Goal: Contribute content: Add original content to the website for others to see

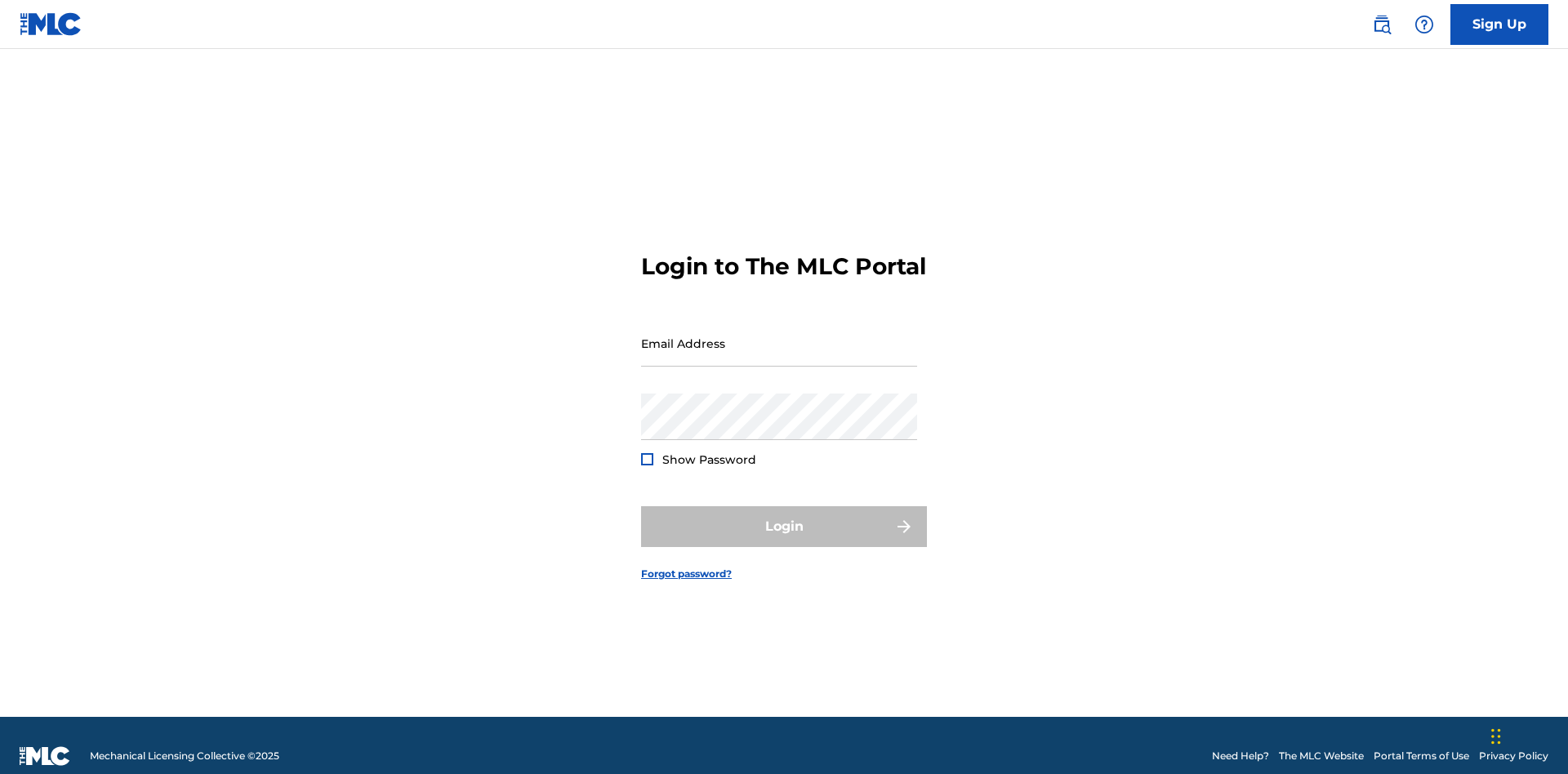
scroll to position [21, 0]
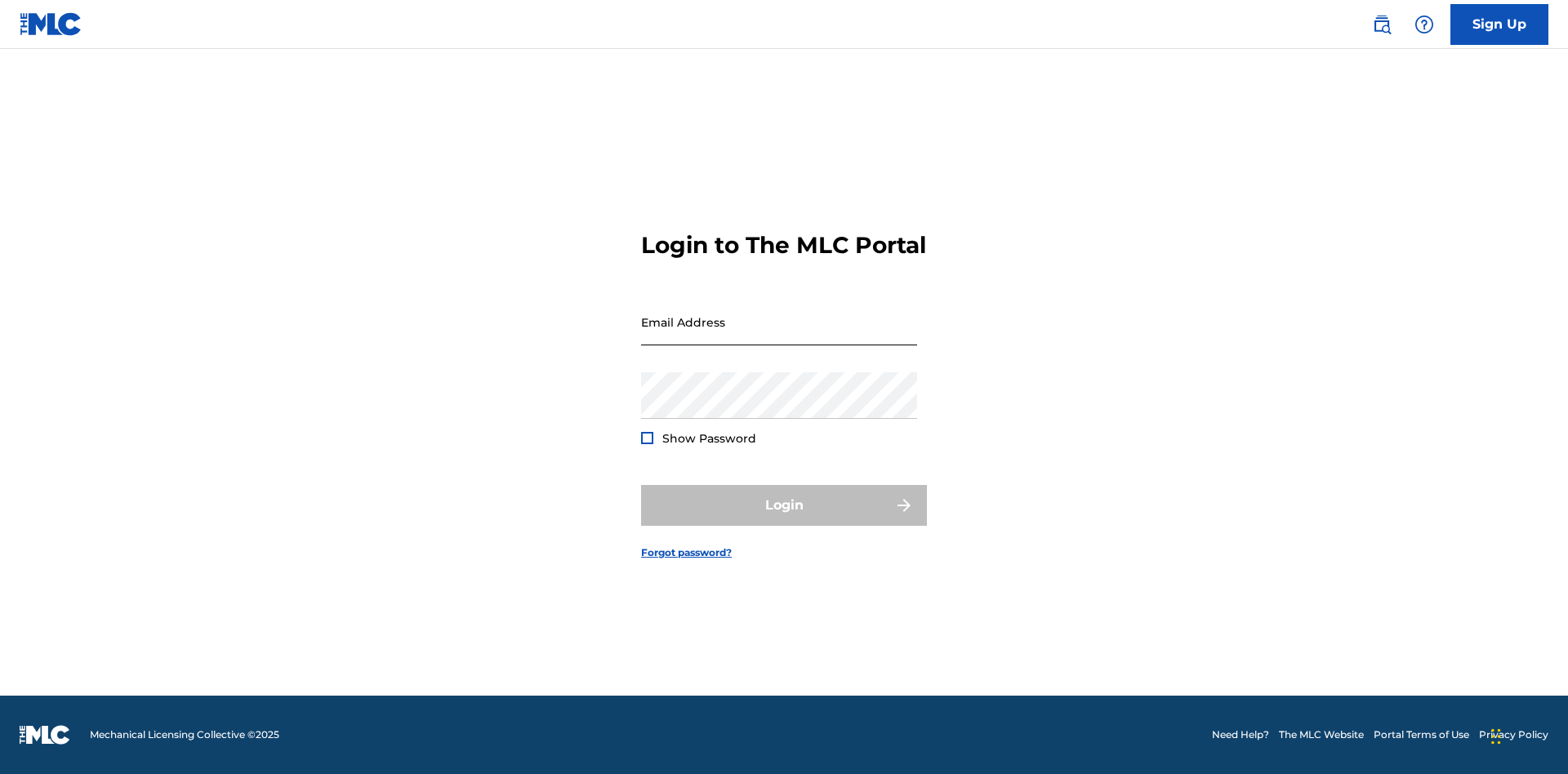
click at [779, 335] on input "Email Address" at bounding box center [779, 322] width 276 height 46
type input "Duke.McTesterson@gmail.com"
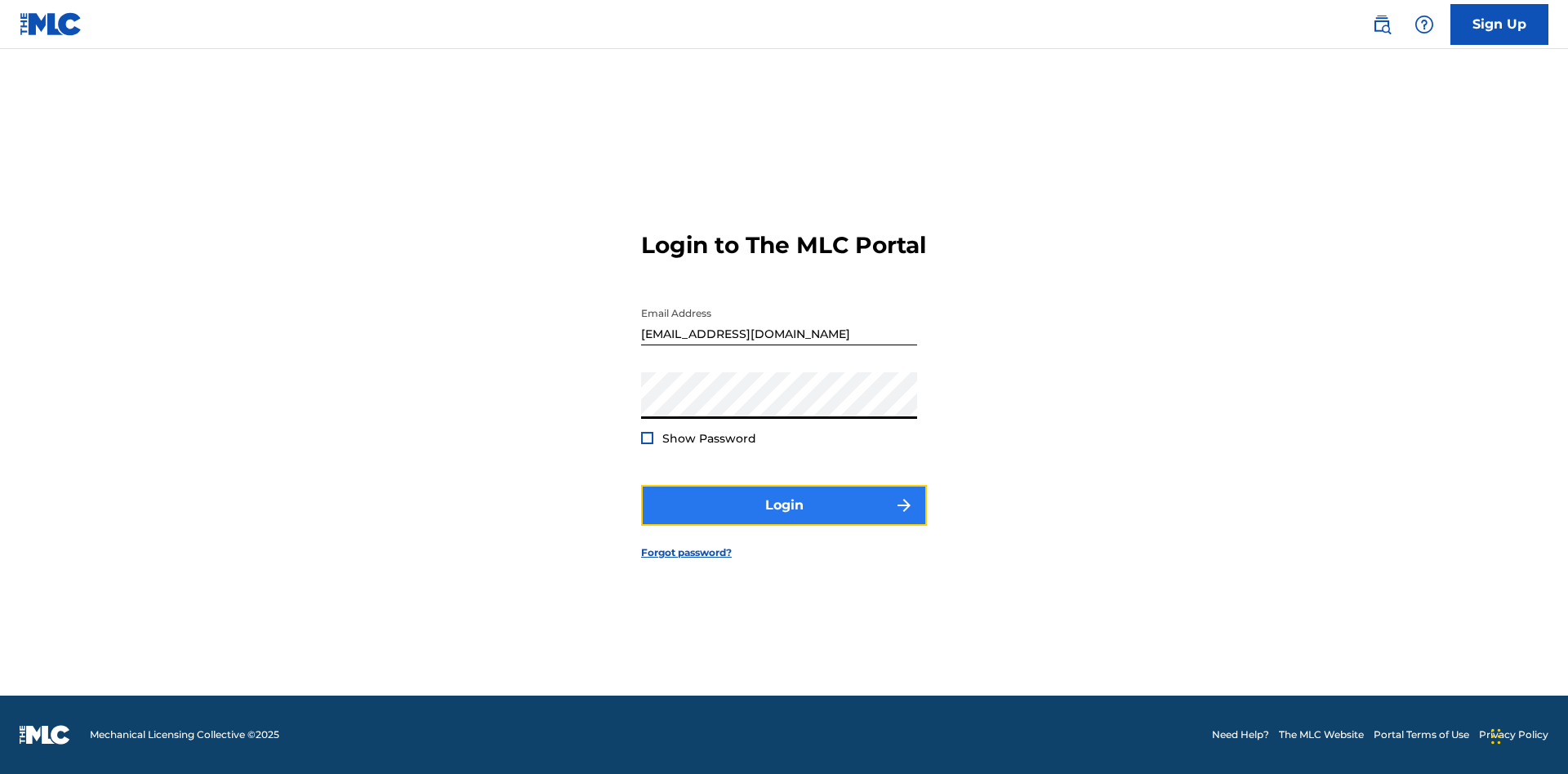
click at [784, 519] on button "Login" at bounding box center [784, 505] width 285 height 41
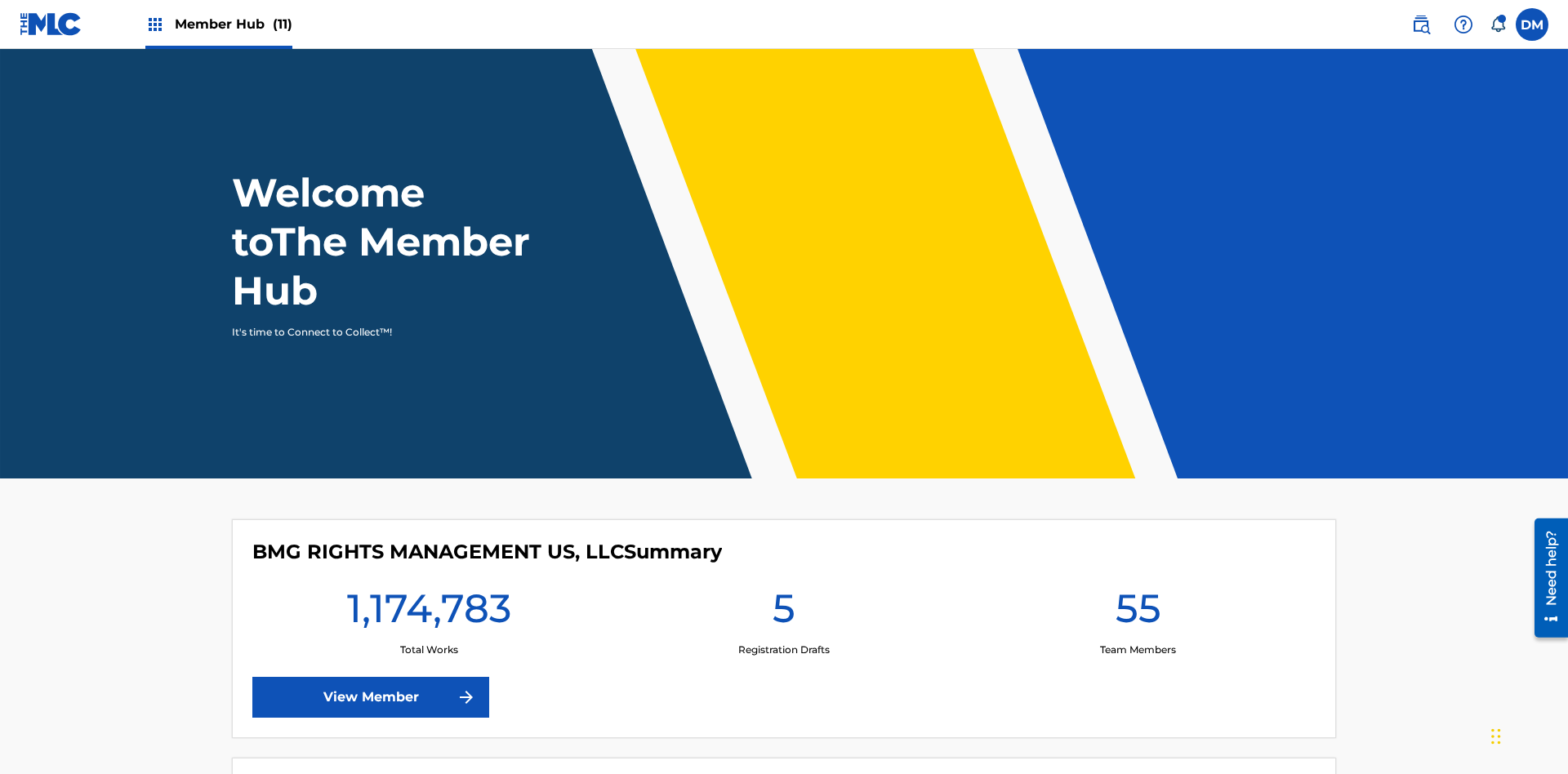
click at [233, 24] on span "Member Hub (11)" at bounding box center [233, 24] width 117 height 19
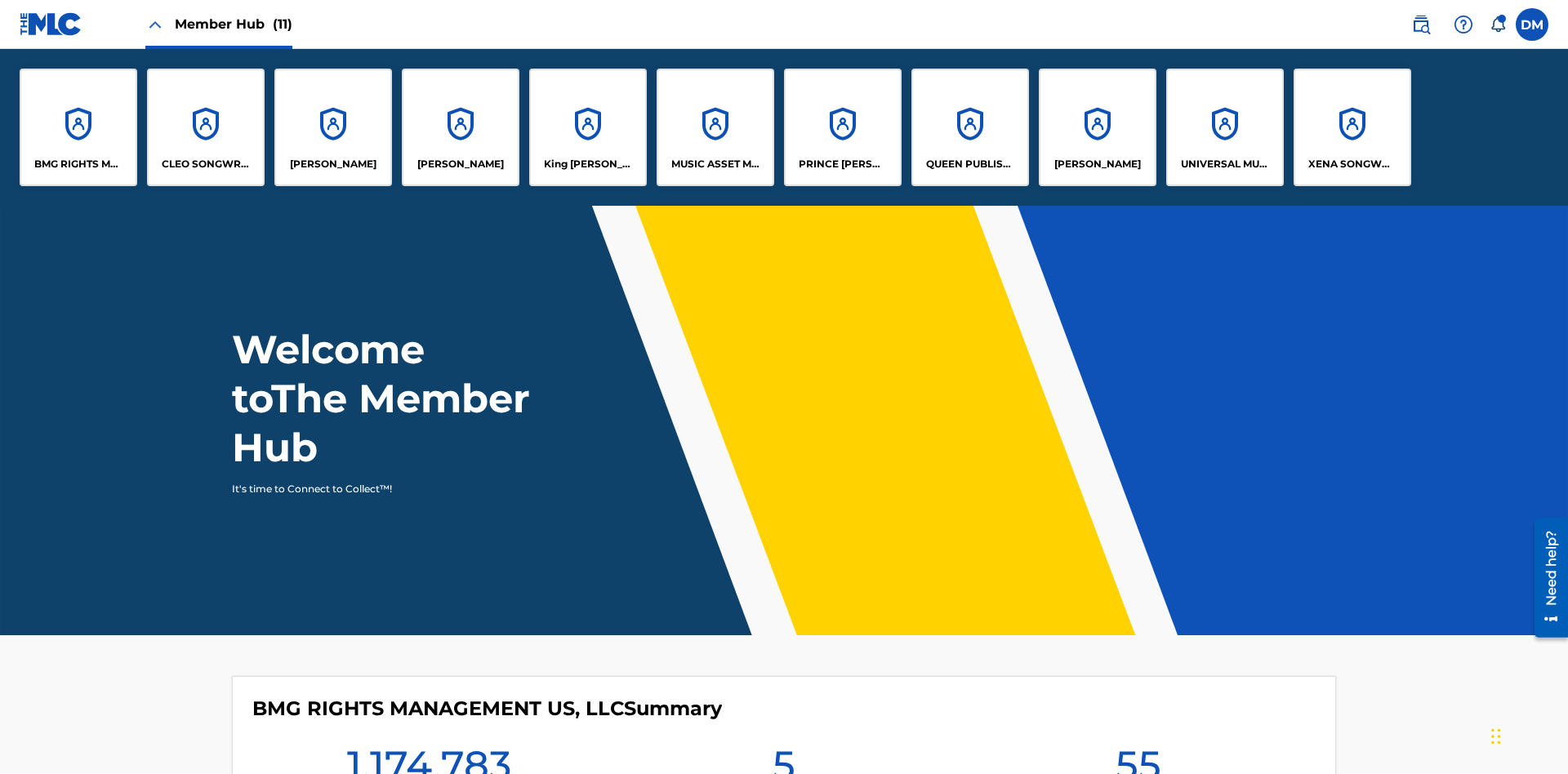
scroll to position [59, 0]
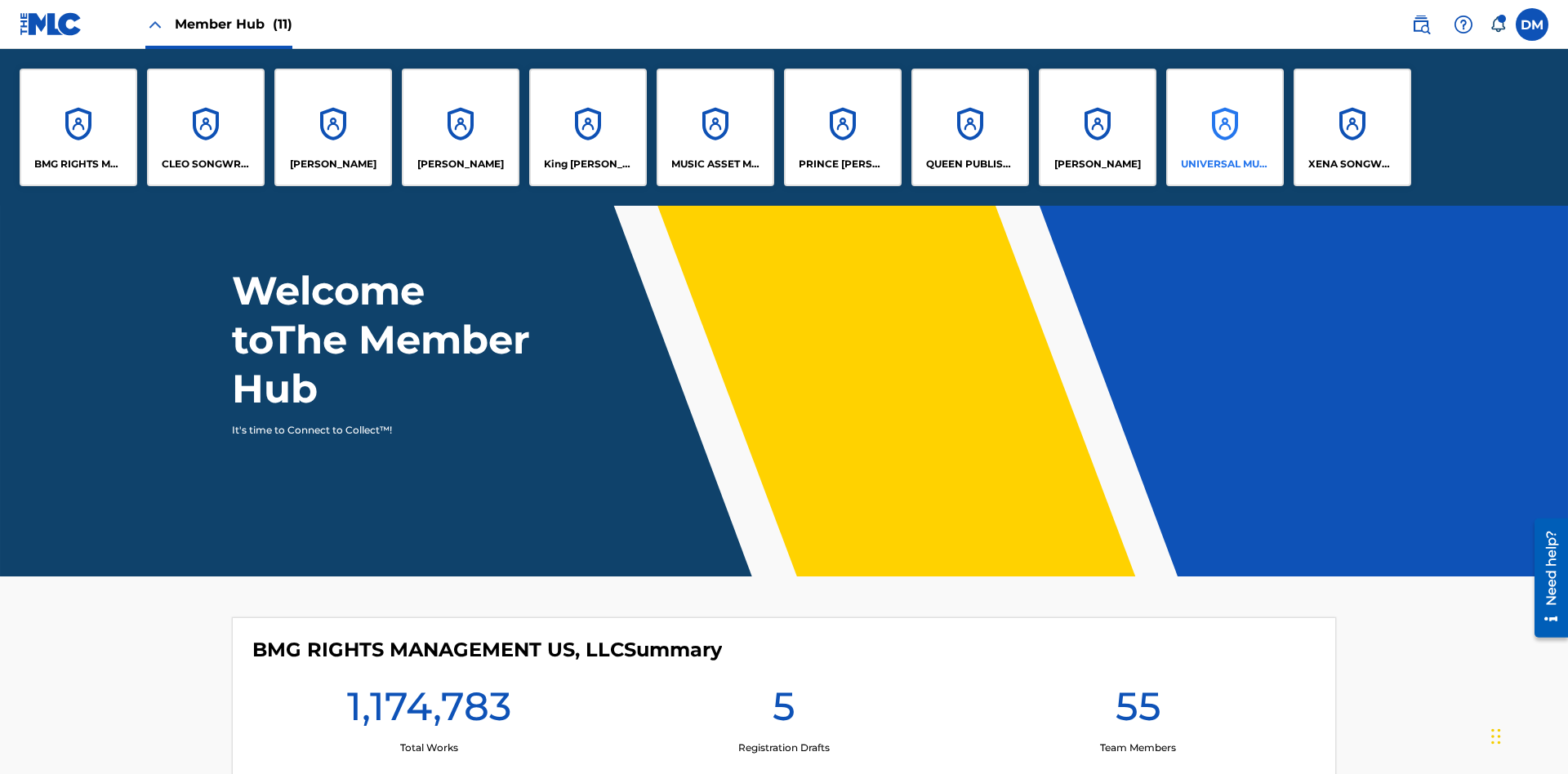
click at [1224, 164] on p "UNIVERSAL MUSIC PUB GROUP" at bounding box center [1224, 164] width 89 height 14
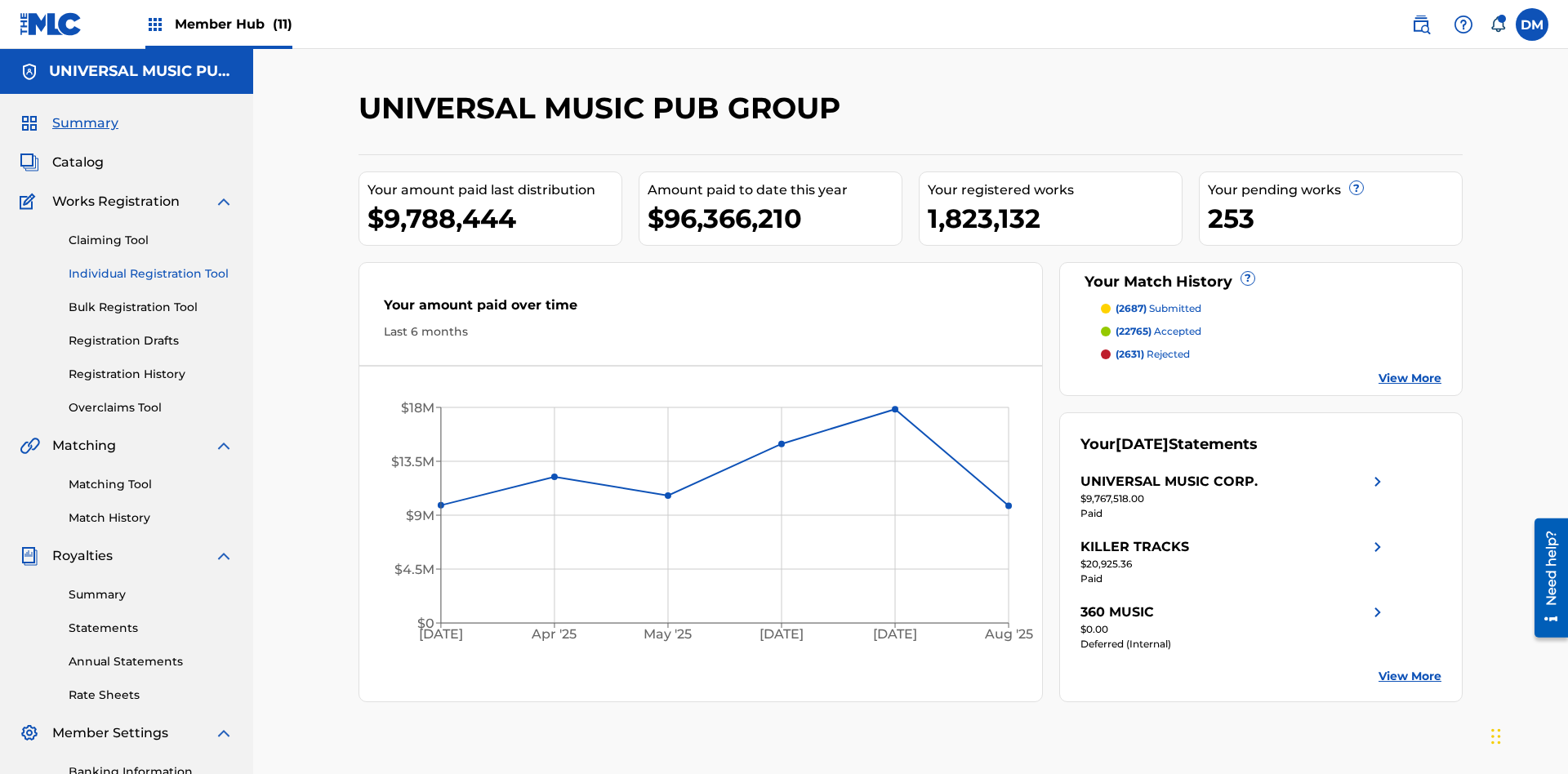
click at [151, 265] on link "Individual Registration Tool" at bounding box center [150, 273] width 165 height 17
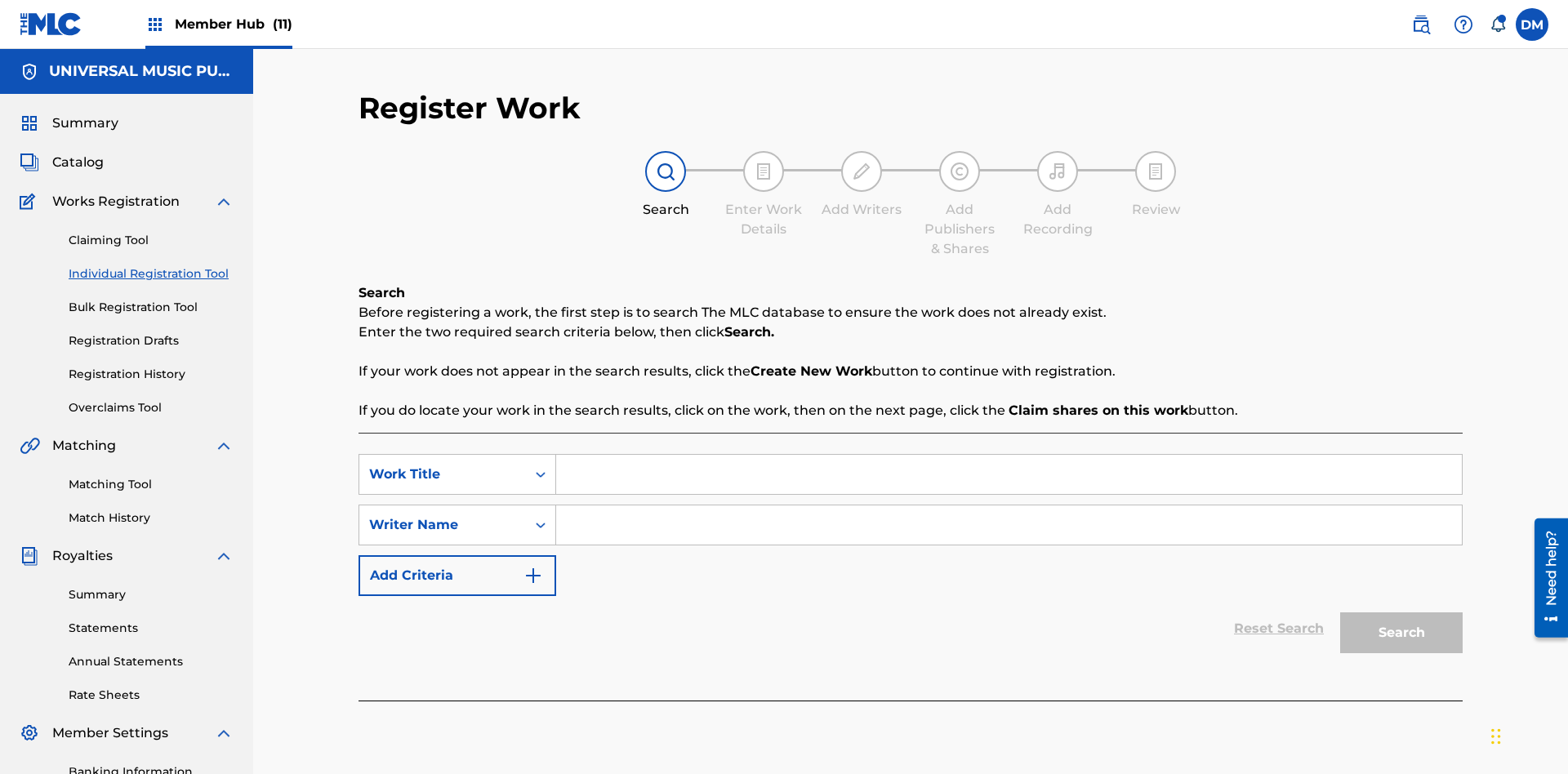
click at [1008, 455] on input "Search Form" at bounding box center [1009, 474] width 905 height 39
type input "Internal User Limitation Test Work"
click at [1008, 506] on input "Search Form" at bounding box center [1009, 525] width 905 height 39
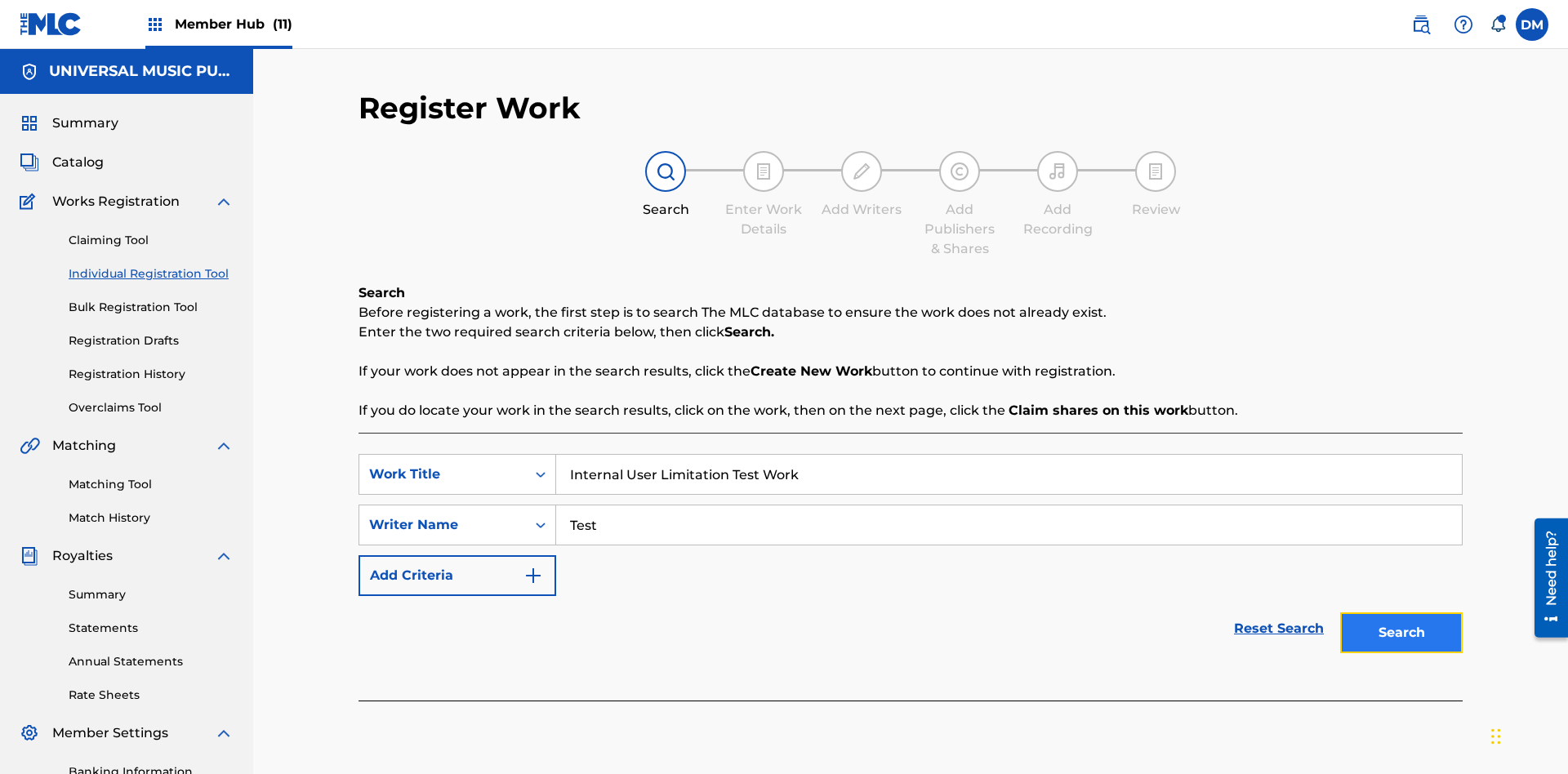
click at [1402, 612] on button "Search" at bounding box center [1401, 632] width 122 height 41
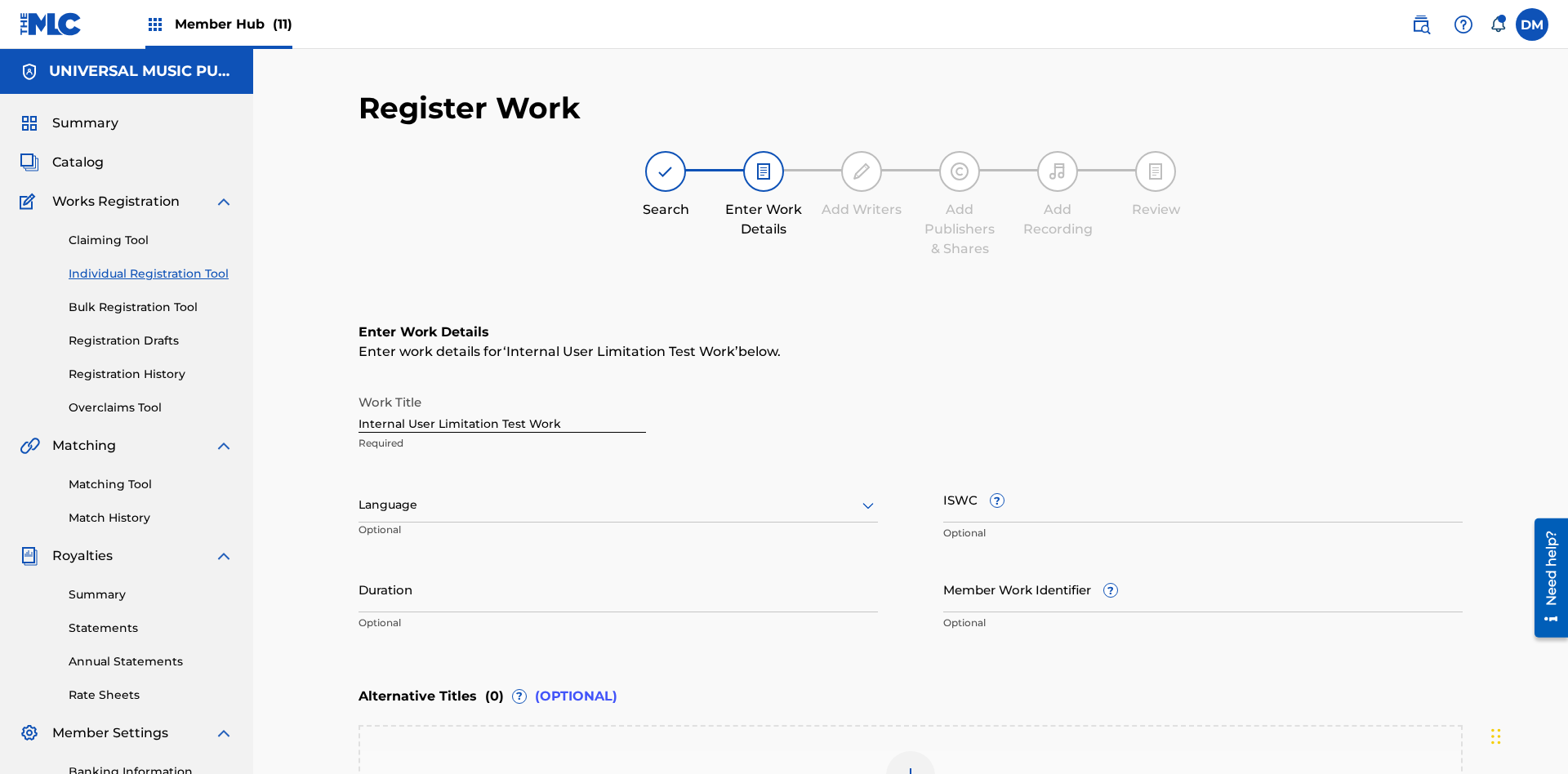
click at [502, 386] on input "Internal User Limitation Test Work" at bounding box center [502, 409] width 287 height 46
click at [1532, 24] on label at bounding box center [1532, 24] width 33 height 33
click at [1532, 24] on input "DM Duke McTesterson duke.mctesterson@gmail.com Notification Preferences Profile…" at bounding box center [1532, 24] width 0 height 0
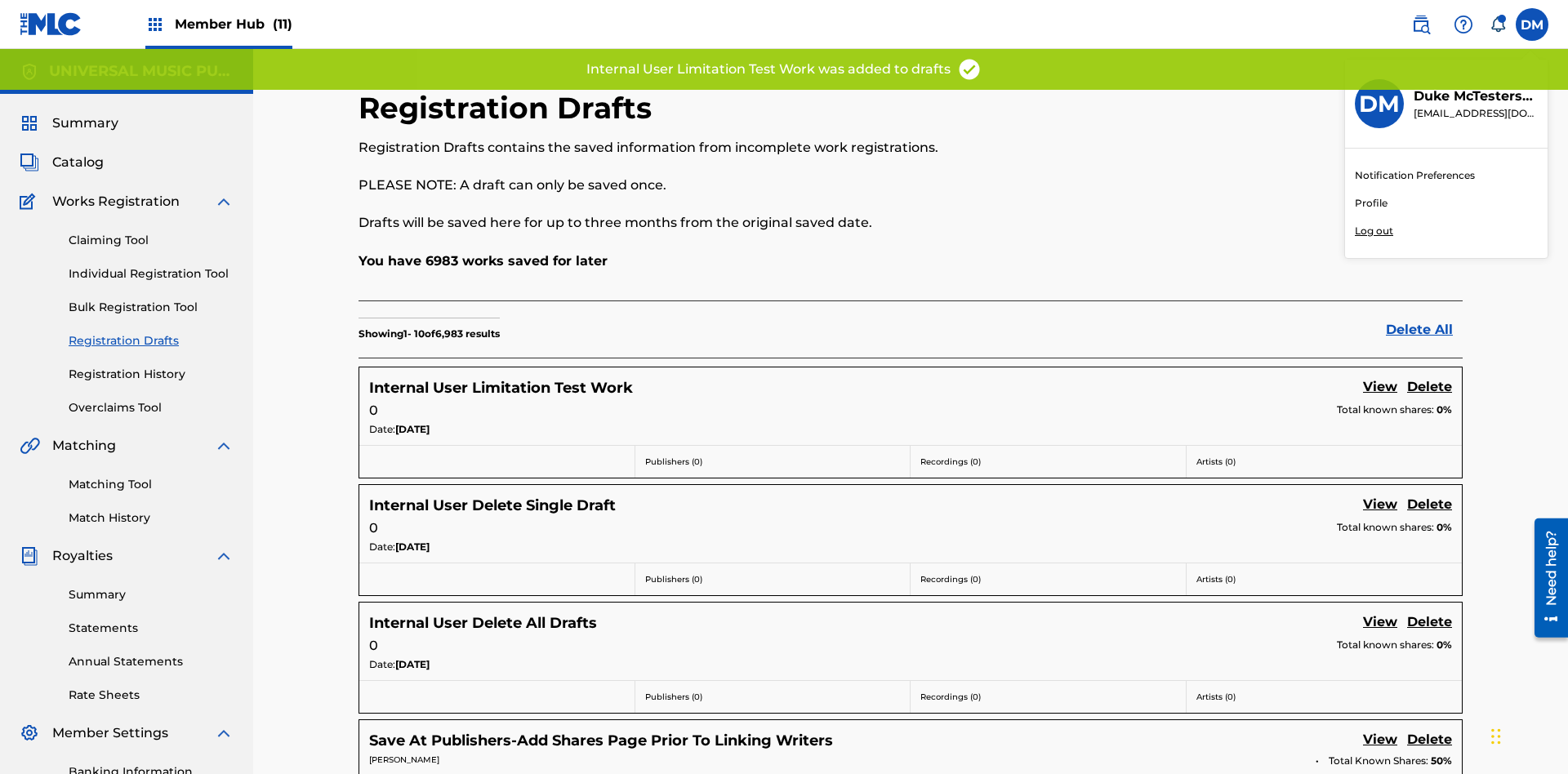
click at [1374, 231] on p "Log out" at bounding box center [1373, 230] width 38 height 14
click at [1532, 24] on input "DM Duke McTesterson duke.mctesterson@gmail.com Notification Preferences Profile…" at bounding box center [1532, 24] width 0 height 0
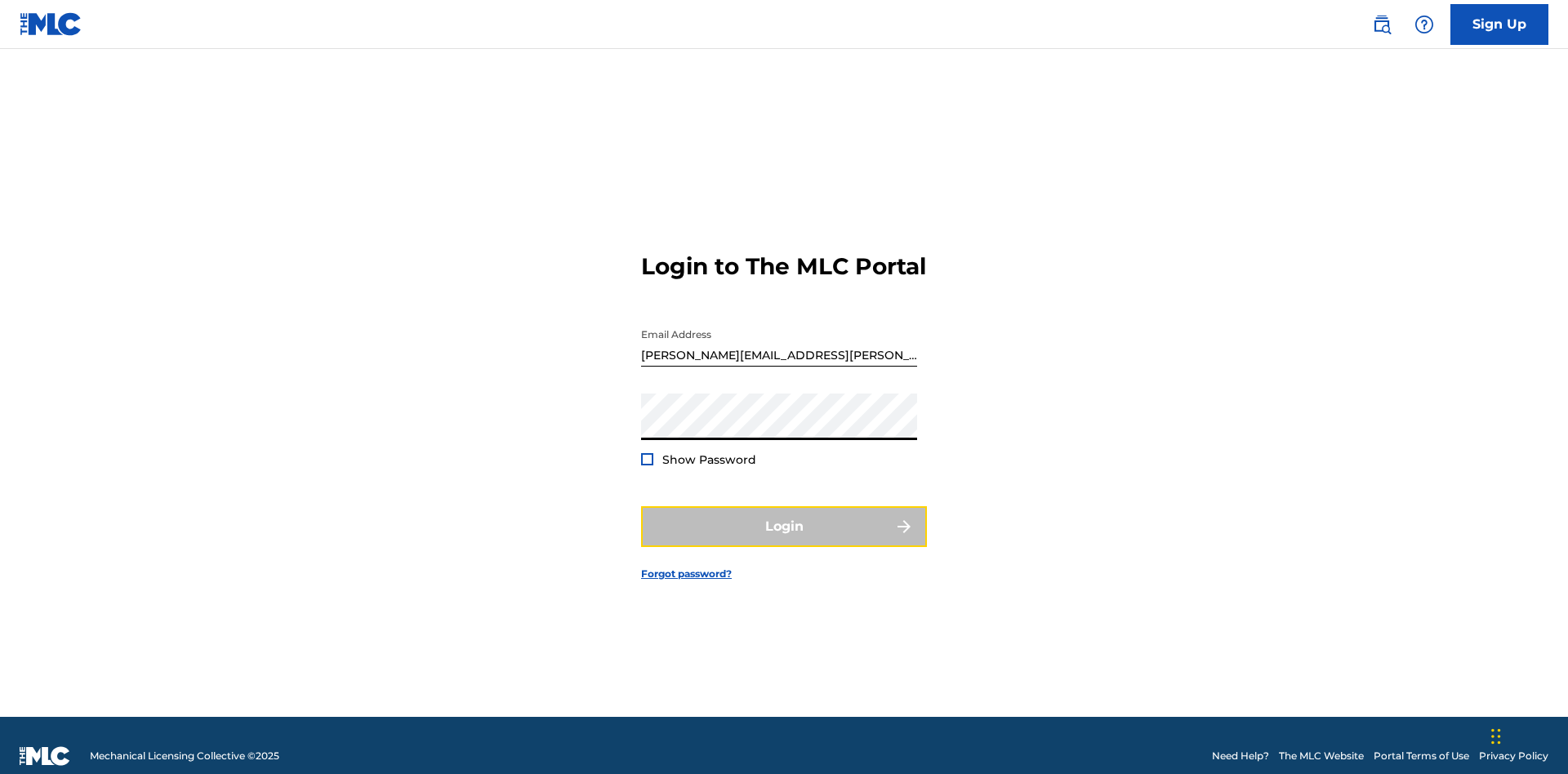
click at [784, 519] on button "Login" at bounding box center [784, 527] width 285 height 41
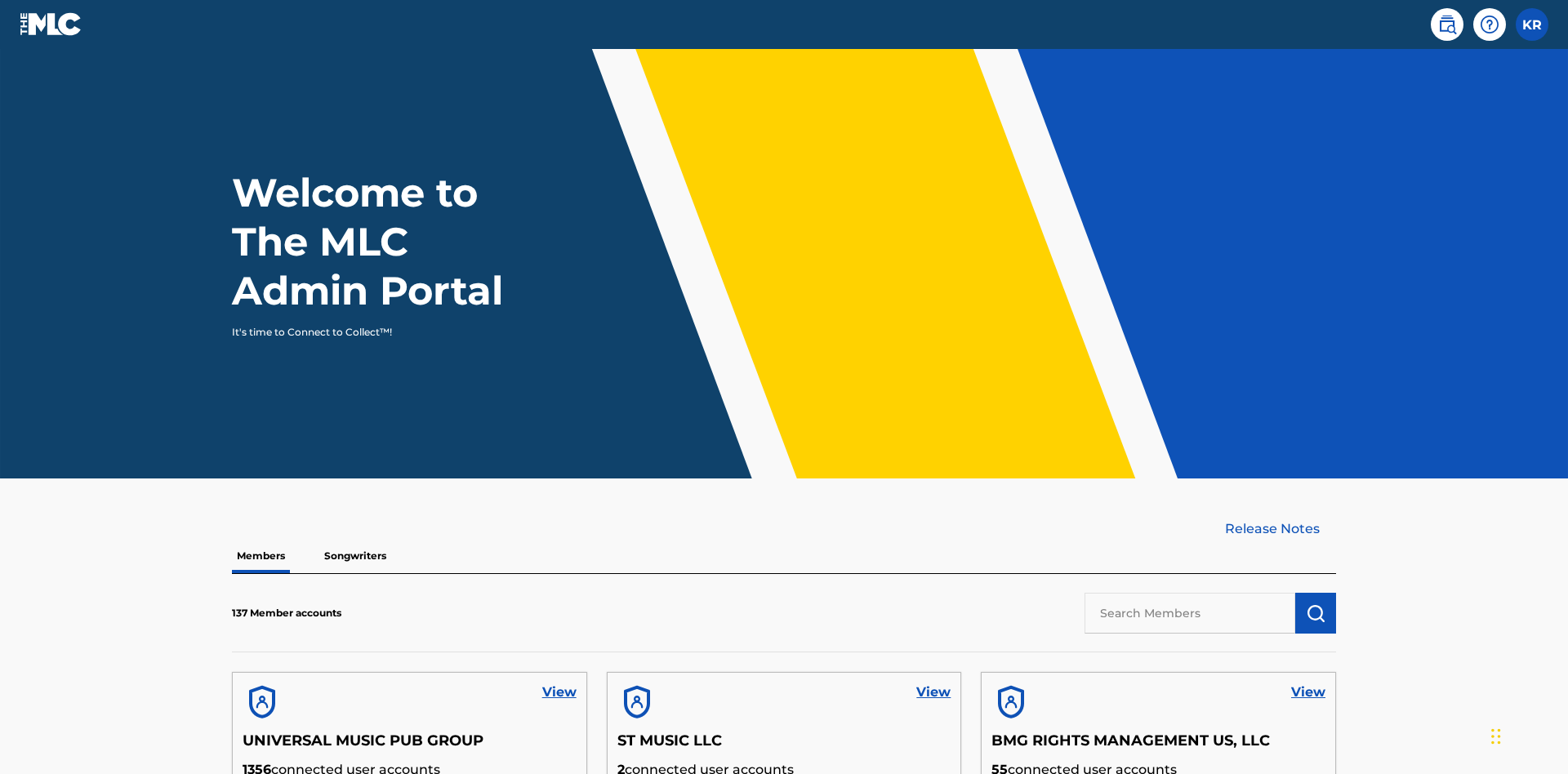
click at [1190, 593] on input "text" at bounding box center [1190, 613] width 211 height 41
click at [1316, 604] on img "submit" at bounding box center [1315, 613] width 19 height 19
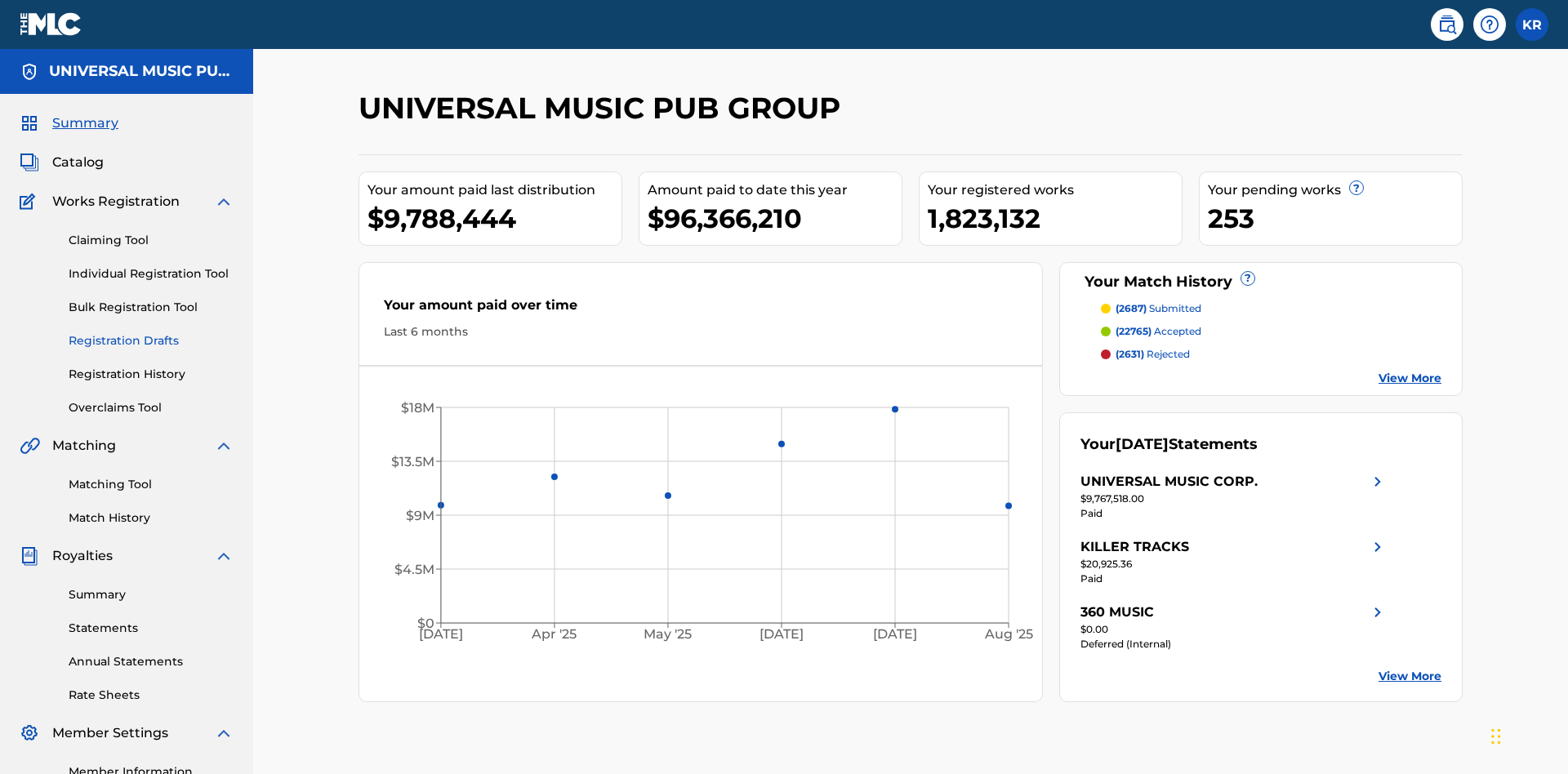
click at [151, 333] on link "Registration Drafts" at bounding box center [150, 341] width 165 height 17
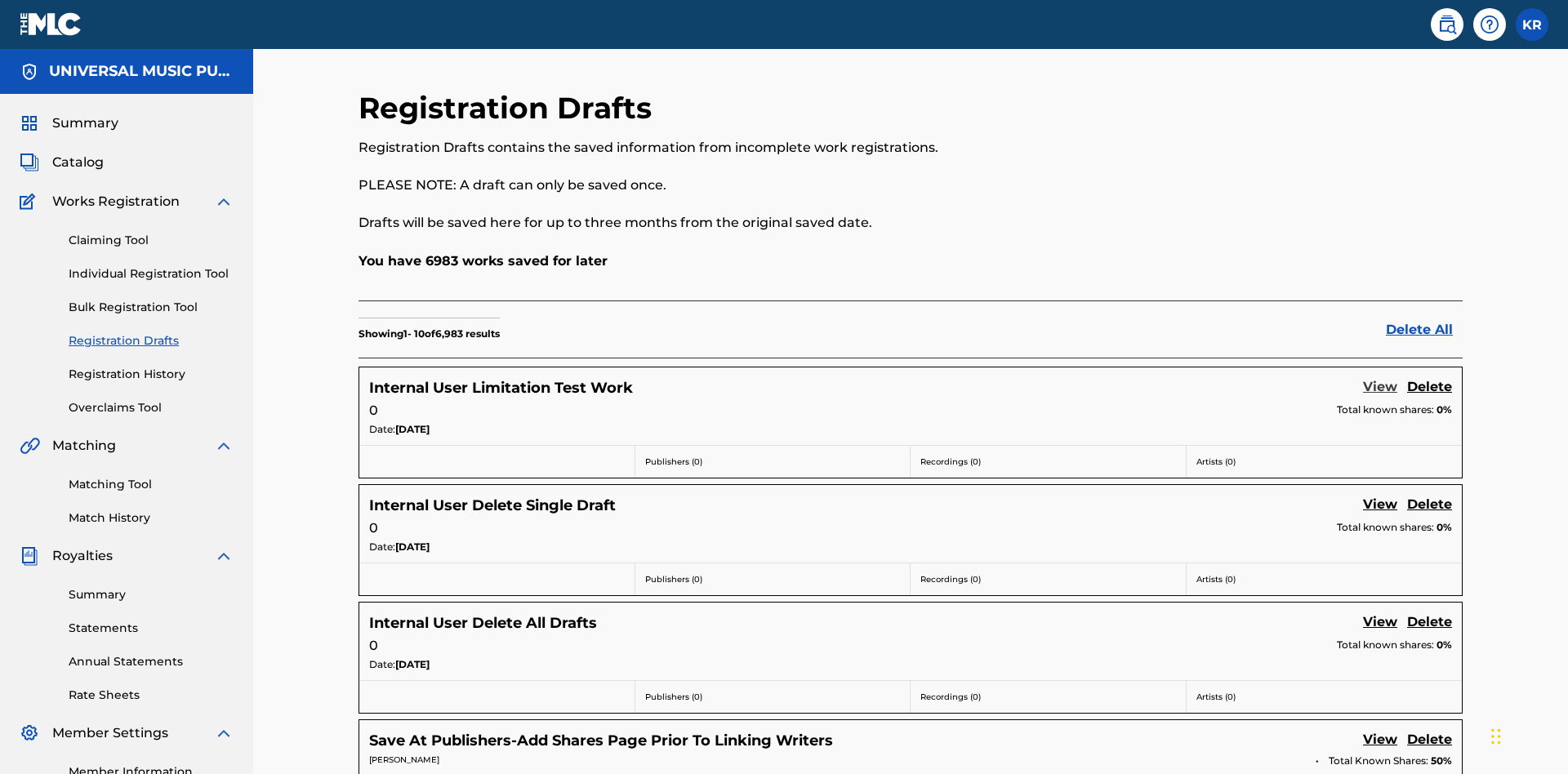
click at [1380, 377] on link "View" at bounding box center [1380, 388] width 35 height 22
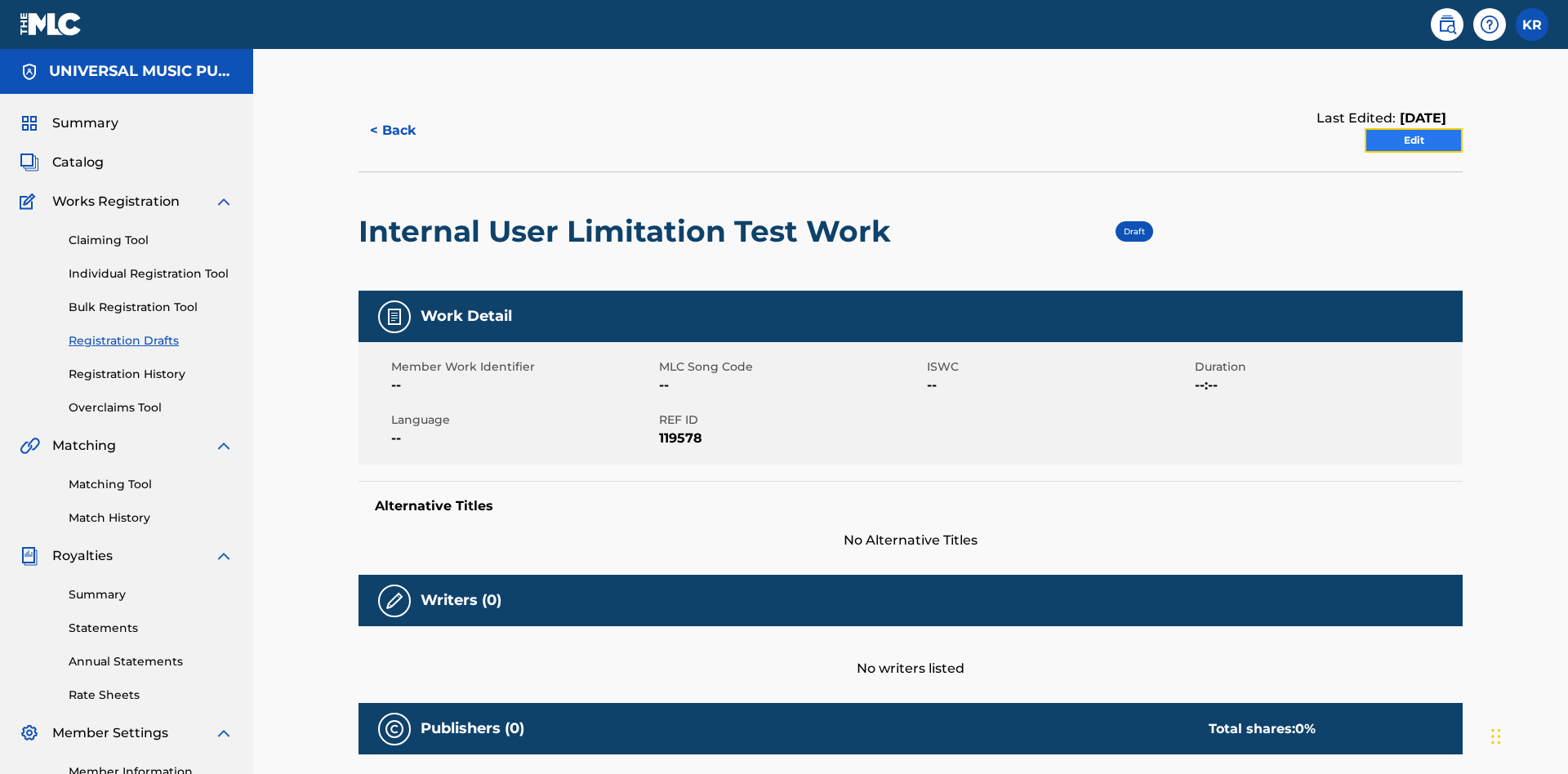
click at [1413, 128] on link "Edit" at bounding box center [1413, 140] width 98 height 24
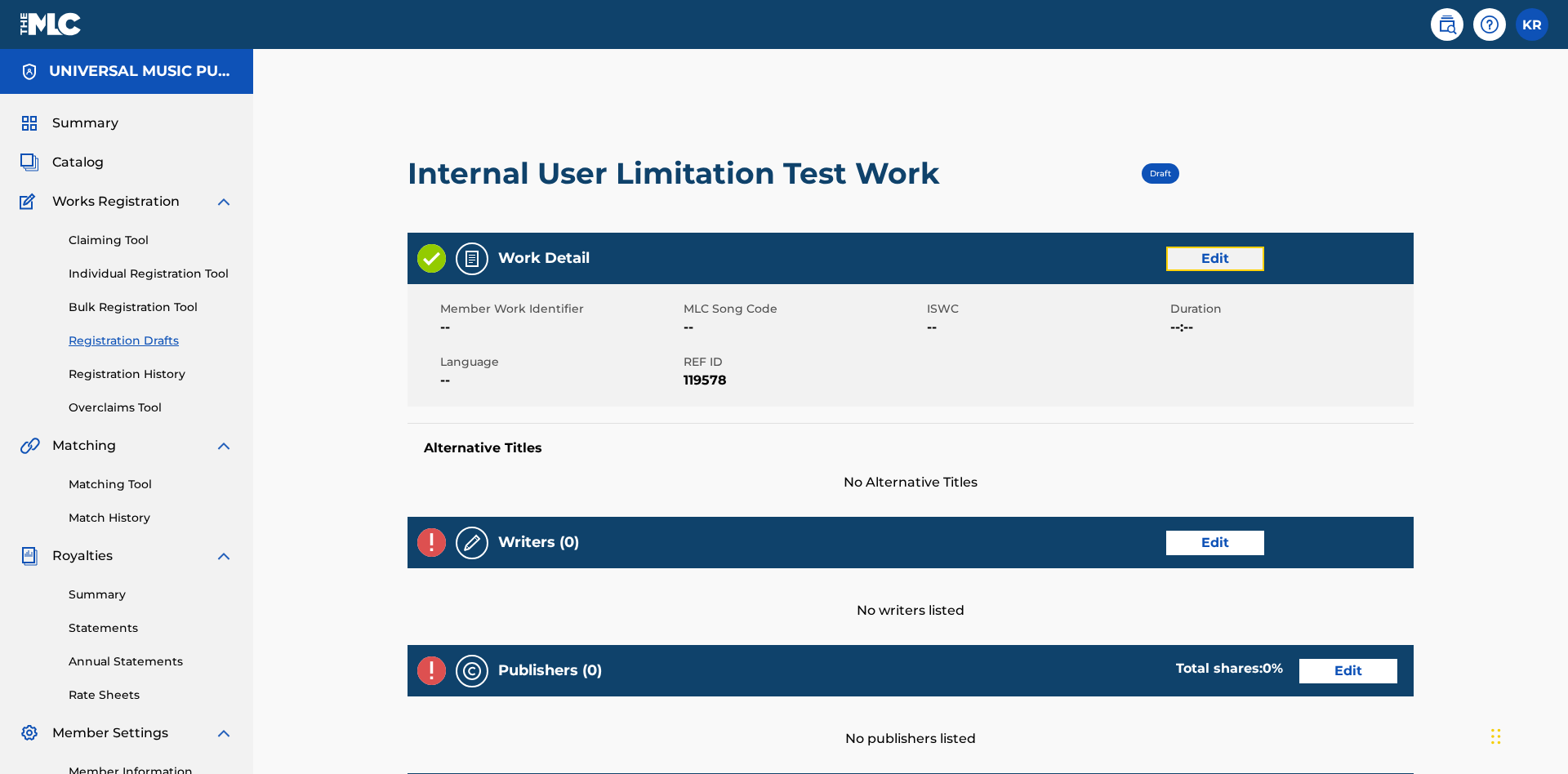
click at [1166, 246] on link "Edit" at bounding box center [1215, 258] width 98 height 24
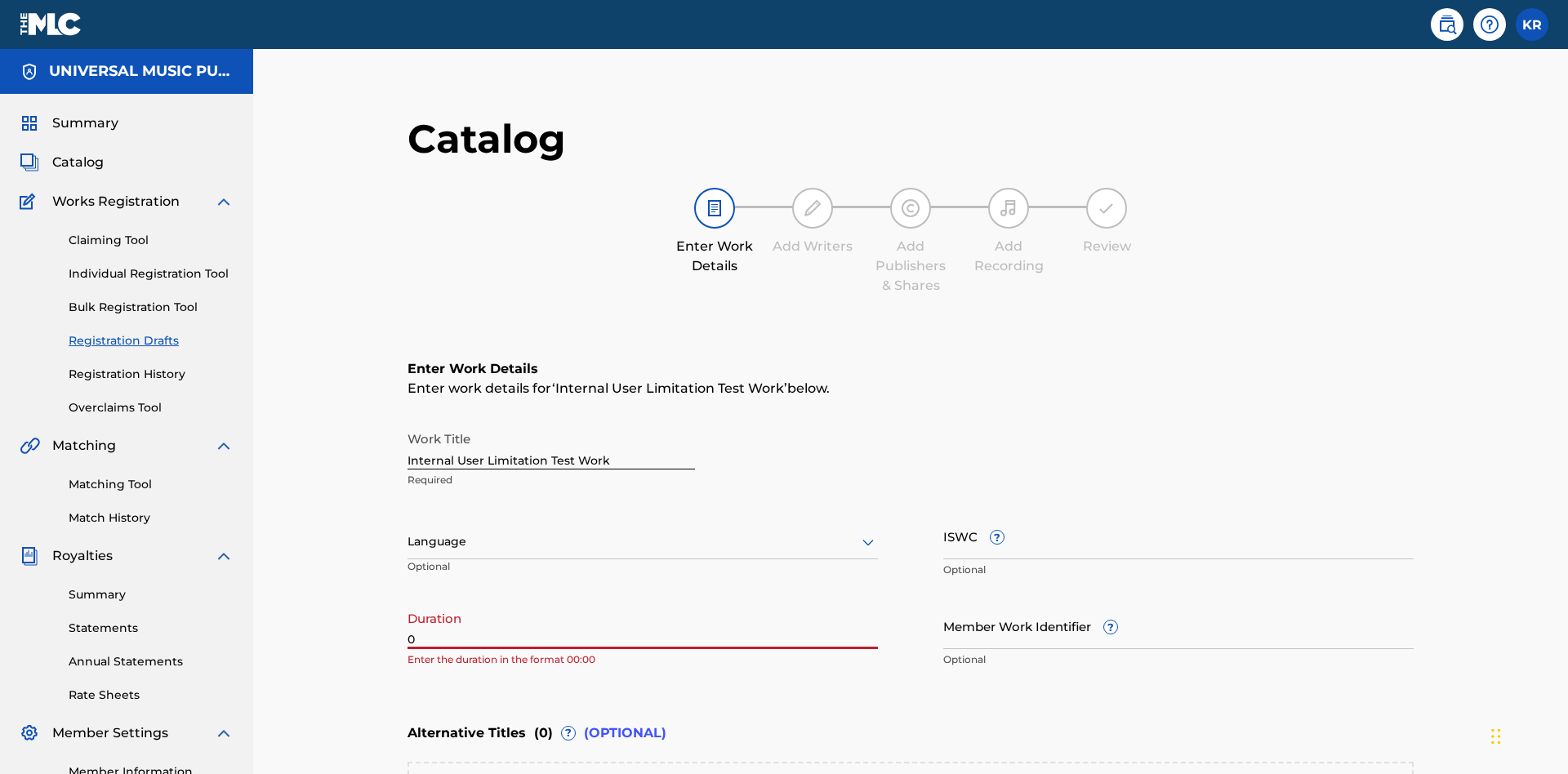
click at [408, 603] on input "0" at bounding box center [643, 625] width 470 height 46
type input "00:00"
click at [858, 533] on icon at bounding box center [867, 542] width 19 height 19
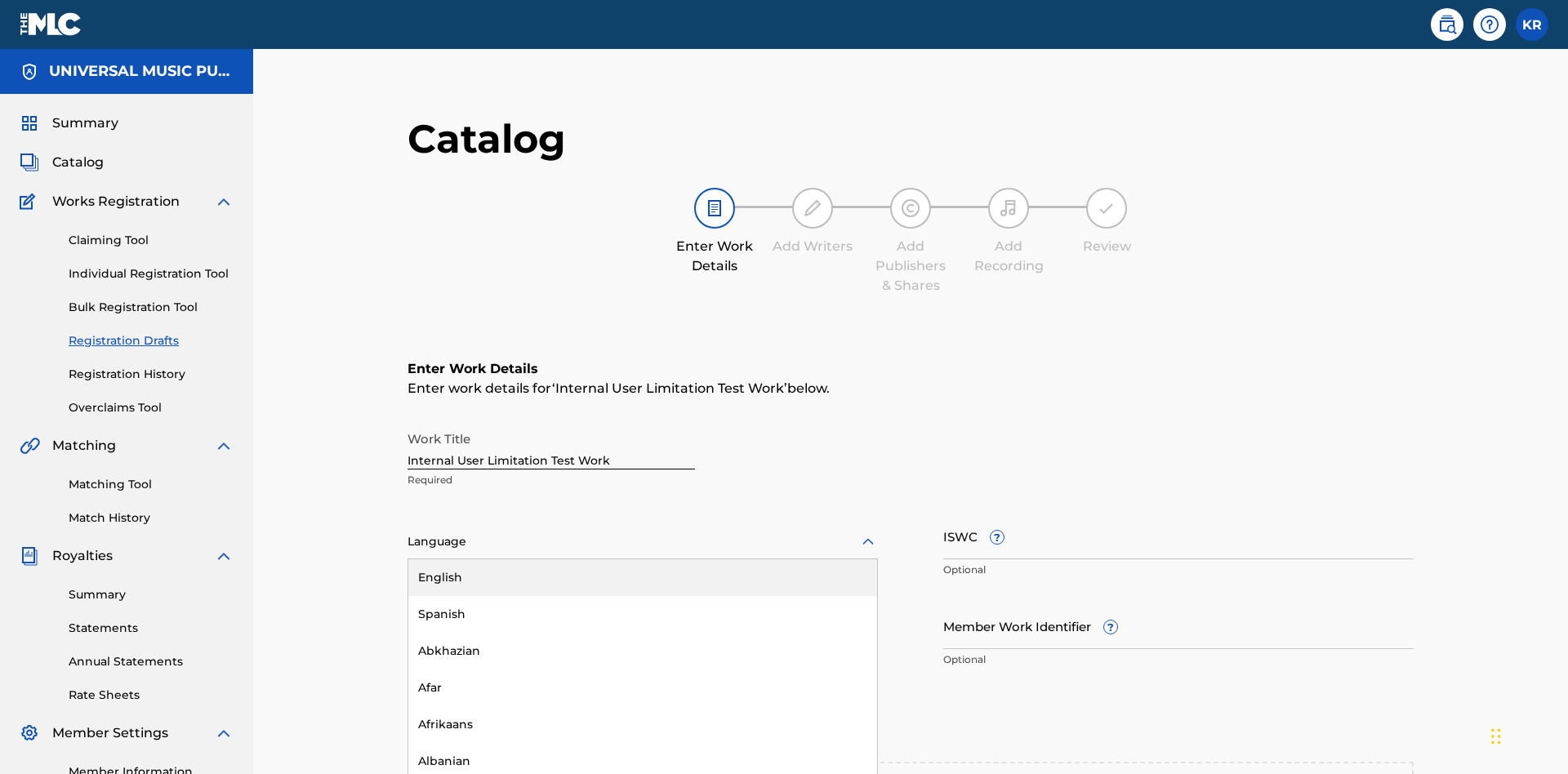
click at [409, 596] on div "Spanish" at bounding box center [643, 614] width 469 height 37
click at [943, 603] on input "Member Work Identifier ?" at bounding box center [1178, 625] width 470 height 46
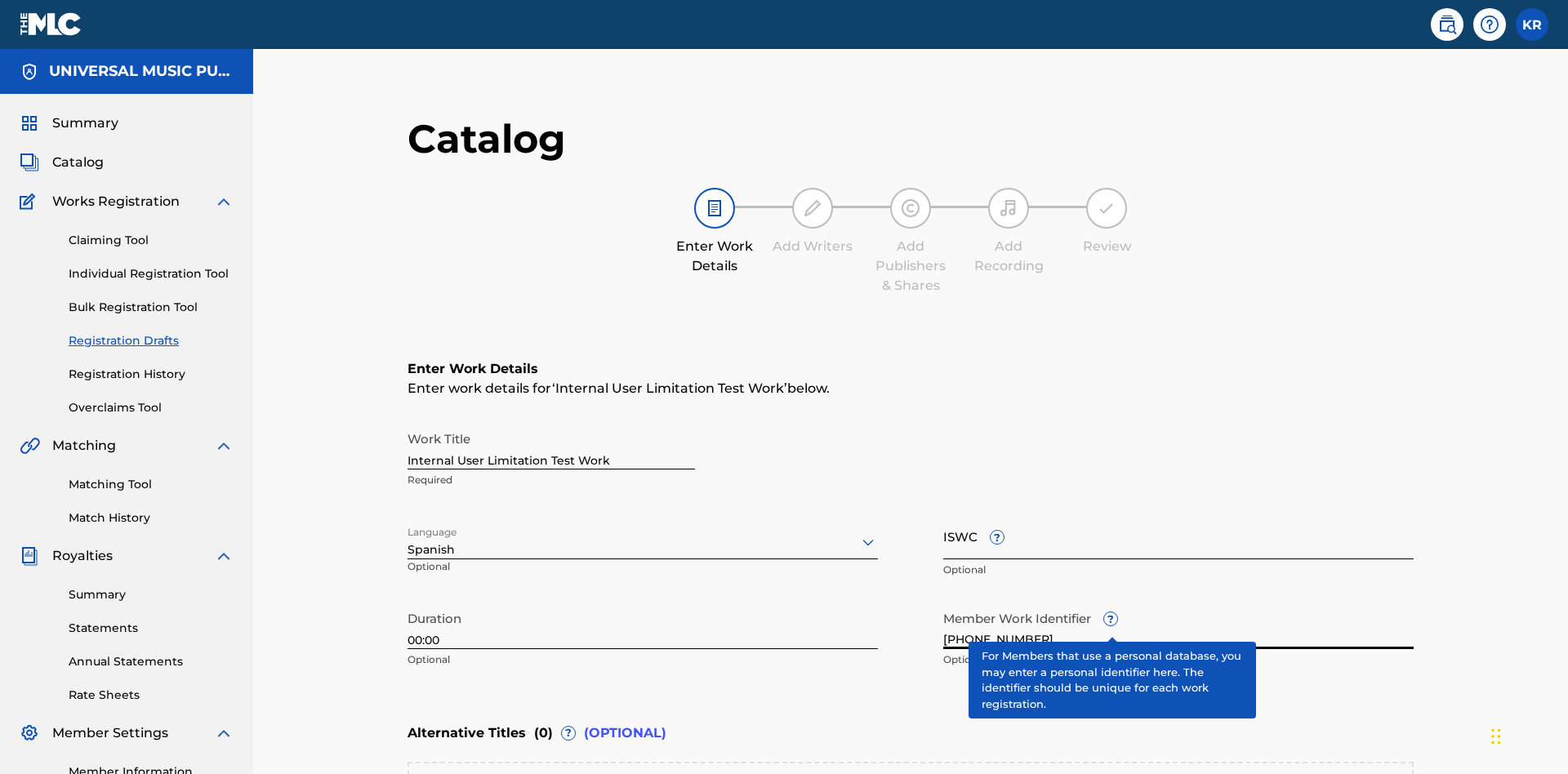
type input "[PHONE_NUMBER]"
click at [943, 512] on input "ISWC ?" at bounding box center [1178, 535] width 470 height 46
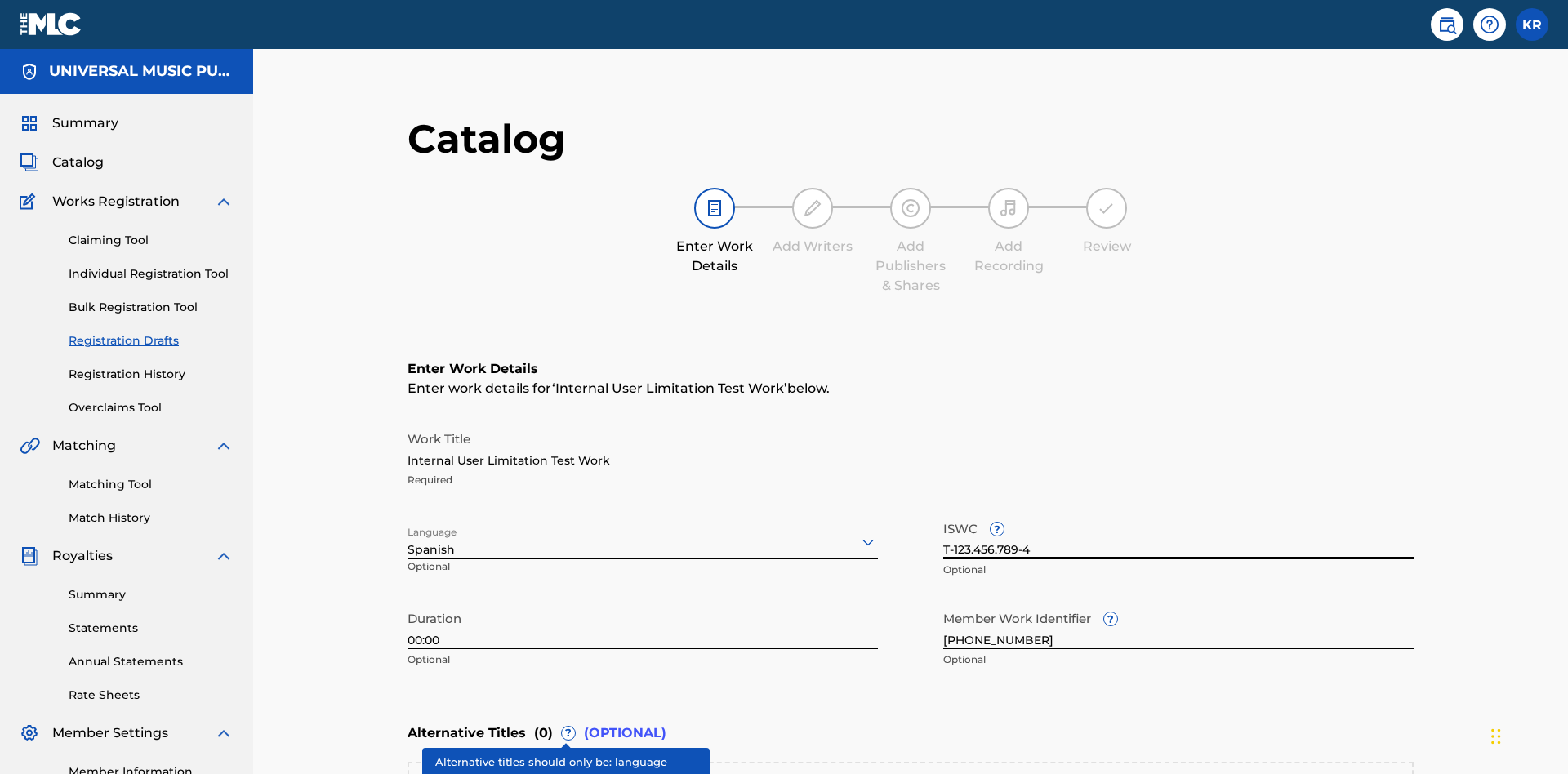
type input "T-123.456.789-4"
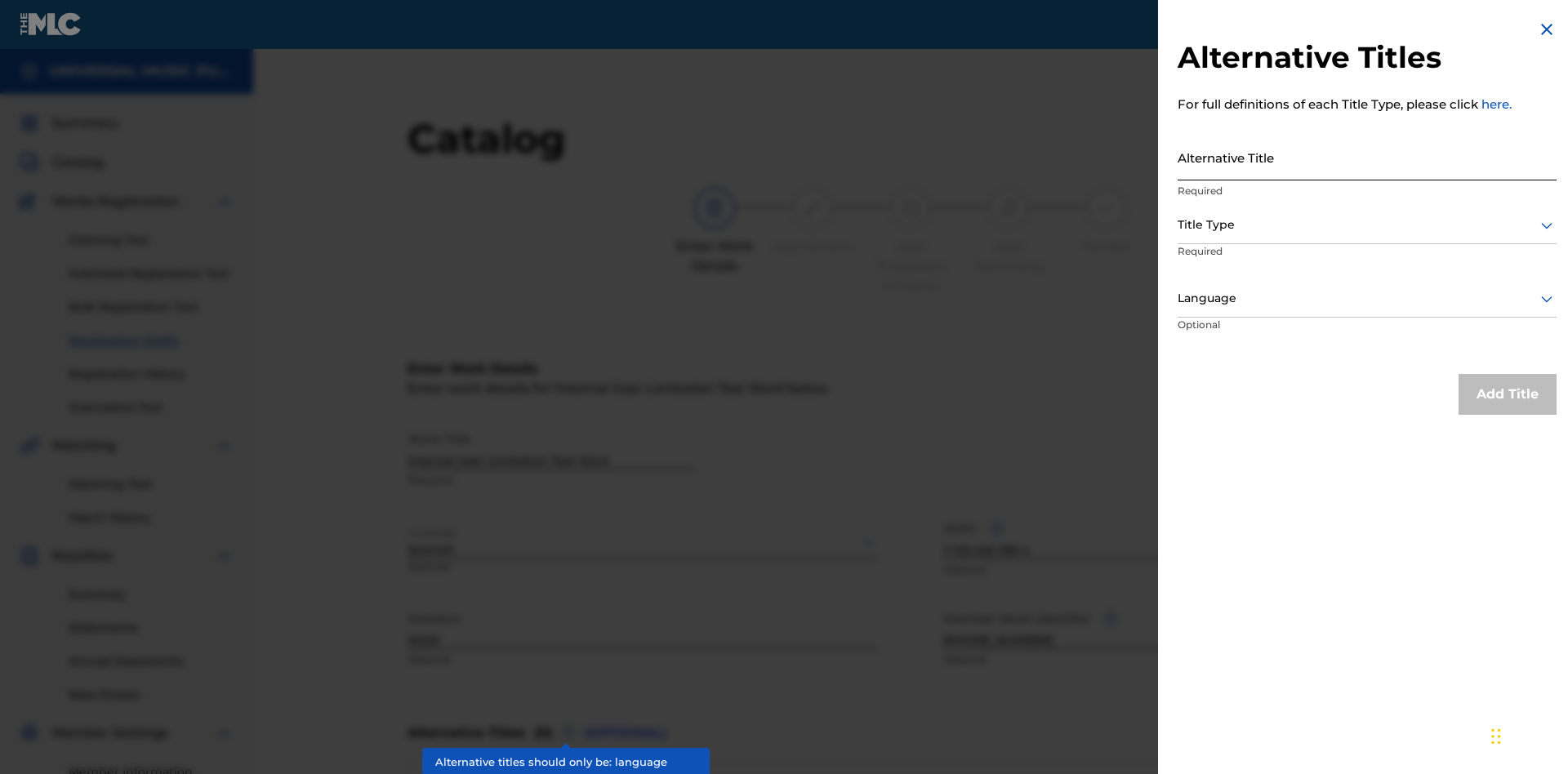
click at [1367, 157] on input "Alternative Title" at bounding box center [1367, 157] width 379 height 46
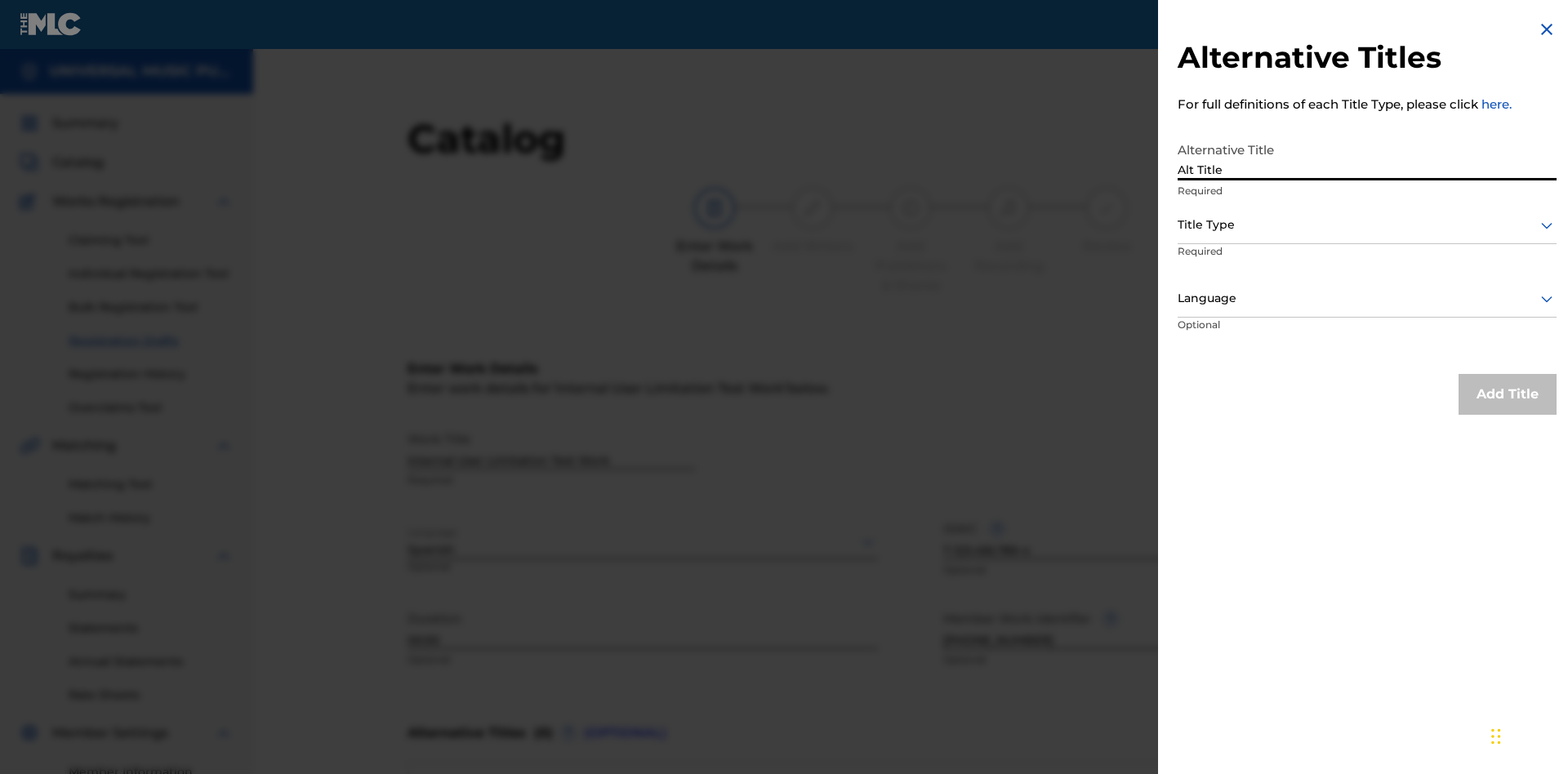
type input "Alt Title"
click at [1367, 225] on div at bounding box center [1367, 225] width 379 height 20
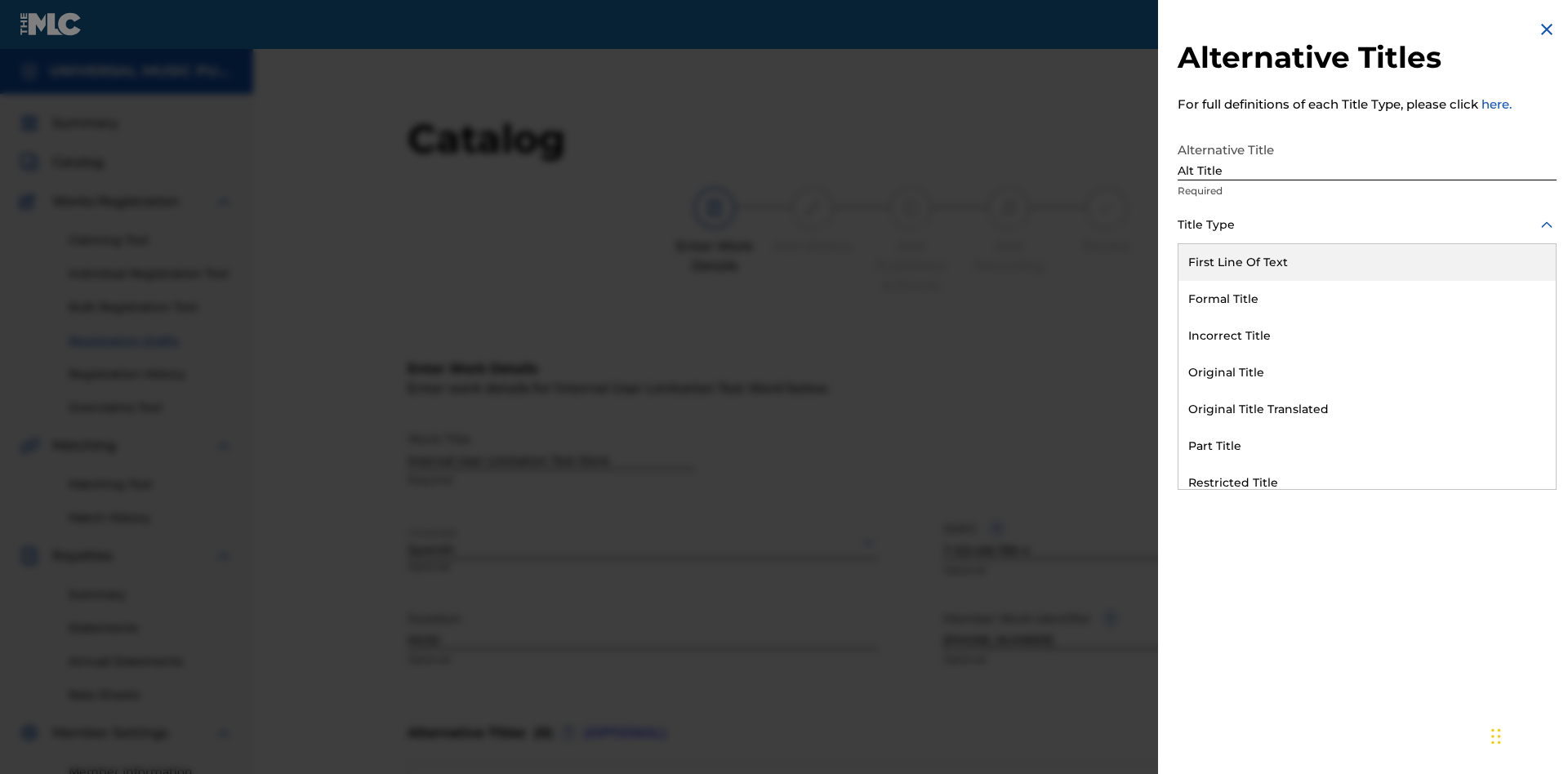
click at [1367, 372] on div "Original Title" at bounding box center [1366, 373] width 377 height 37
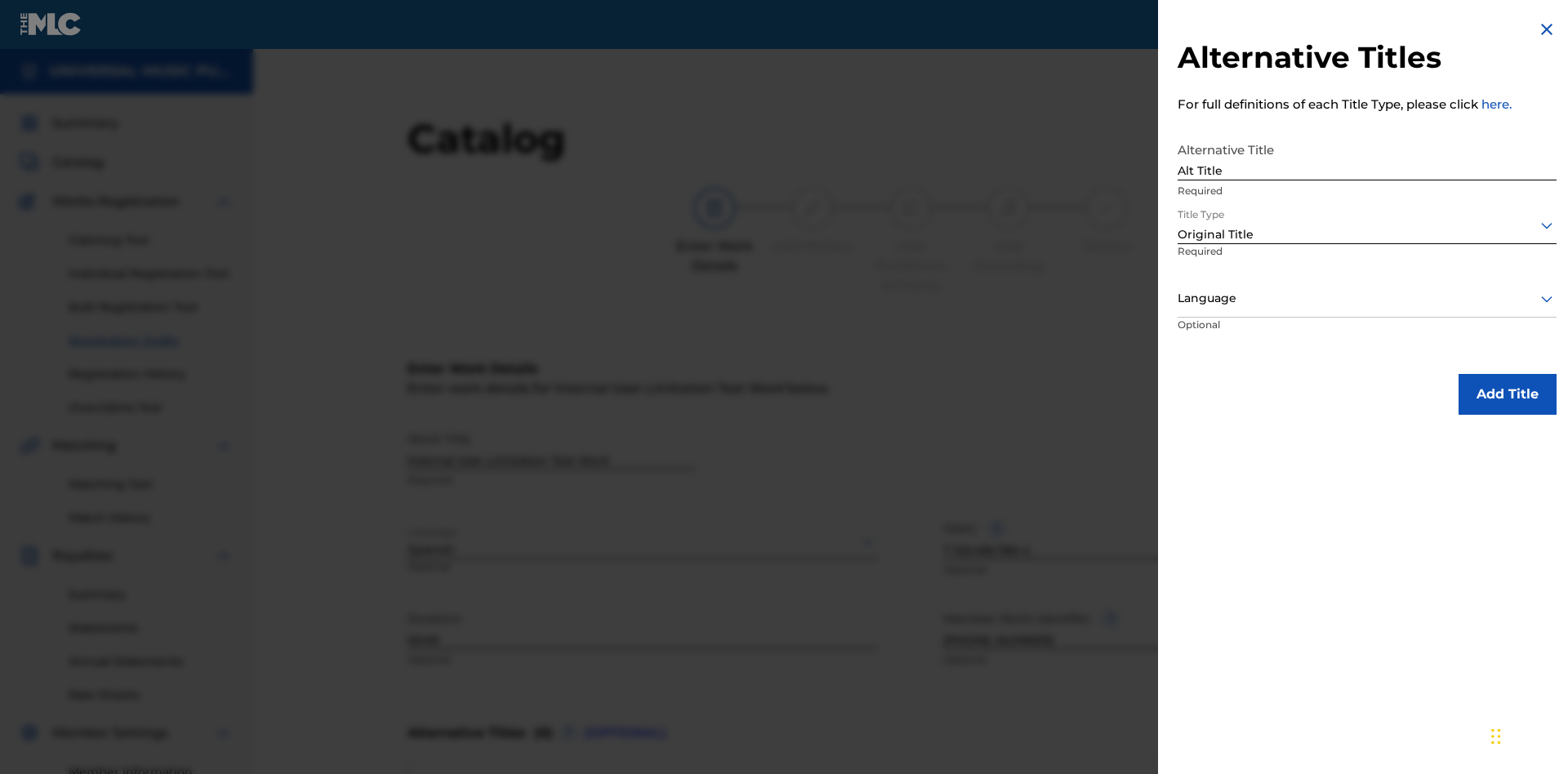
click at [1367, 298] on div at bounding box center [1367, 298] width 379 height 20
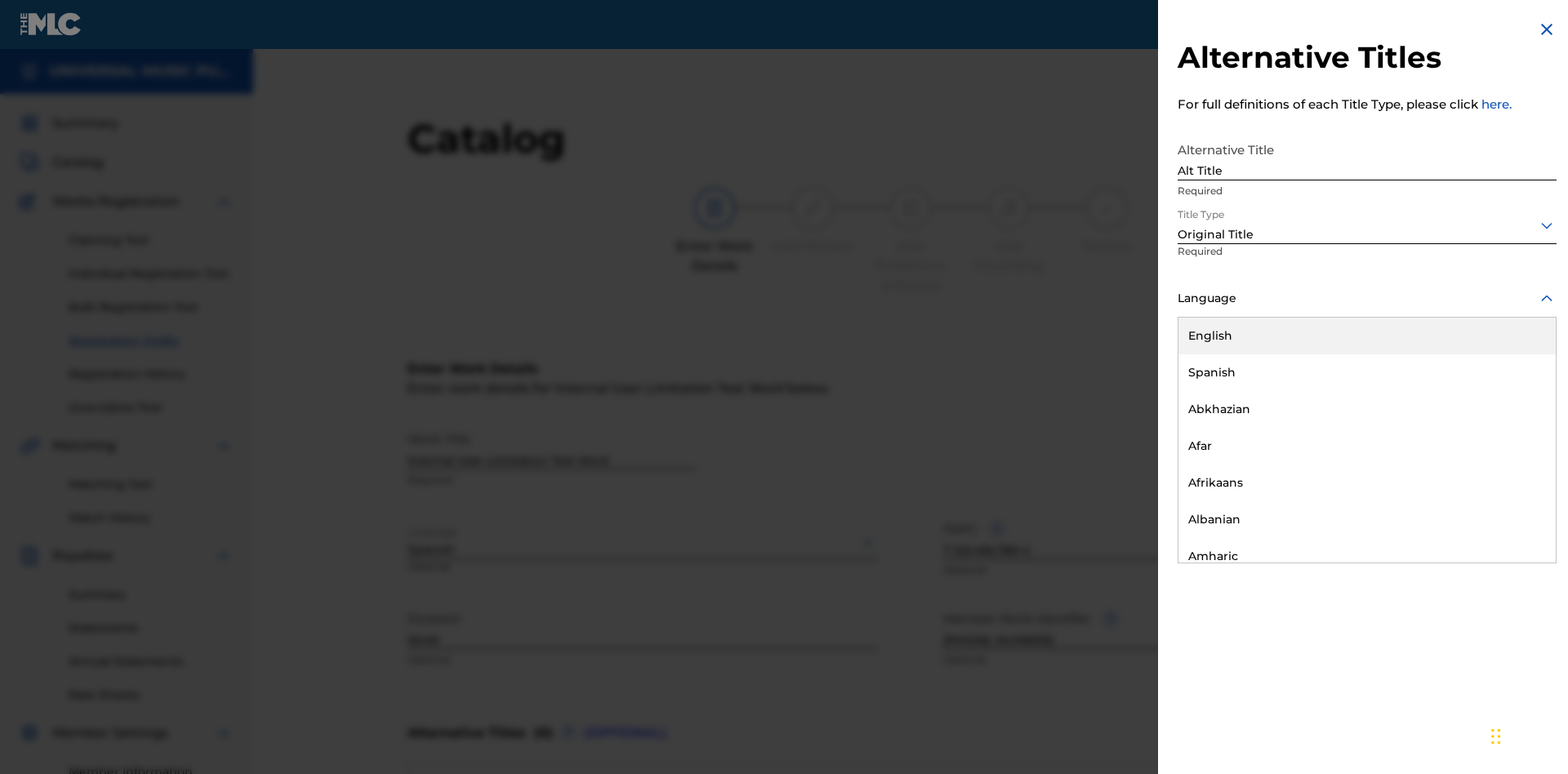
click at [1507, 393] on button "Add Title" at bounding box center [1507, 394] width 98 height 41
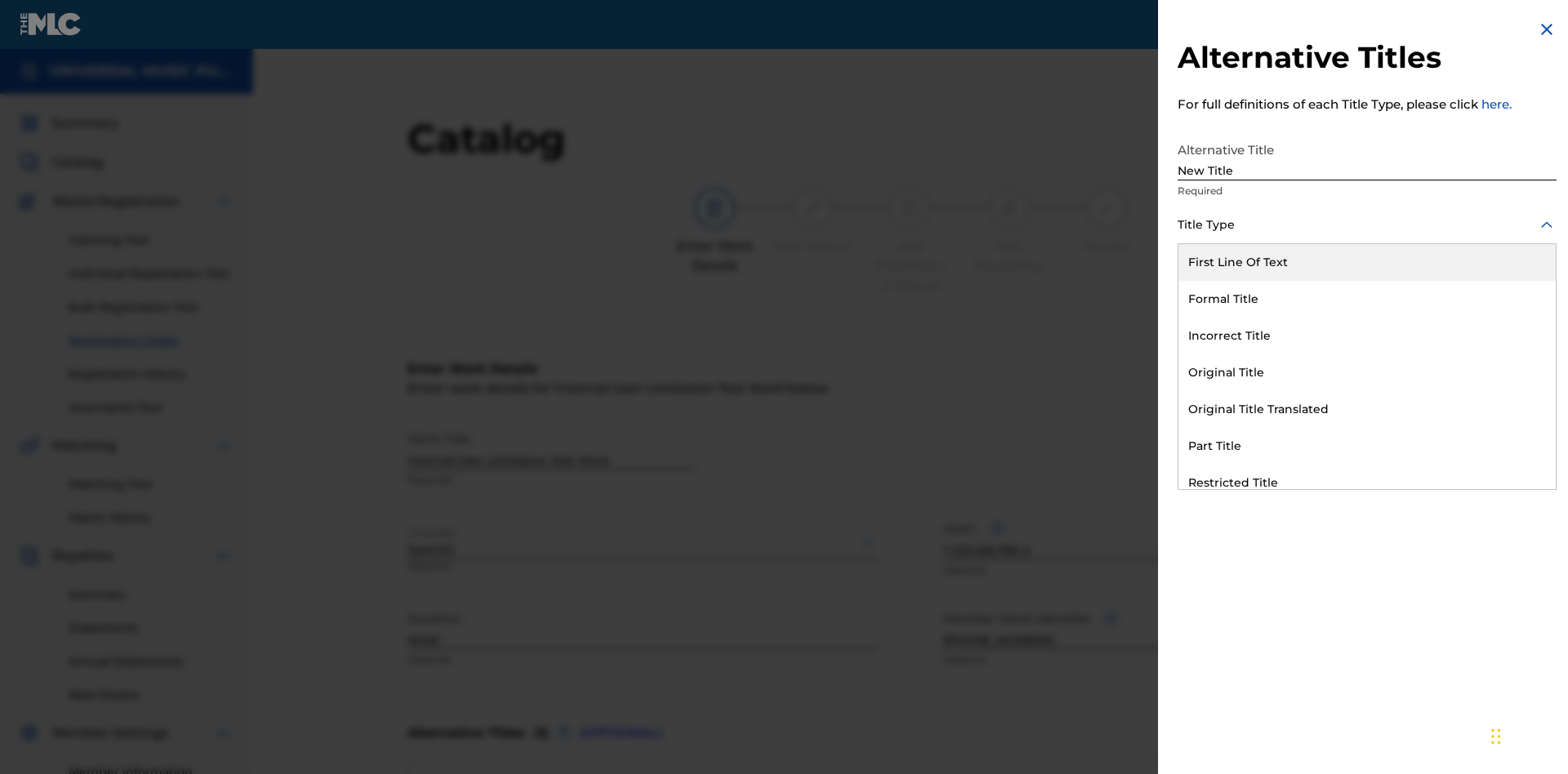
click at [1367, 335] on div "Incorrect Title" at bounding box center [1366, 336] width 377 height 37
click at [1367, 298] on div at bounding box center [1367, 298] width 379 height 20
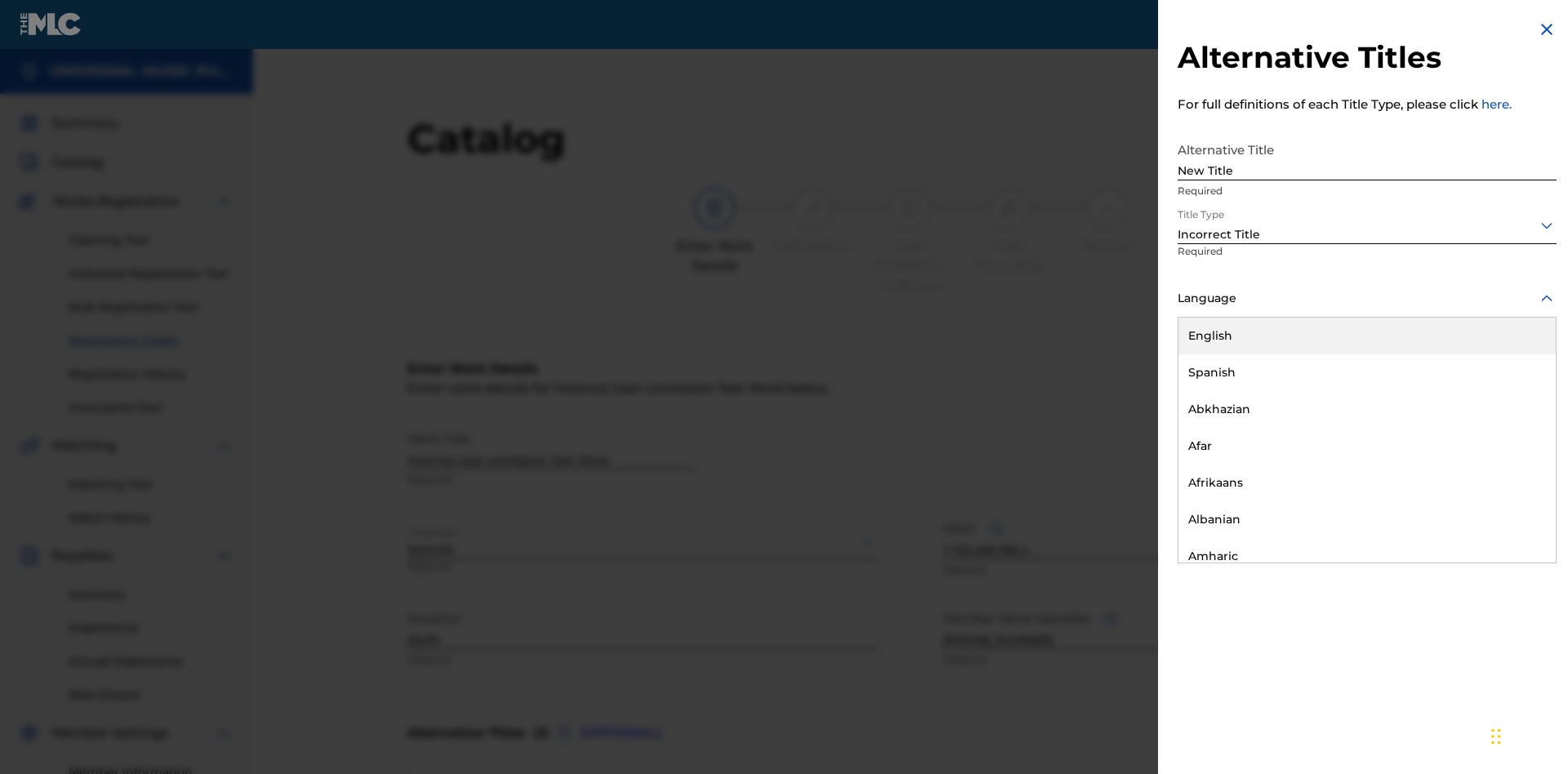
click at [1367, 335] on div "English" at bounding box center [1366, 336] width 377 height 37
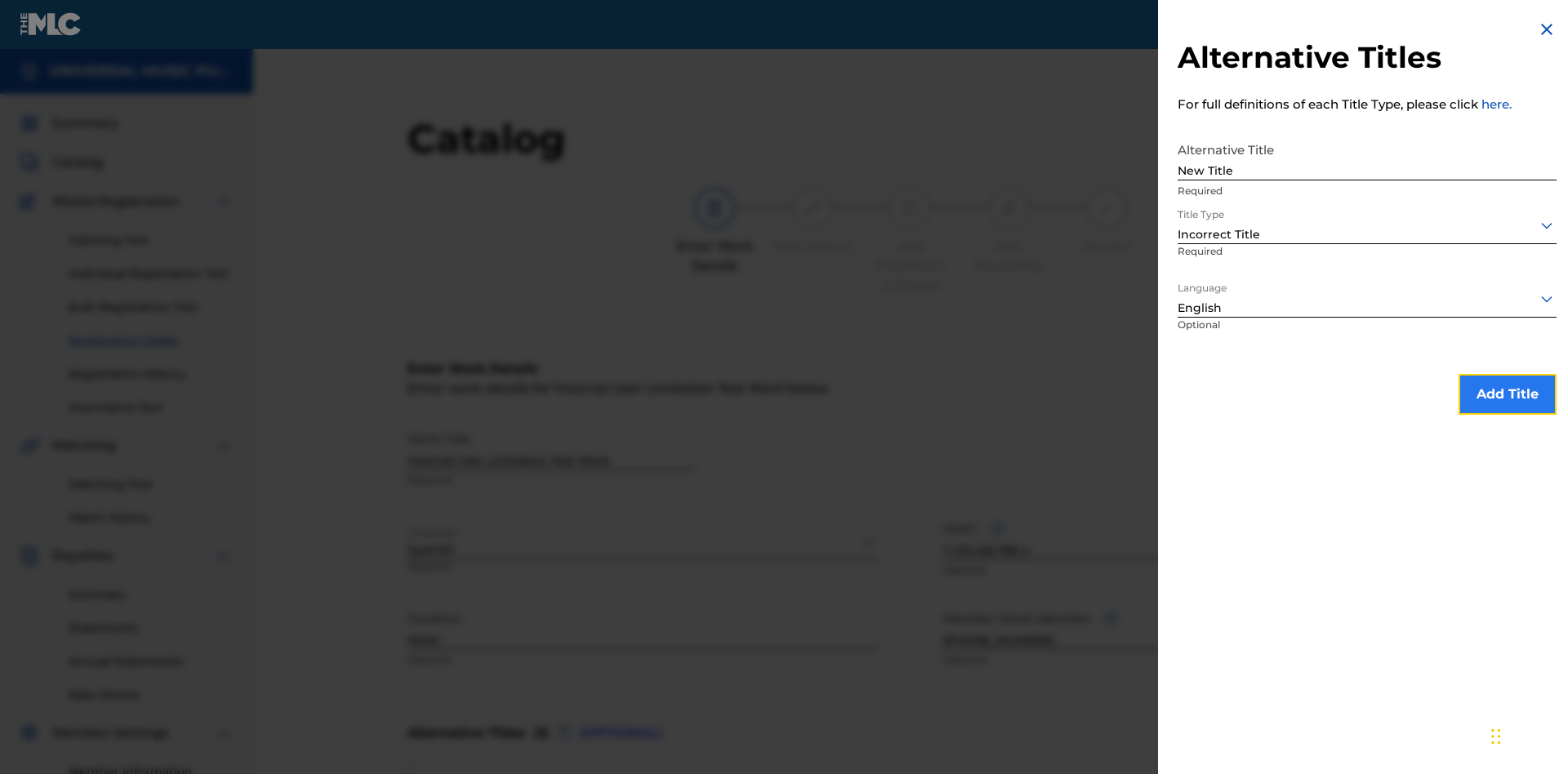
click at [1507, 393] on button "Add Title" at bounding box center [1507, 394] width 98 height 41
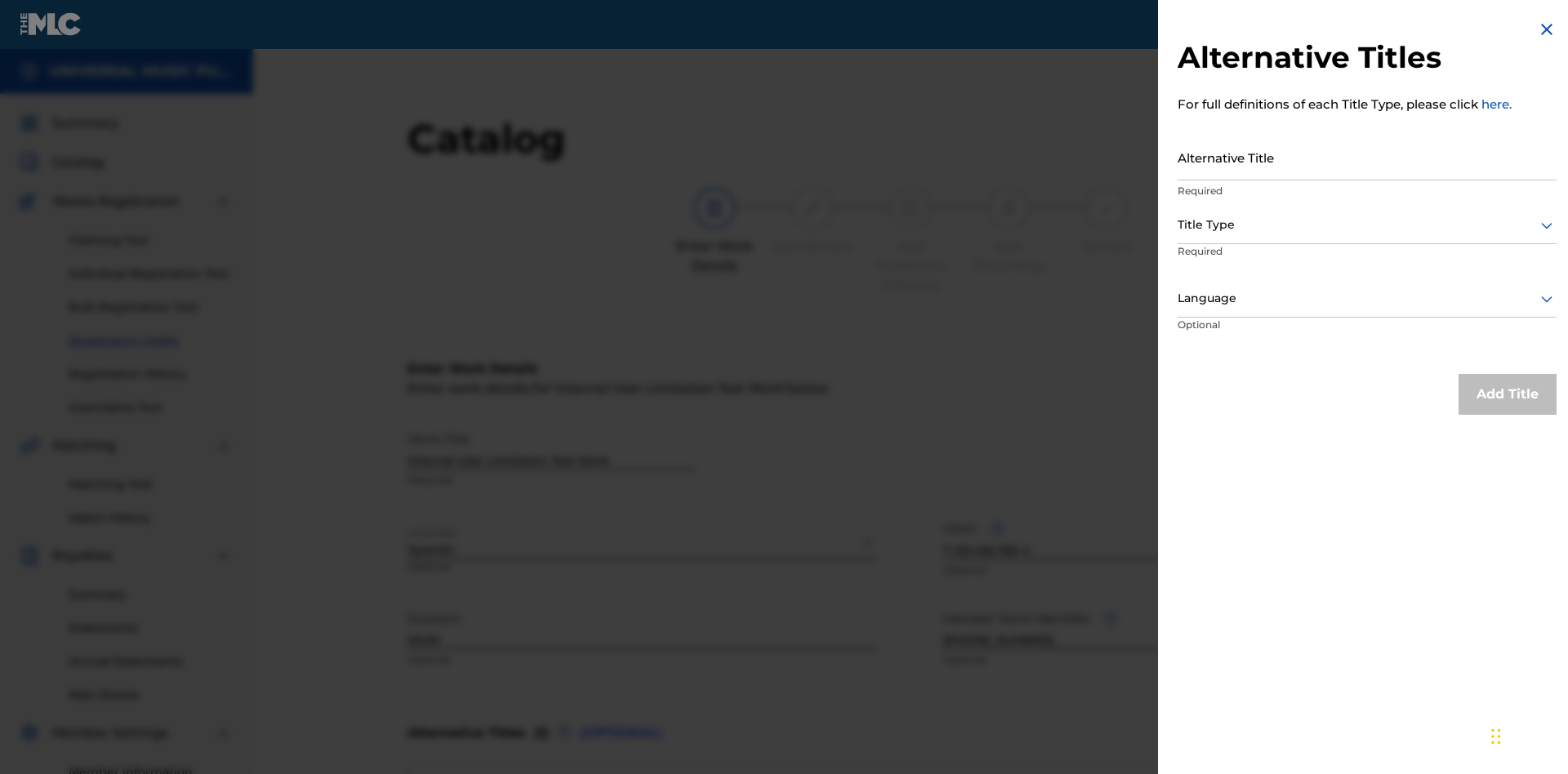
click at [1367, 157] on input "Alternative Title" at bounding box center [1367, 157] width 379 height 46
type input "Final Title"
click at [1367, 225] on div at bounding box center [1367, 225] width 379 height 20
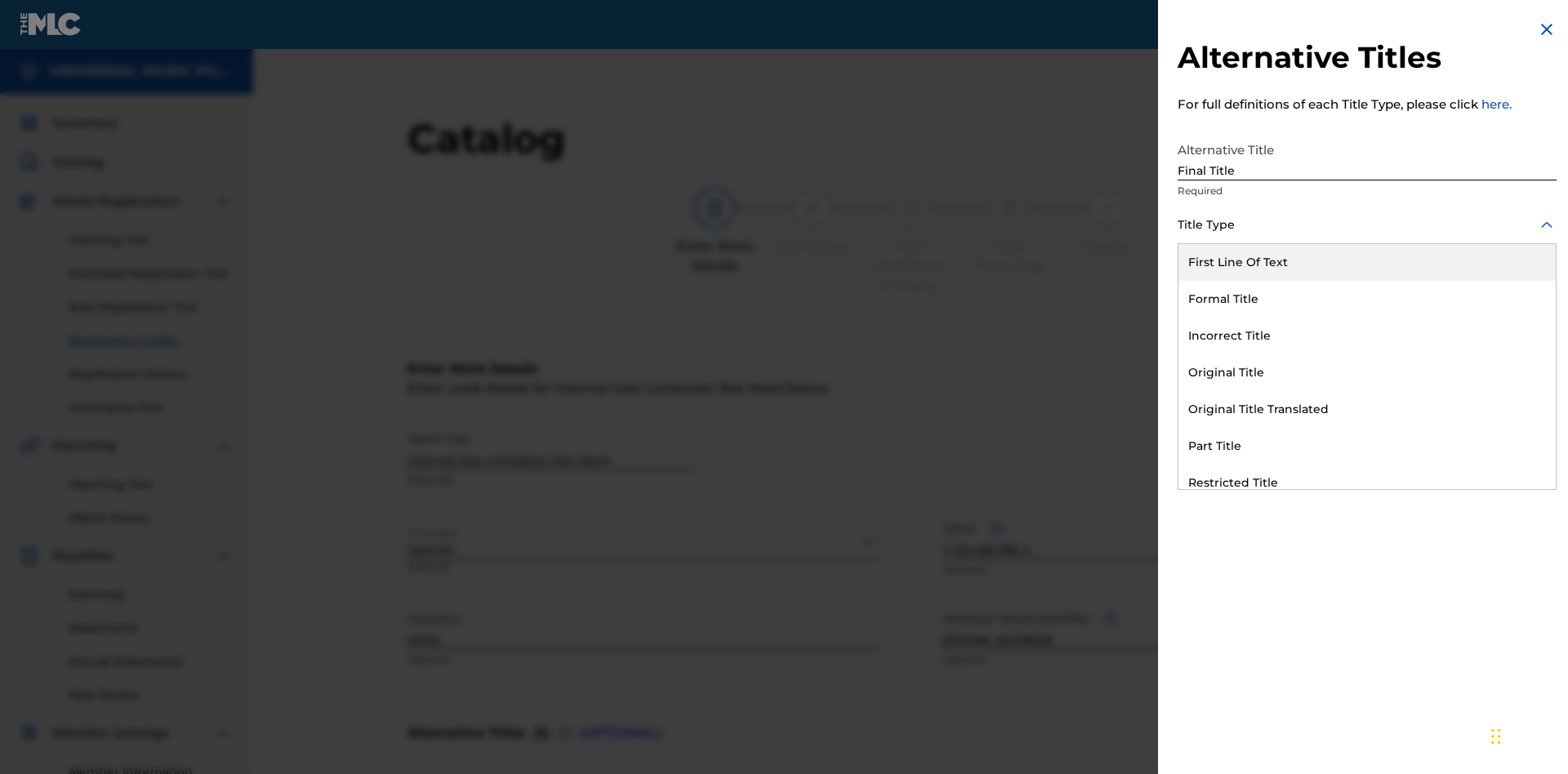
click at [1367, 446] on div "Part Title" at bounding box center [1366, 447] width 377 height 37
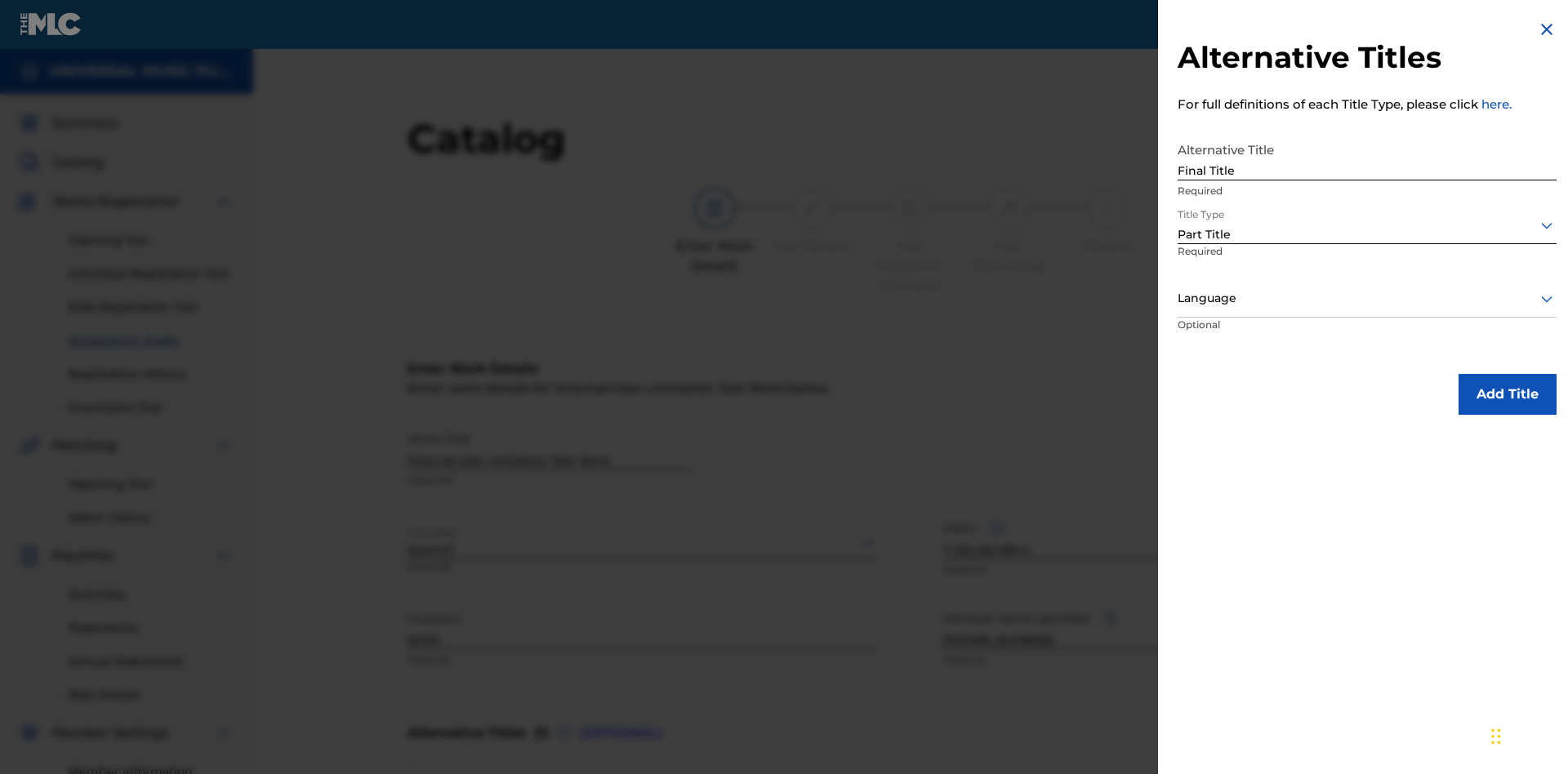
click at [1367, 298] on div at bounding box center [1367, 298] width 379 height 20
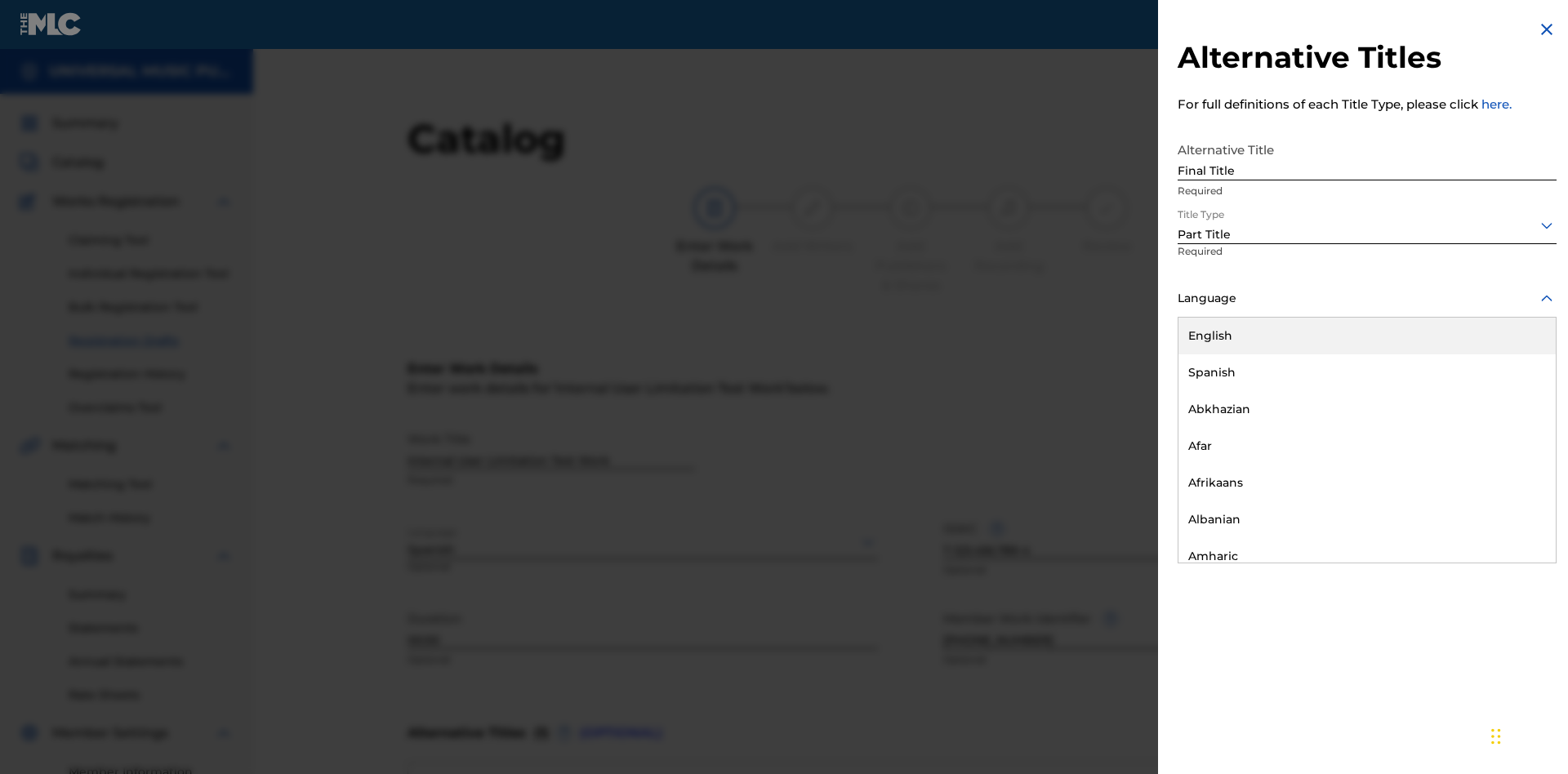
click at [1507, 393] on button "Add Title" at bounding box center [1507, 394] width 98 height 41
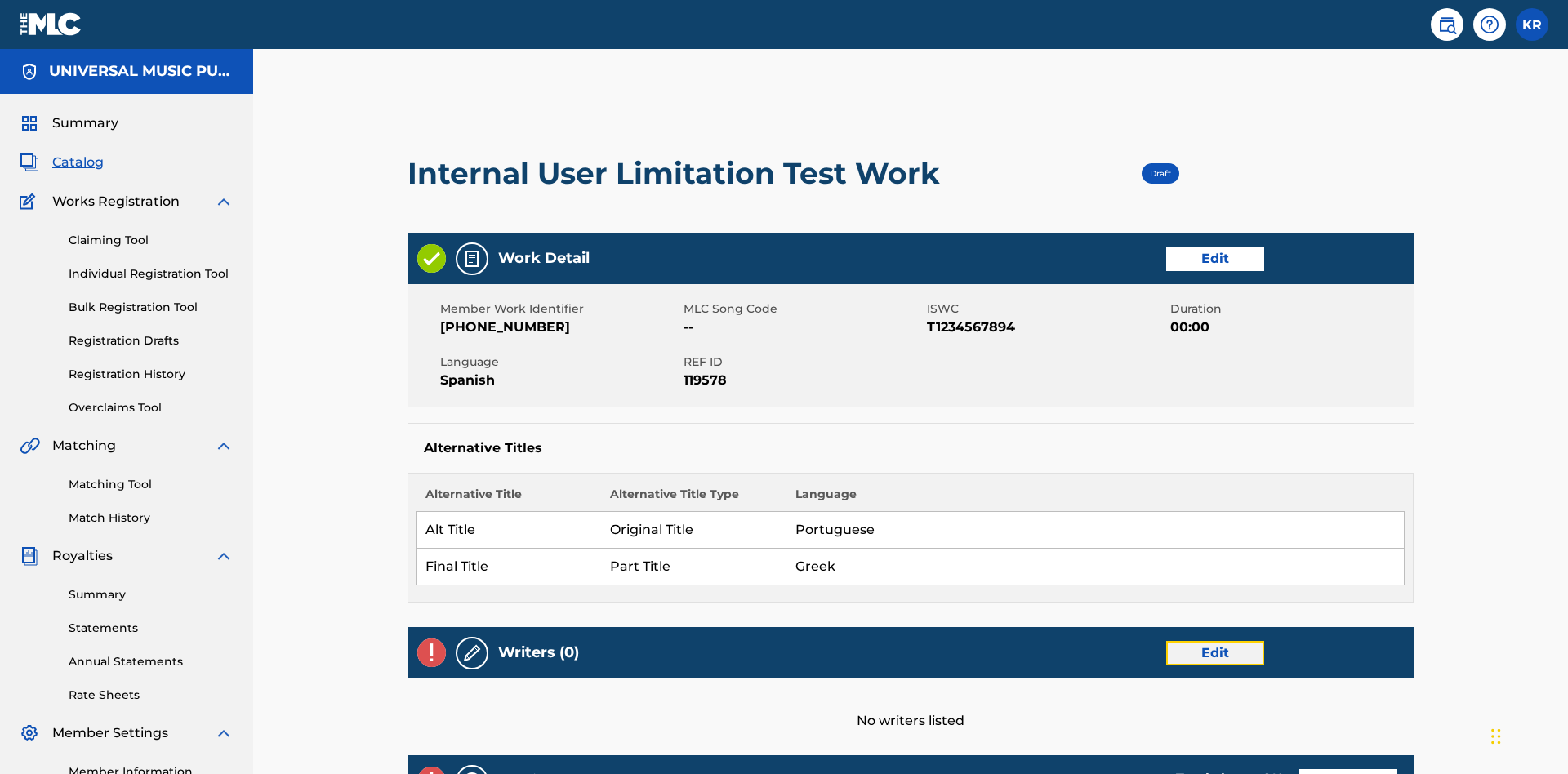
click at [1166, 641] on link "Edit" at bounding box center [1215, 652] width 98 height 24
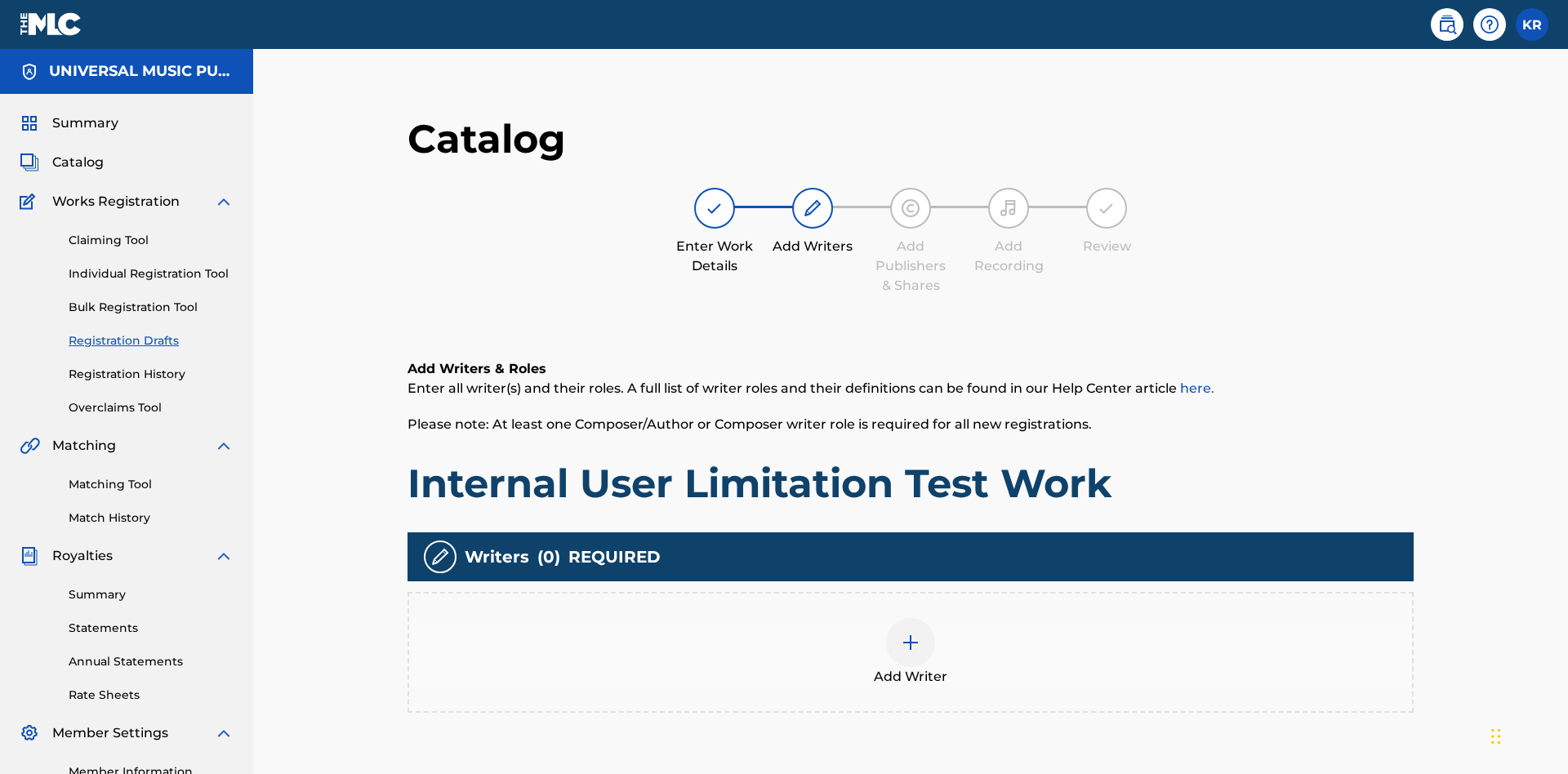
click at [901, 632] on img at bounding box center [910, 641] width 19 height 19
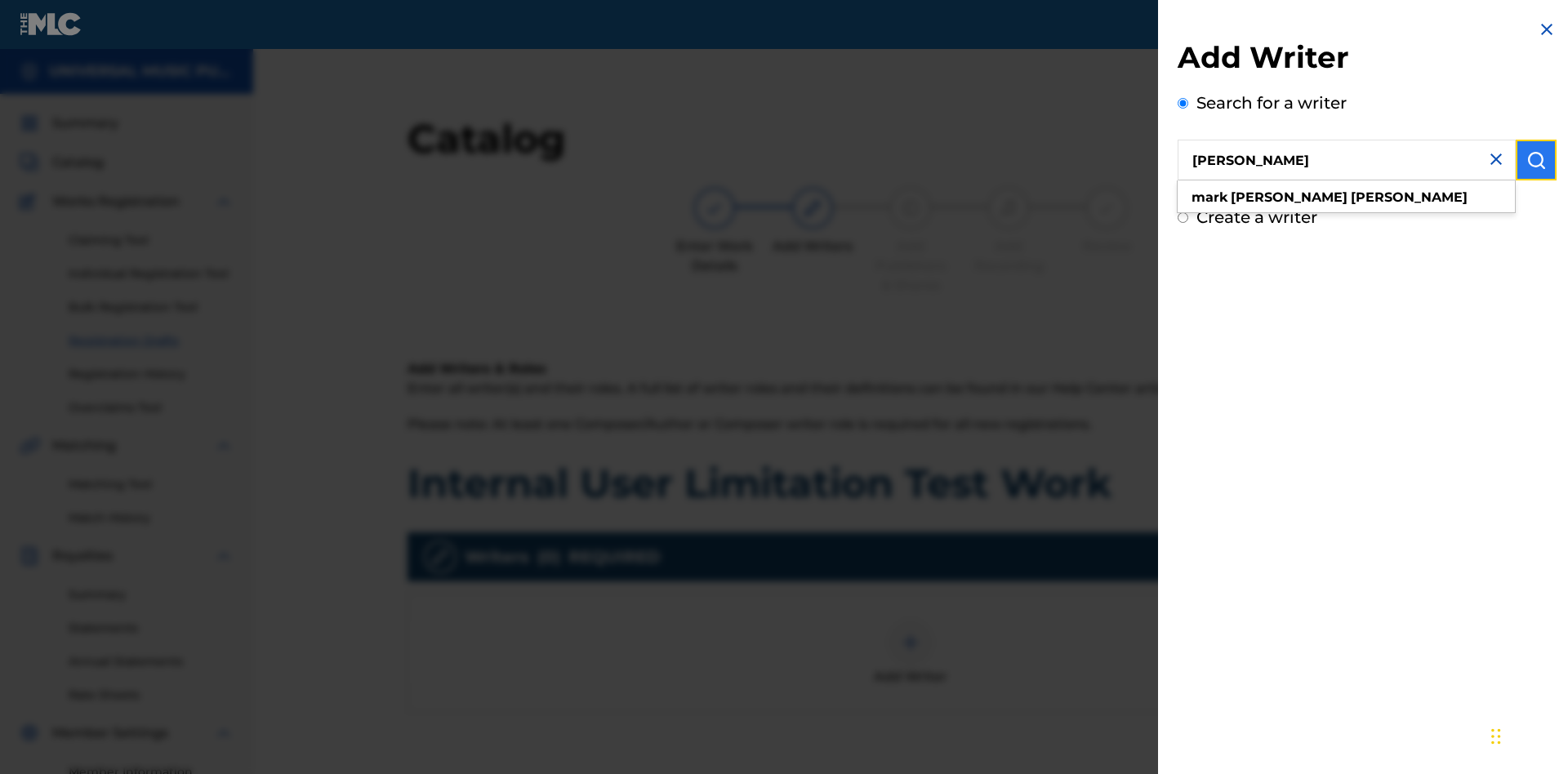
click at [1536, 160] on img "submit" at bounding box center [1535, 160] width 19 height 19
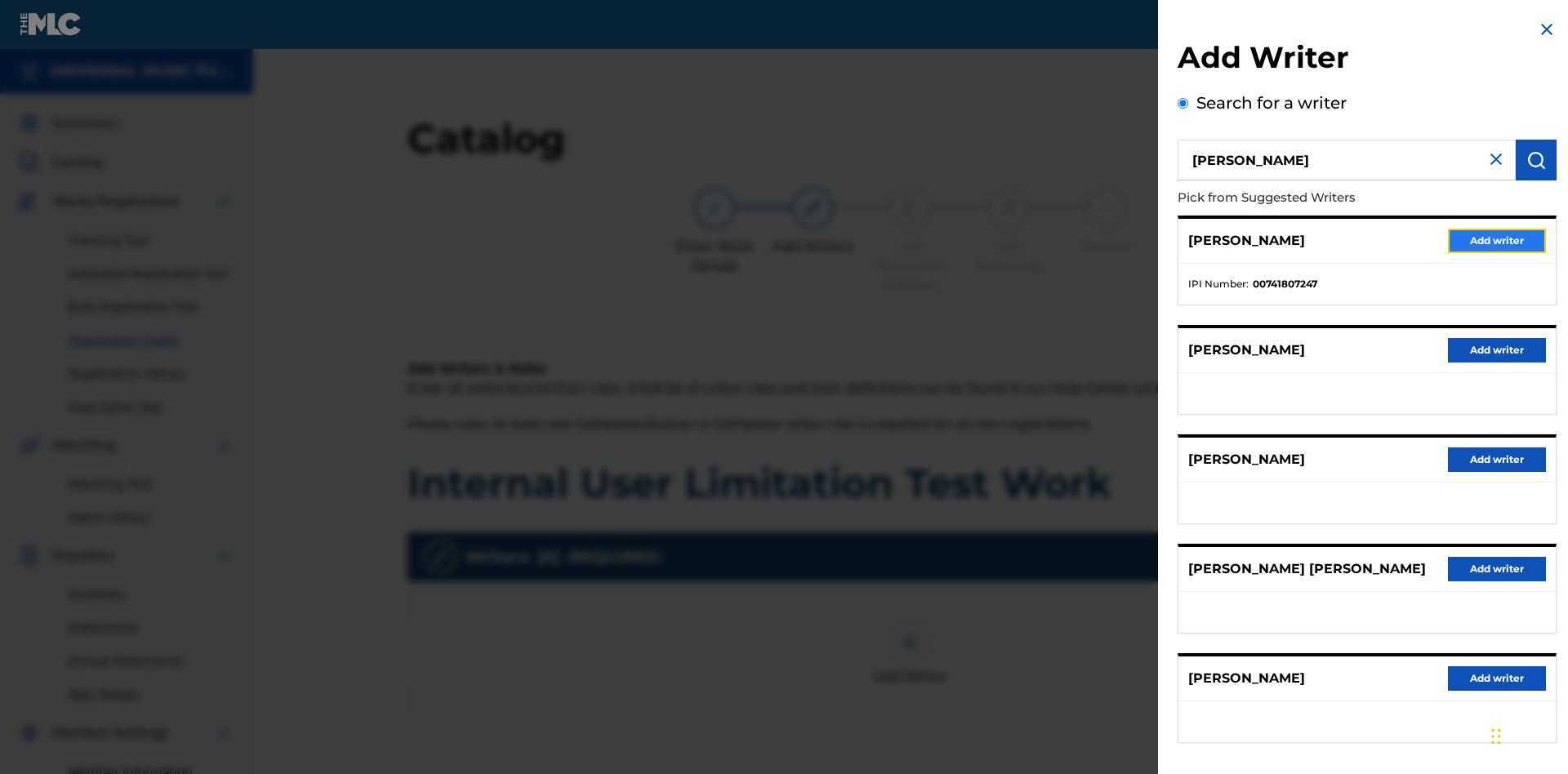
click at [1497, 240] on button "Add writer" at bounding box center [1497, 241] width 98 height 24
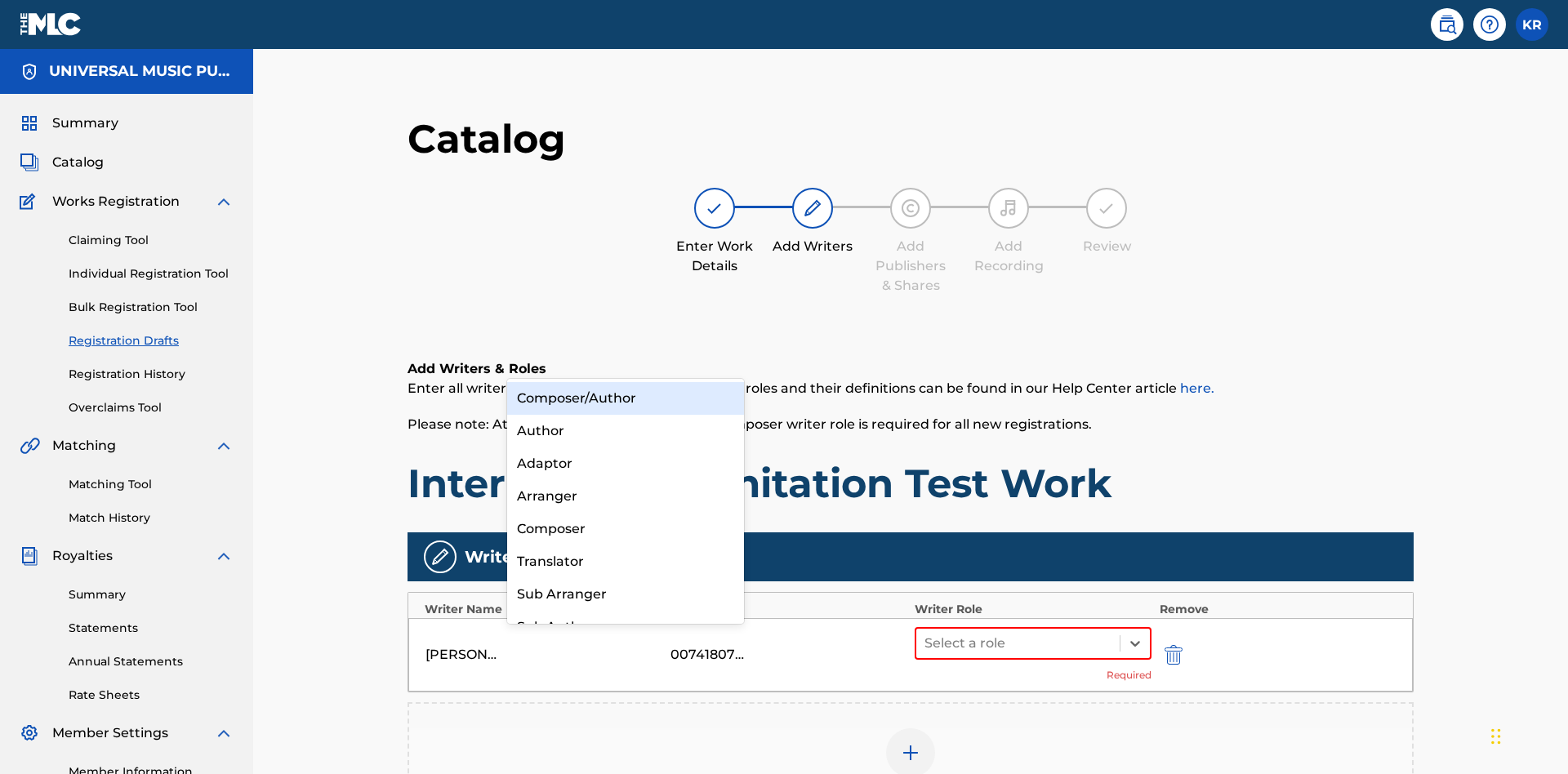
click at [625, 528] on div "Composer" at bounding box center [626, 528] width 236 height 33
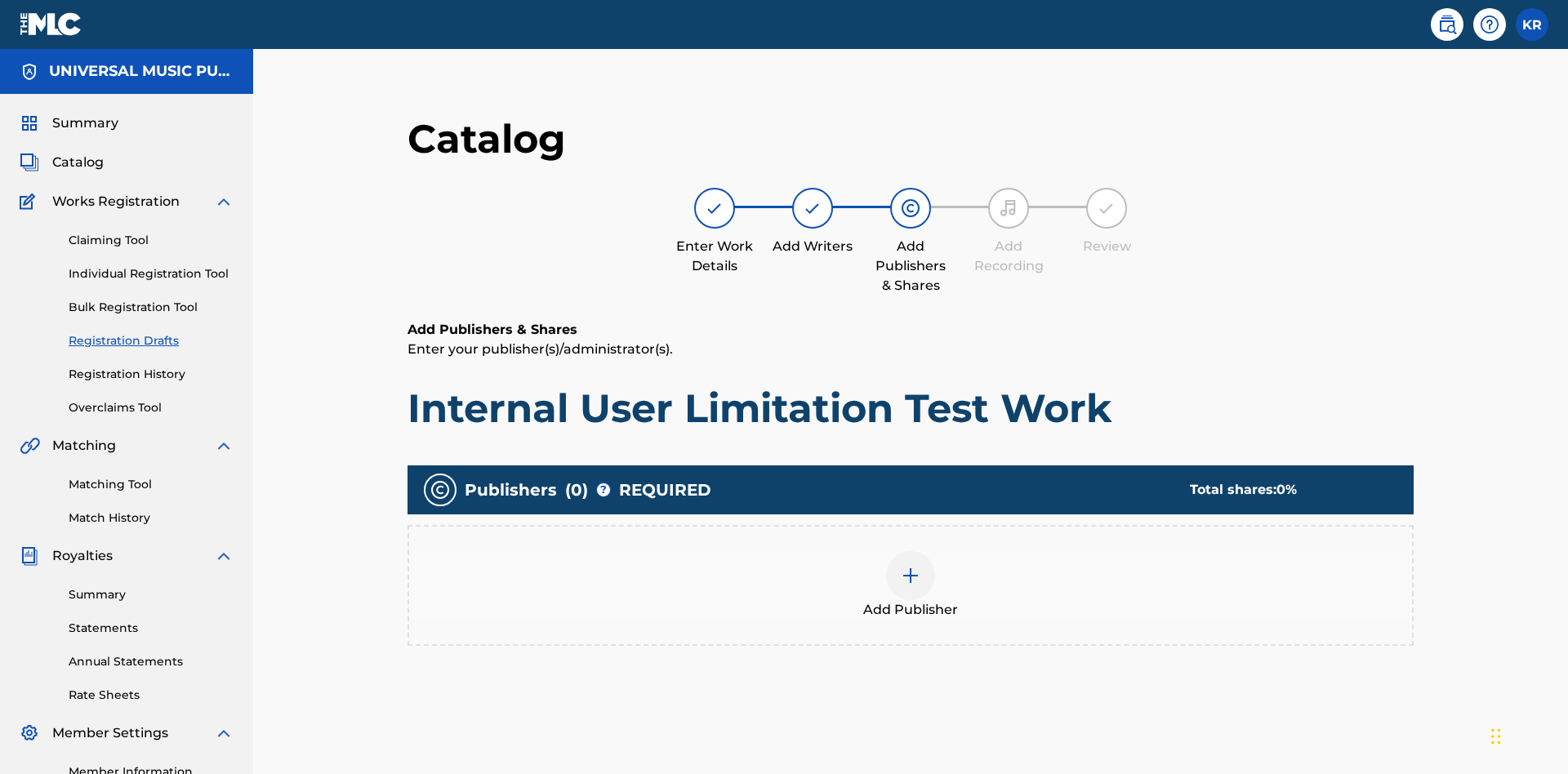
click at [901, 566] on img at bounding box center [910, 575] width 19 height 19
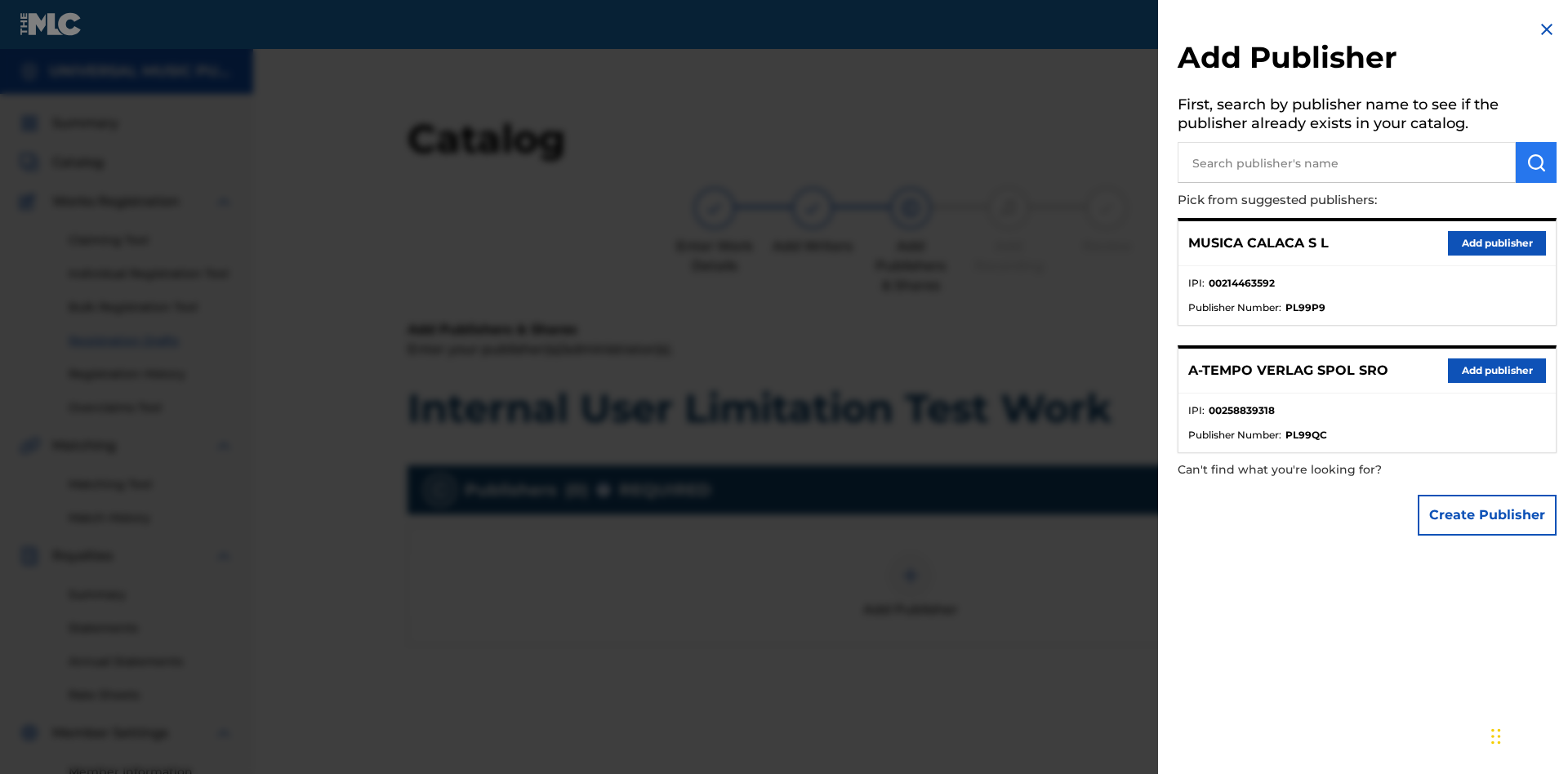
click at [1347, 162] on input "text" at bounding box center [1347, 162] width 338 height 41
type input "Test2025.09.23.04.35.04"
click at [1536, 162] on img "submit" at bounding box center [1535, 162] width 19 height 19
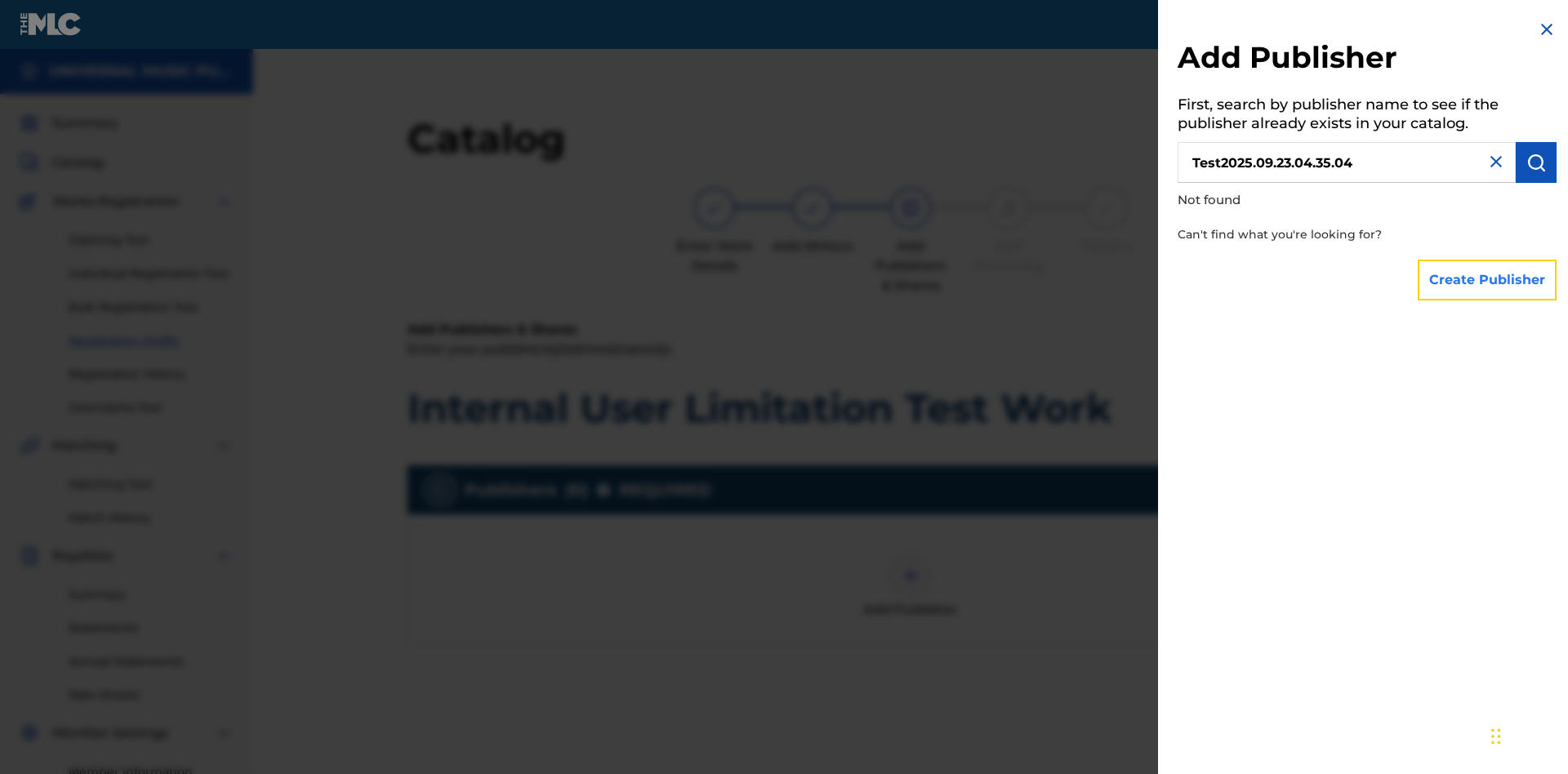
click at [1488, 279] on button "Create Publisher" at bounding box center [1487, 280] width 138 height 41
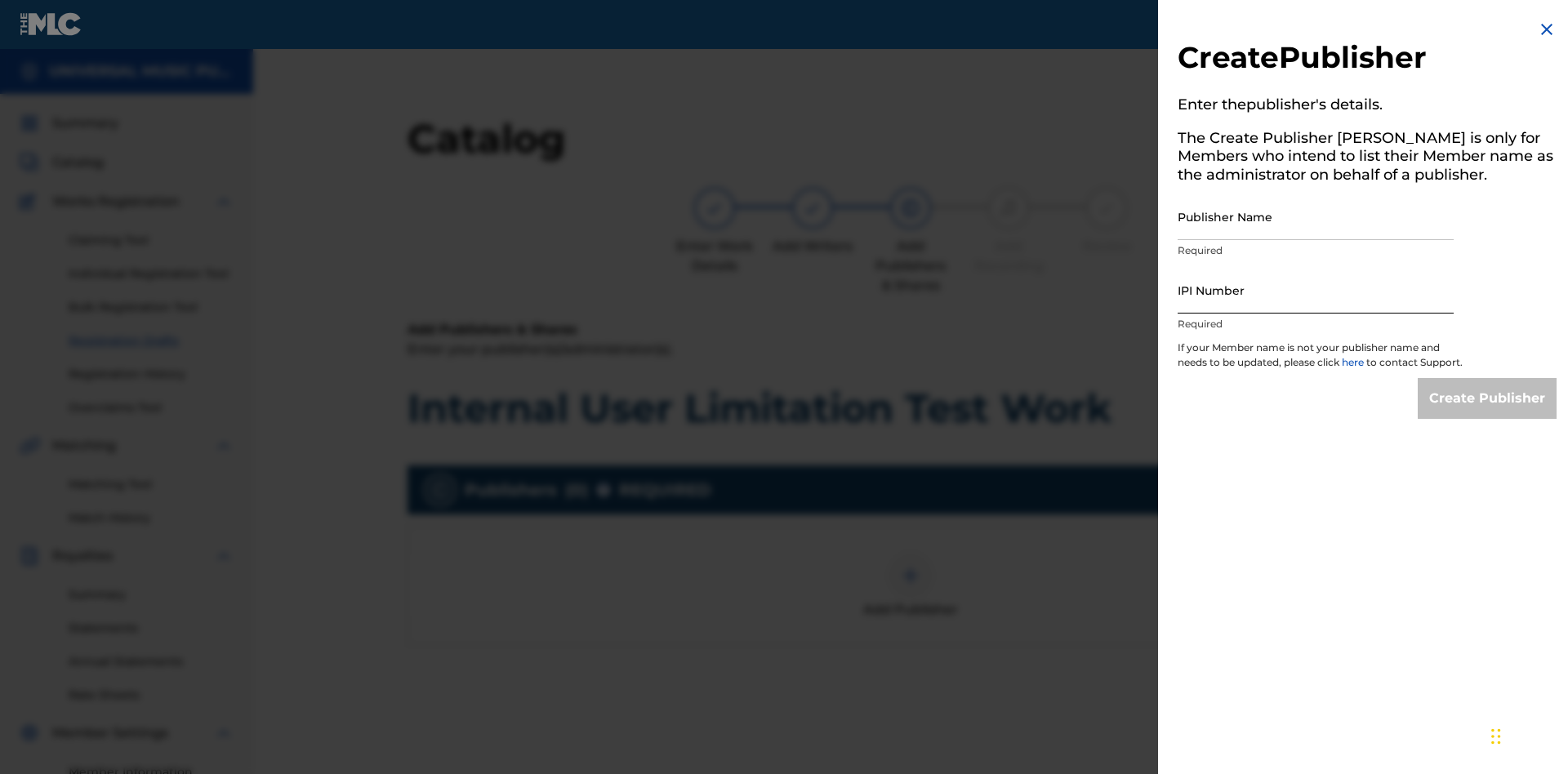
click at [1316, 216] on input "Publisher Name" at bounding box center [1316, 216] width 276 height 46
click at [1316, 290] on input "IPI Number" at bounding box center [1316, 290] width 276 height 46
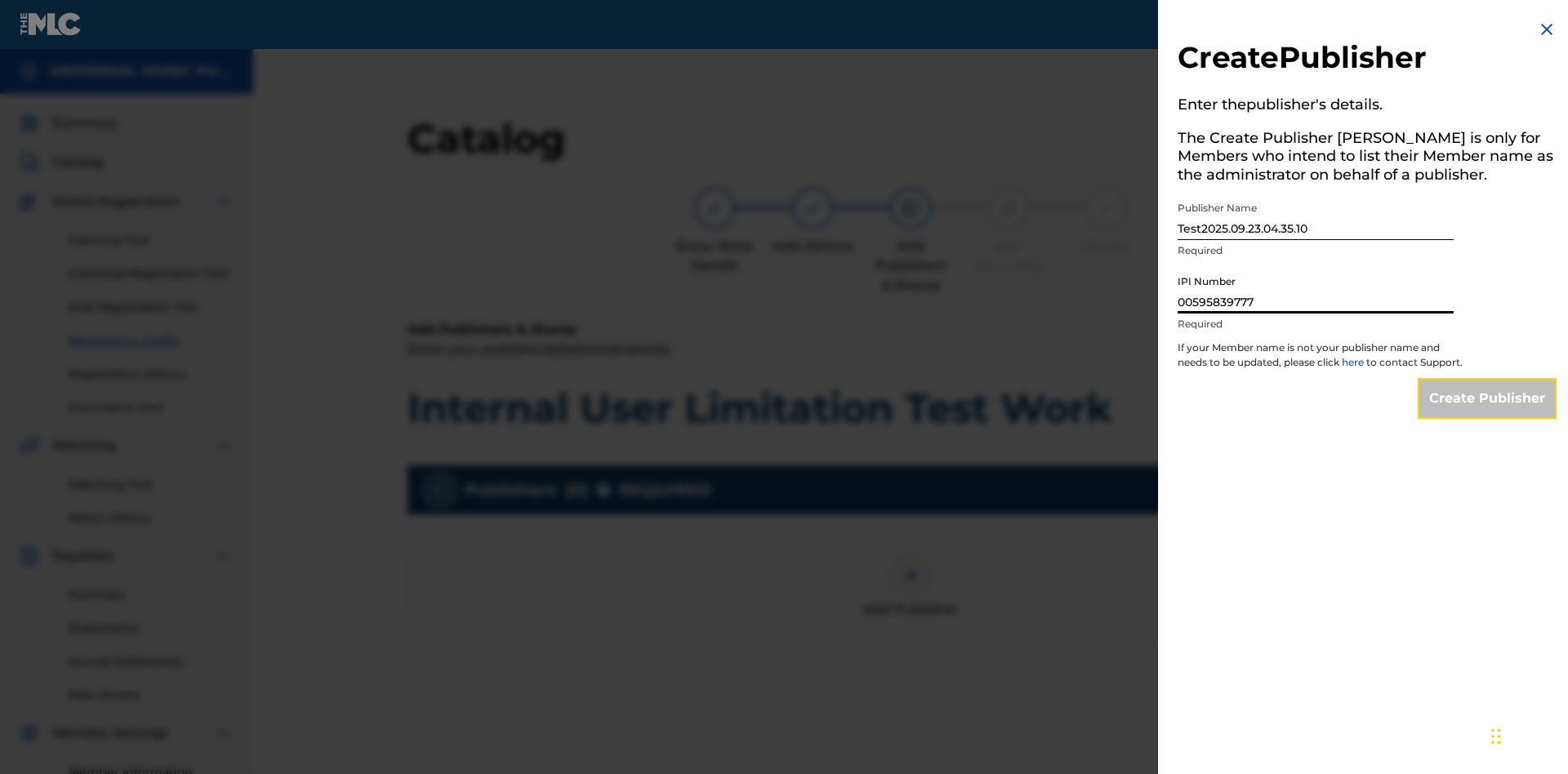
click at [1488, 413] on input "Create Publisher" at bounding box center [1487, 398] width 138 height 41
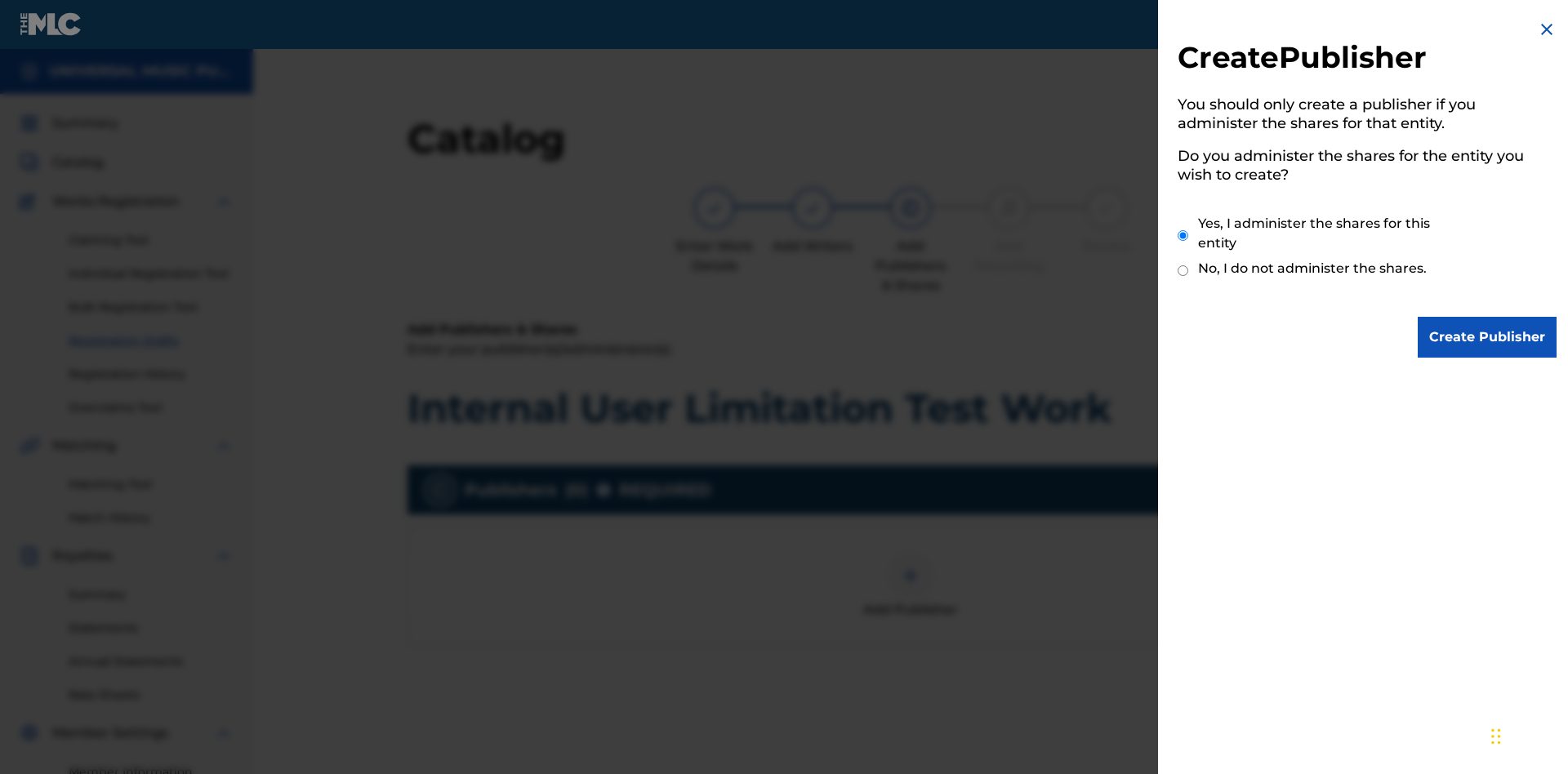
click at [1183, 235] on input "Yes, I administer the shares for this entity" at bounding box center [1183, 235] width 11 height 35
click at [1488, 337] on input "Create Publisher" at bounding box center [1487, 337] width 138 height 41
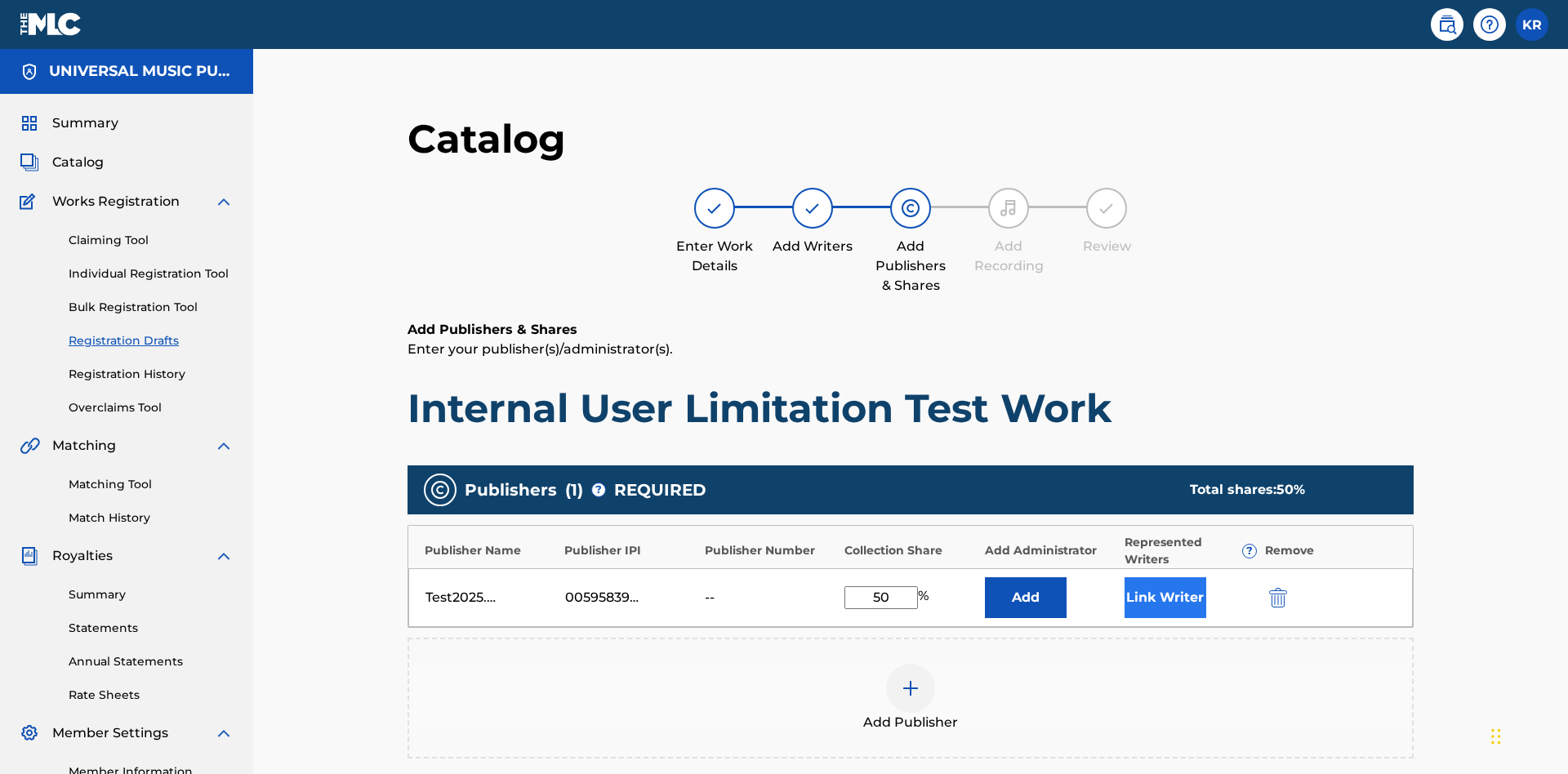
type input "50"
click at [1125, 577] on button "Link Writer" at bounding box center [1165, 598] width 82 height 41
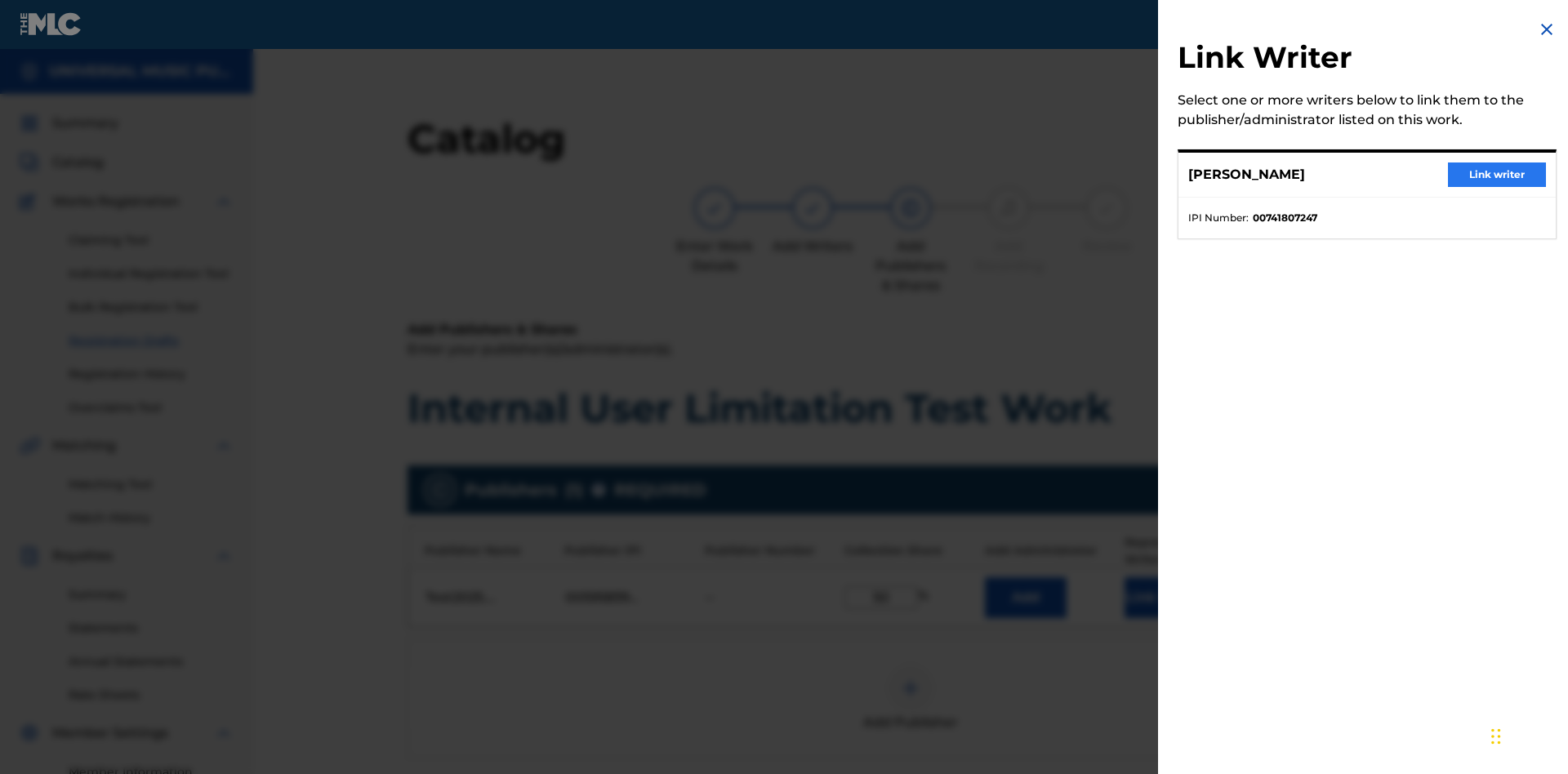
click at [1497, 175] on button "Link writer" at bounding box center [1497, 174] width 98 height 24
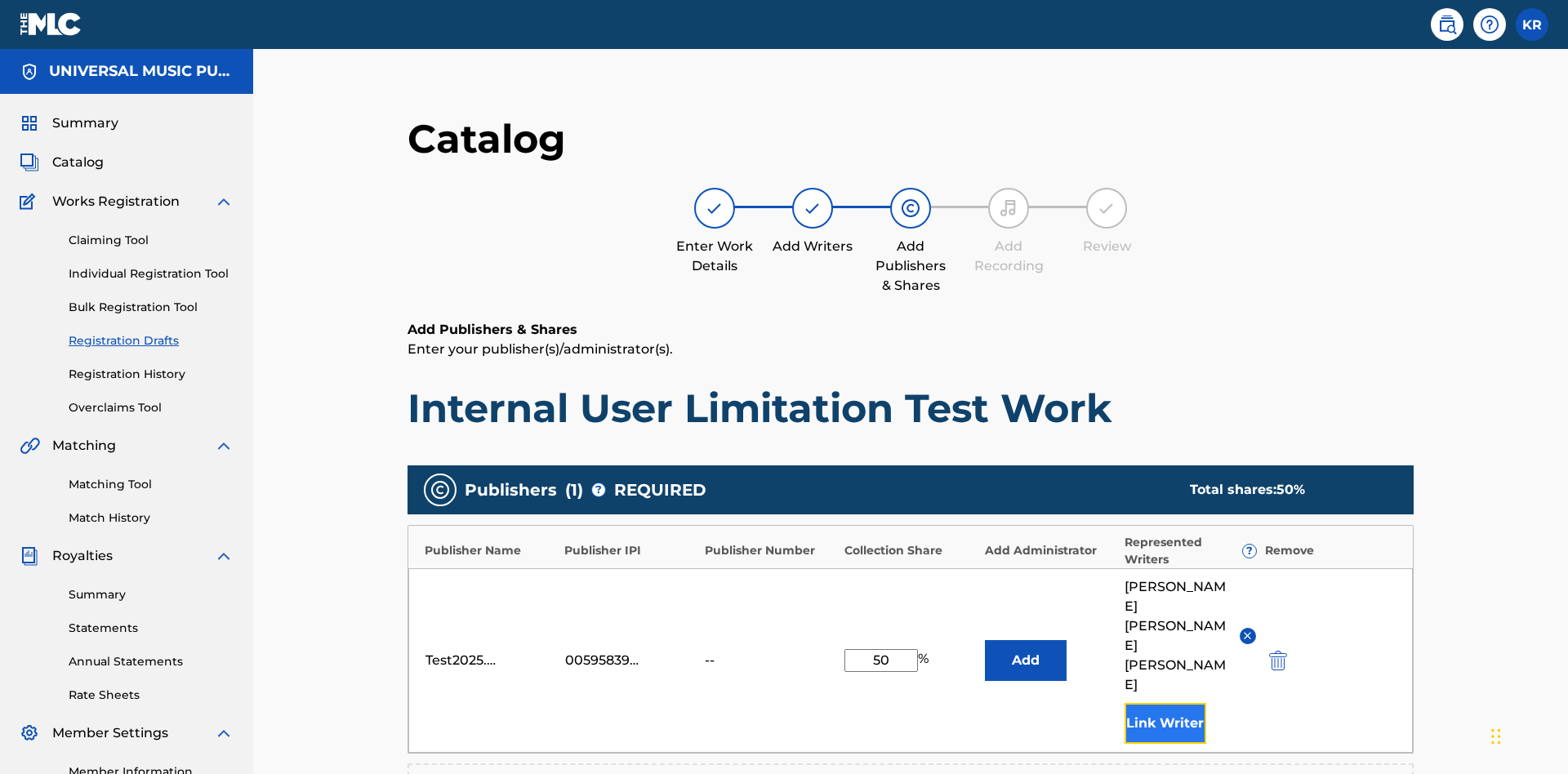
click at [1125, 703] on button "Link Writer" at bounding box center [1165, 723] width 82 height 41
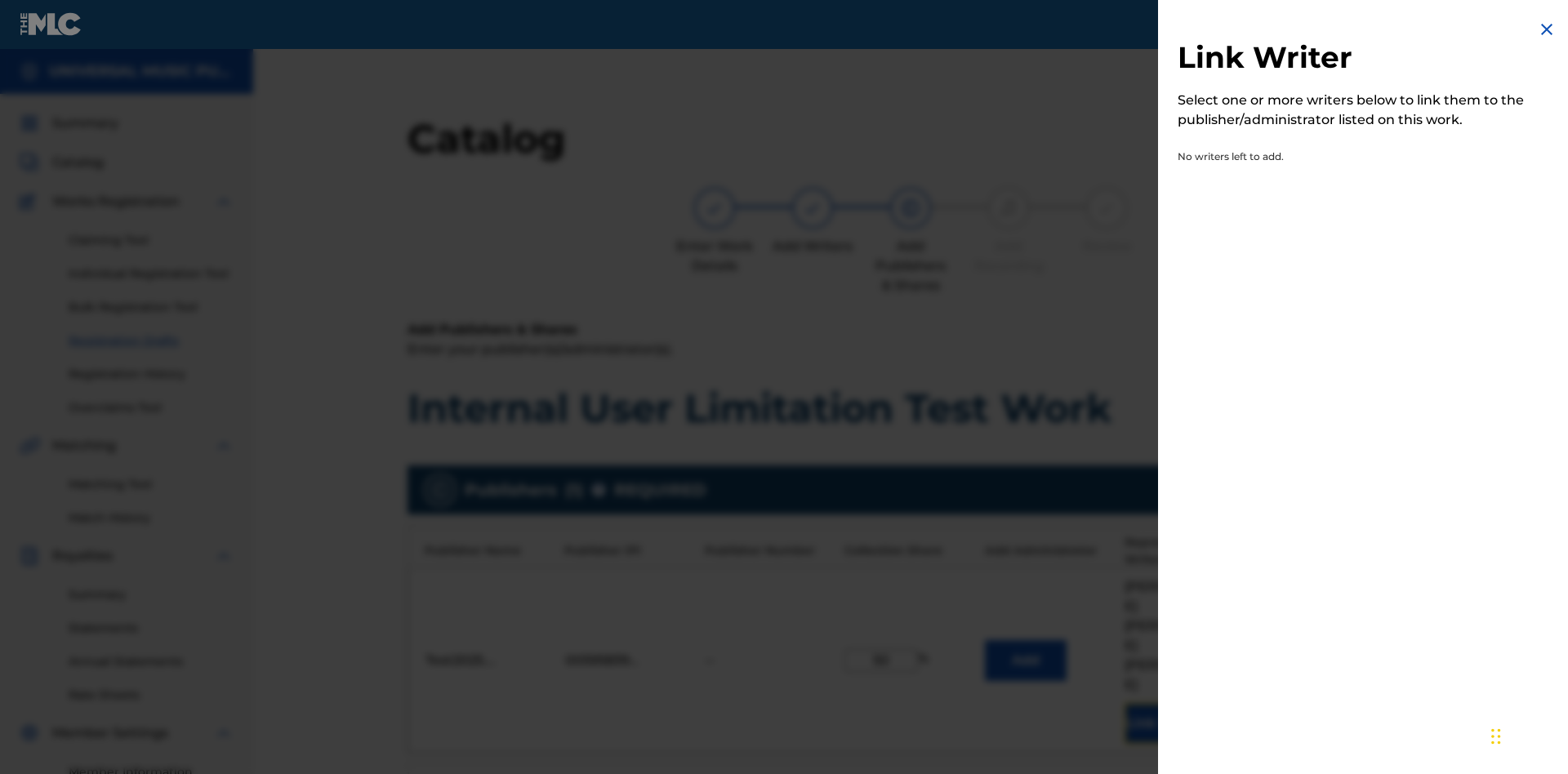
click at [1547, 30] on img at bounding box center [1546, 29] width 19 height 19
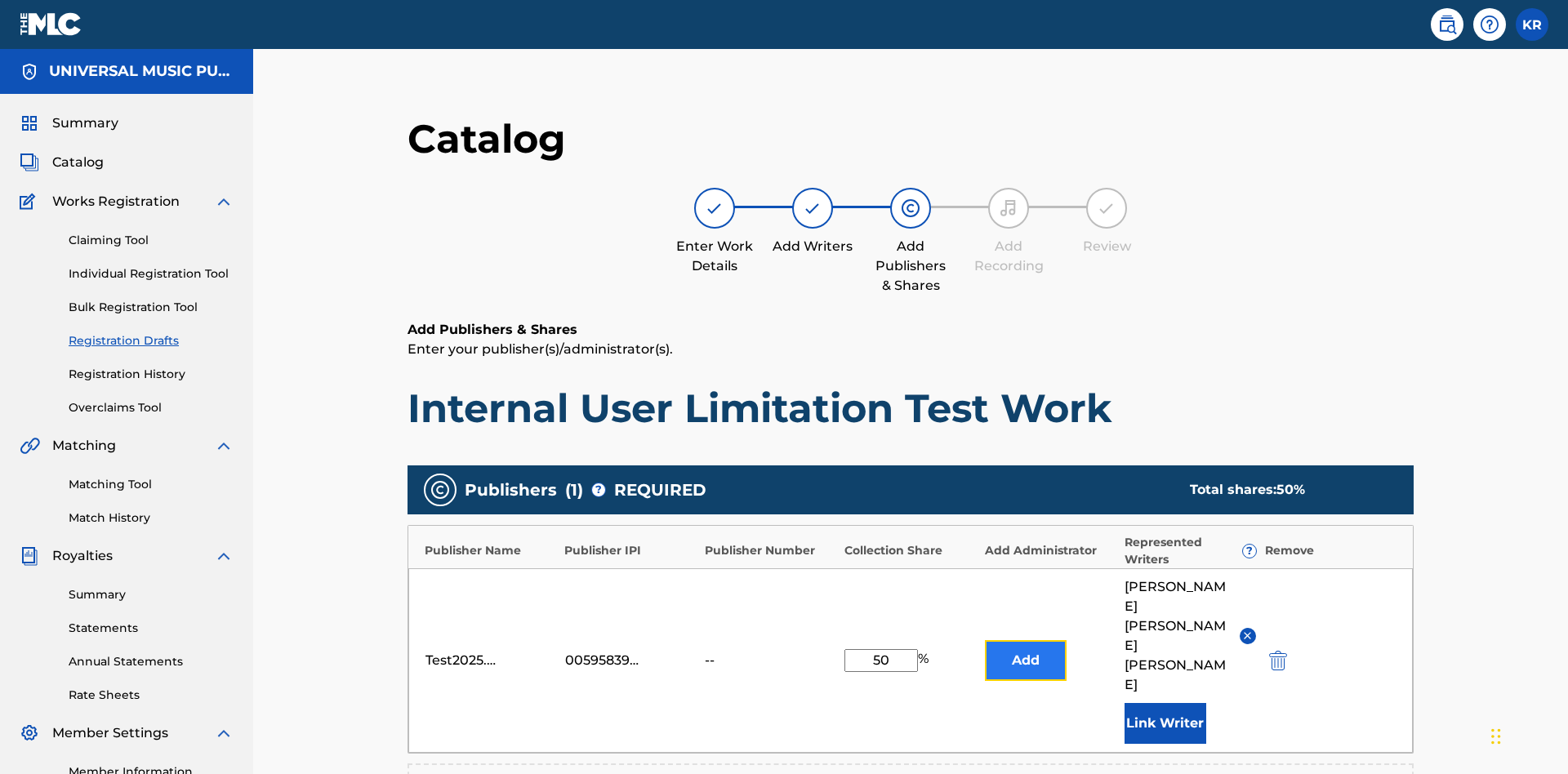
click at [985, 640] on button "Add" at bounding box center [1025, 660] width 82 height 41
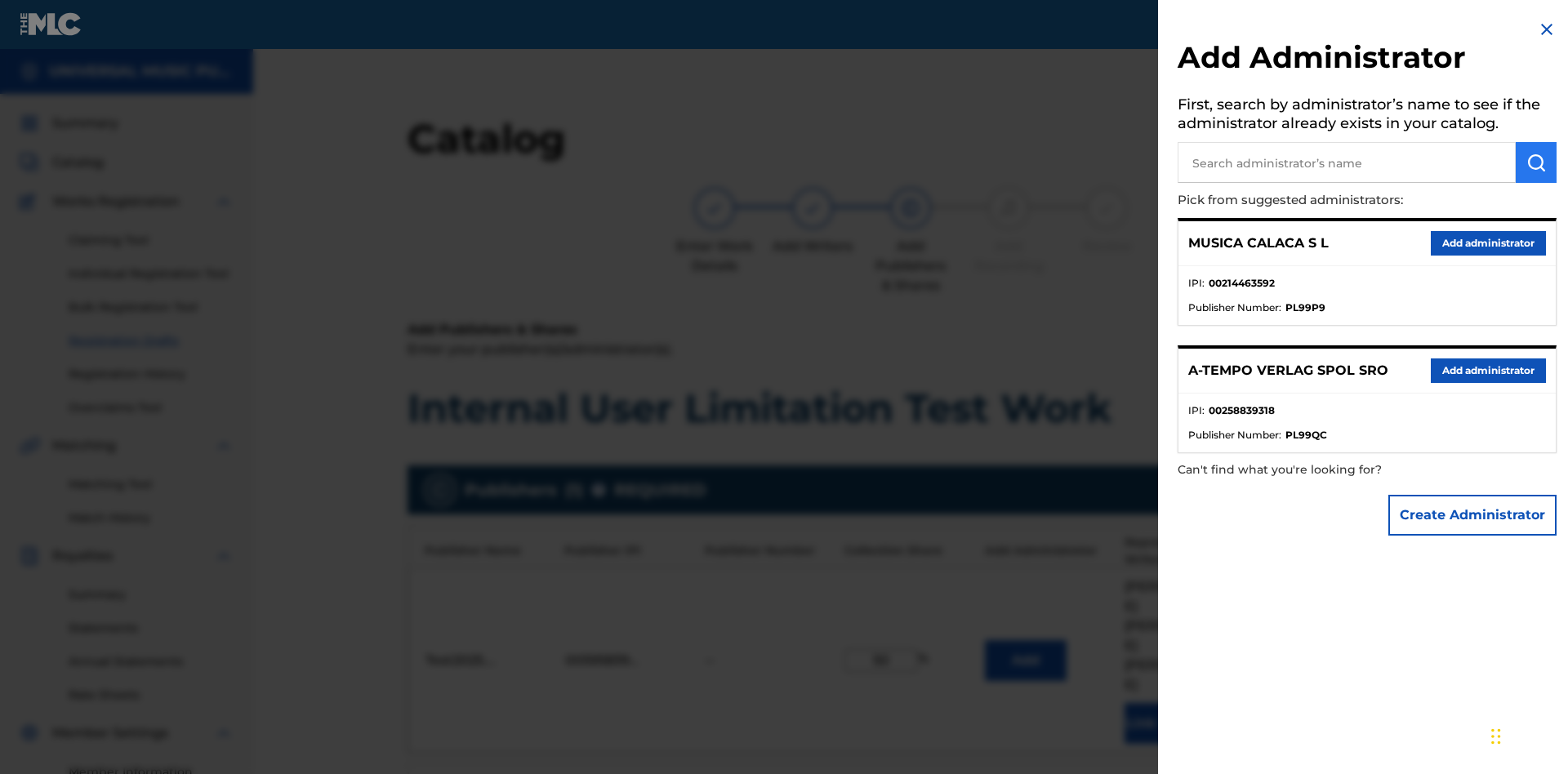
click at [1347, 162] on input "text" at bounding box center [1347, 162] width 338 height 41
type input "Test2025.09.23.04.35.40"
click at [1536, 162] on img "submit" at bounding box center [1535, 162] width 19 height 19
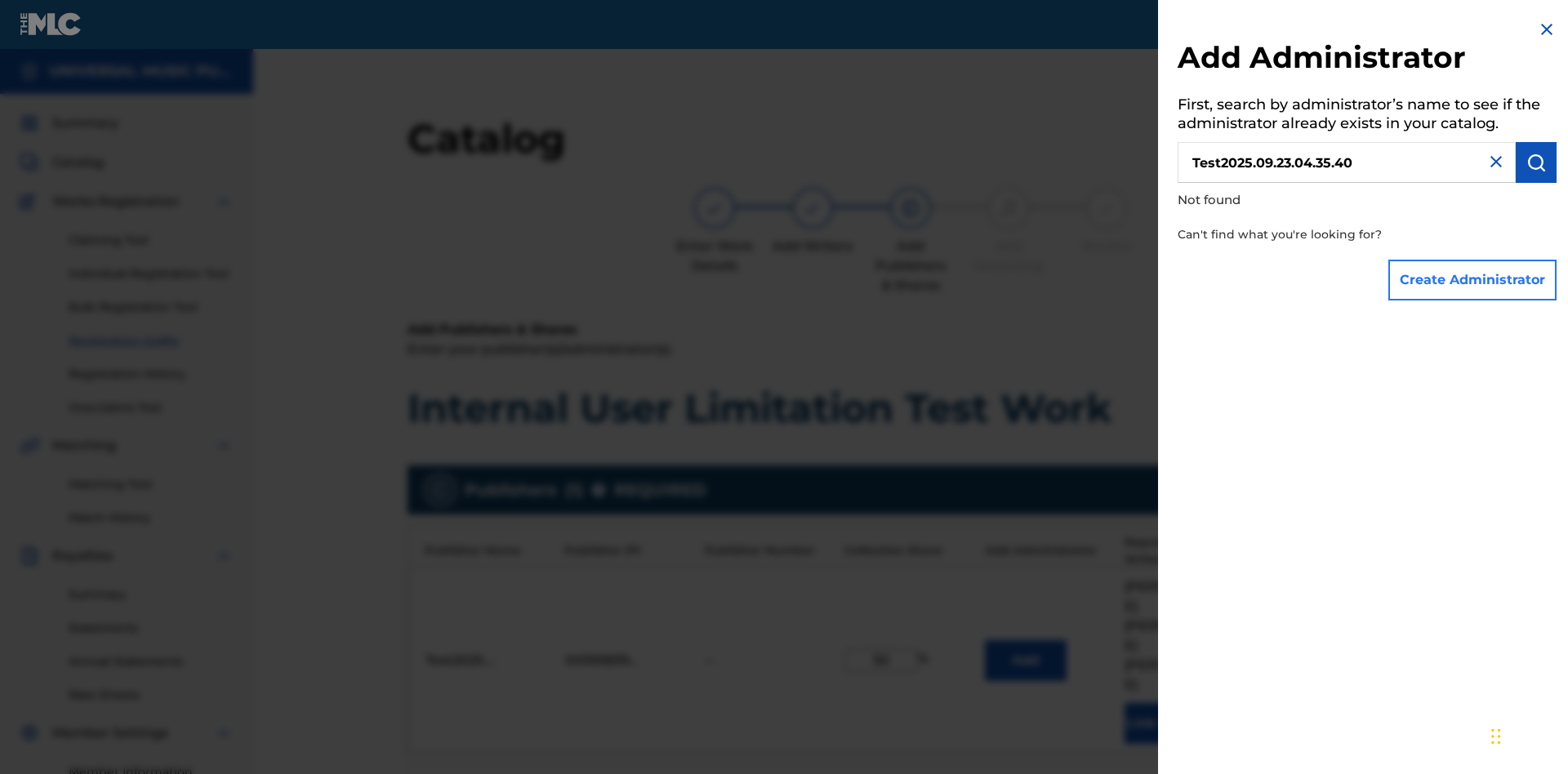
click at [1473, 279] on button "Create Administrator" at bounding box center [1472, 280] width 168 height 41
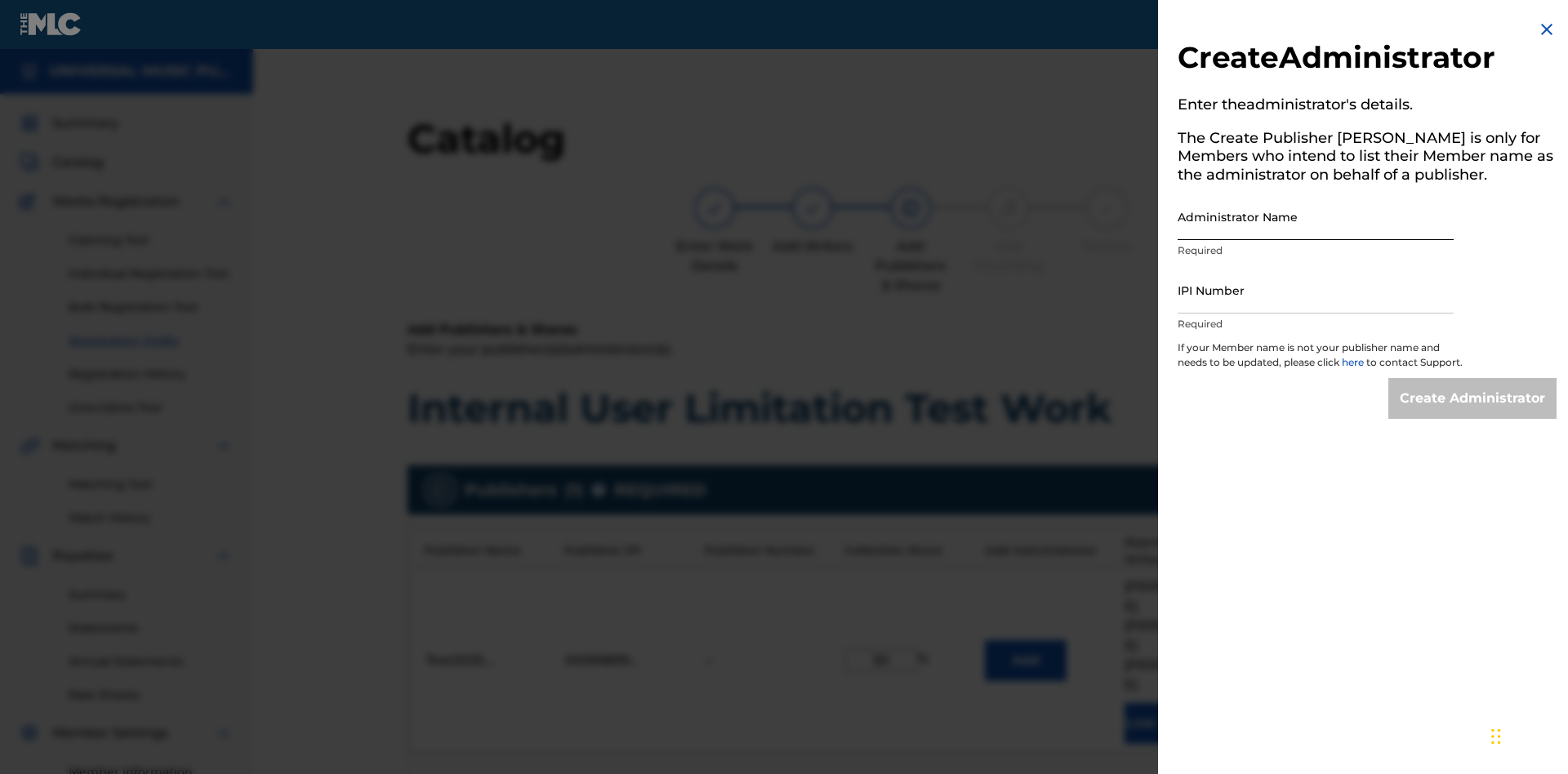
click at [1316, 216] on input "Administrator Name" at bounding box center [1316, 216] width 276 height 46
type input "Test2025.09.23.04.35.47"
click at [1316, 290] on input "IPI Number" at bounding box center [1316, 290] width 276 height 46
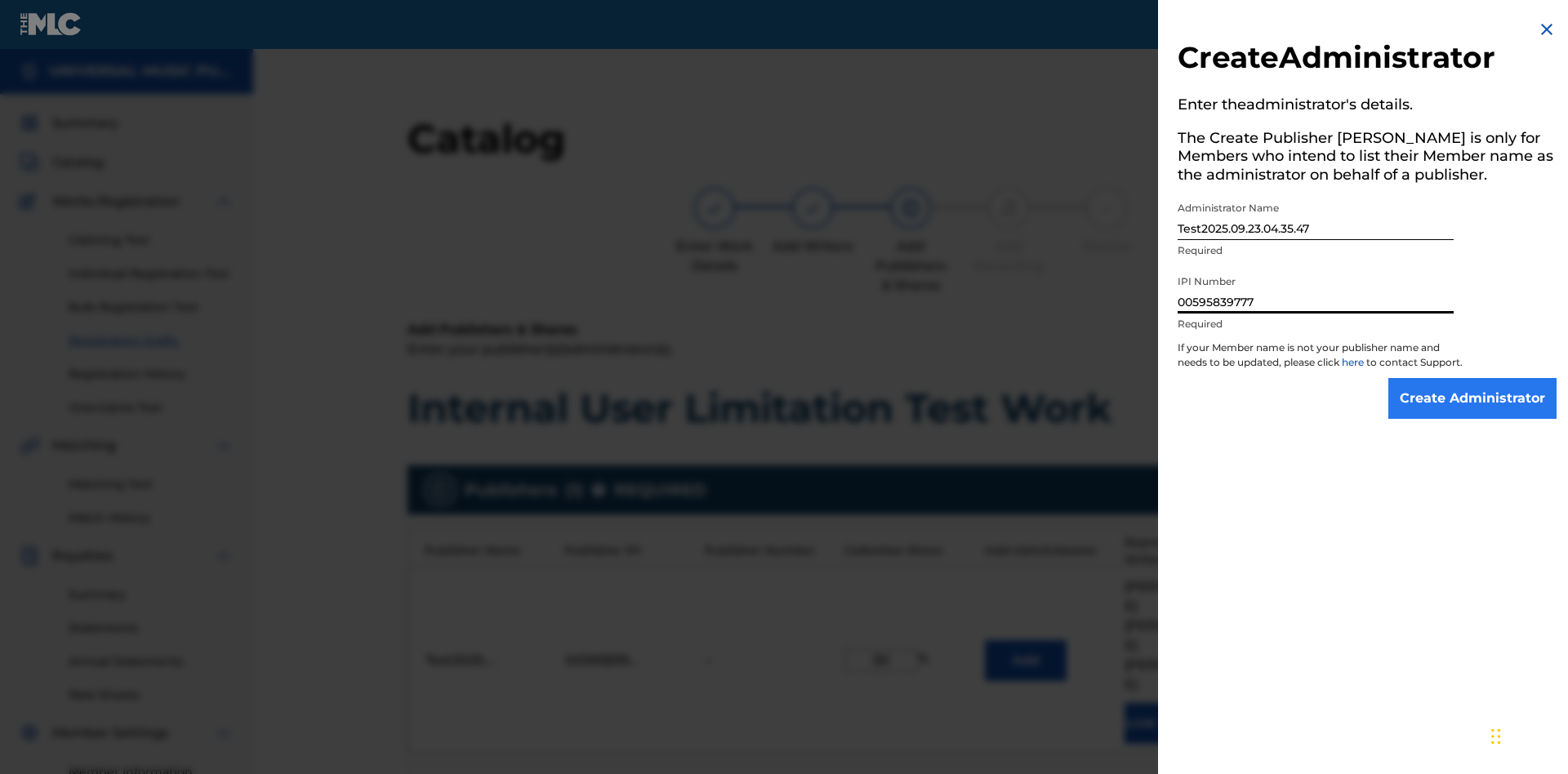
type input "00595839777"
click at [1473, 413] on input "Create Administrator" at bounding box center [1472, 398] width 168 height 41
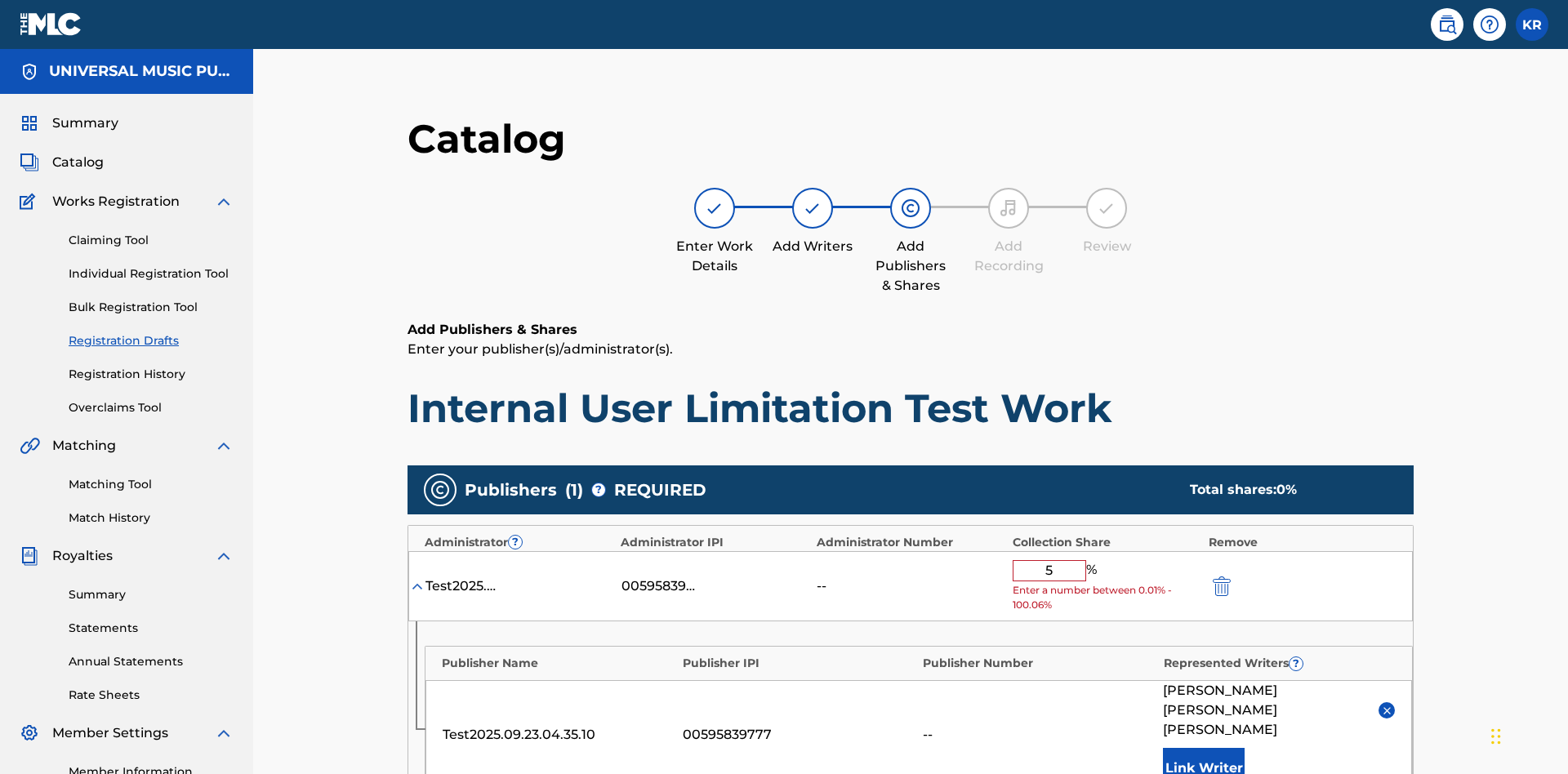
type input "50"
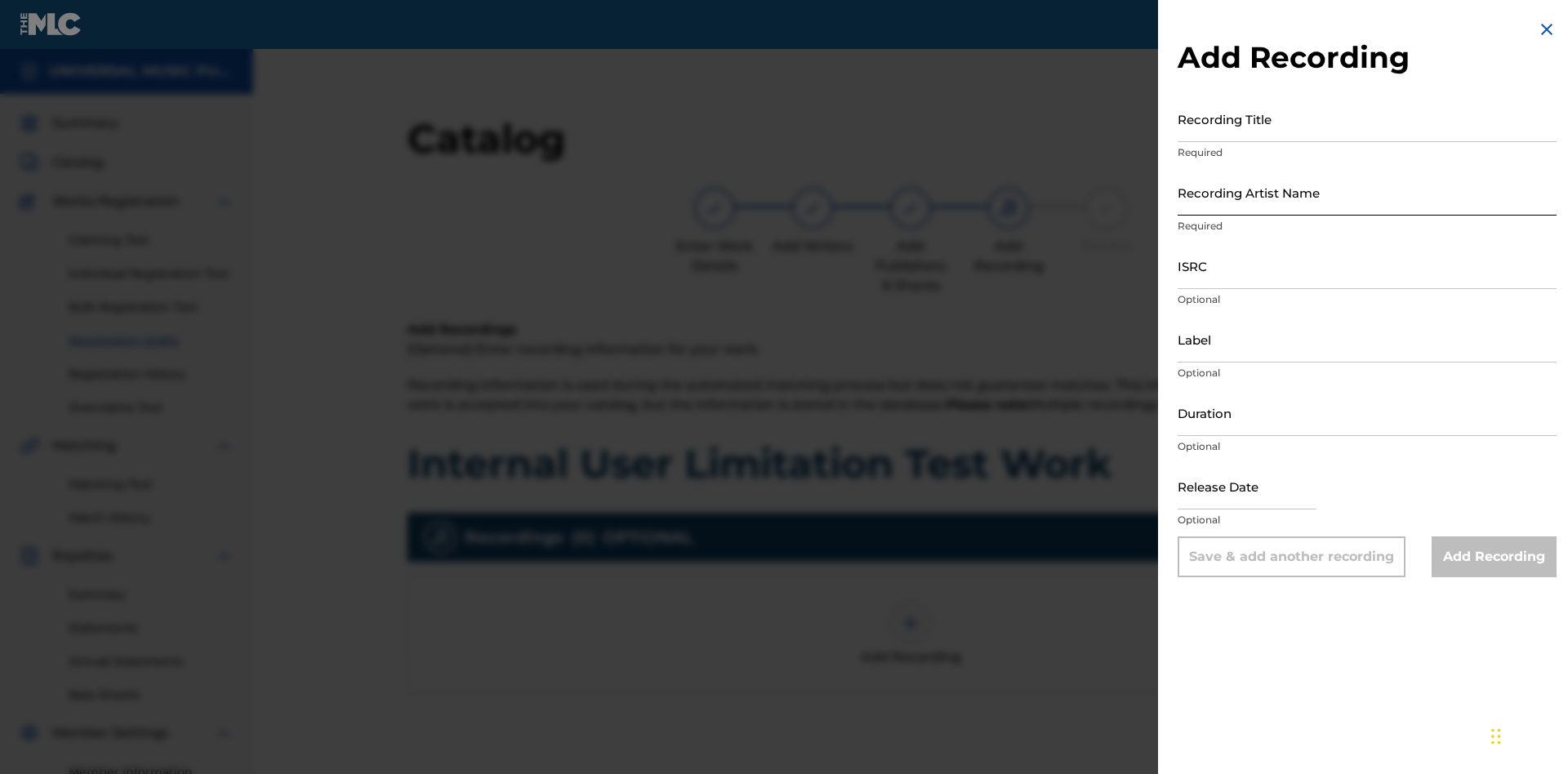
click at [1367, 118] on input "Recording Title" at bounding box center [1367, 118] width 379 height 46
type input "Best Song Ever"
click at [1367, 192] on input "Recording Artist Name" at bounding box center [1367, 192] width 379 height 46
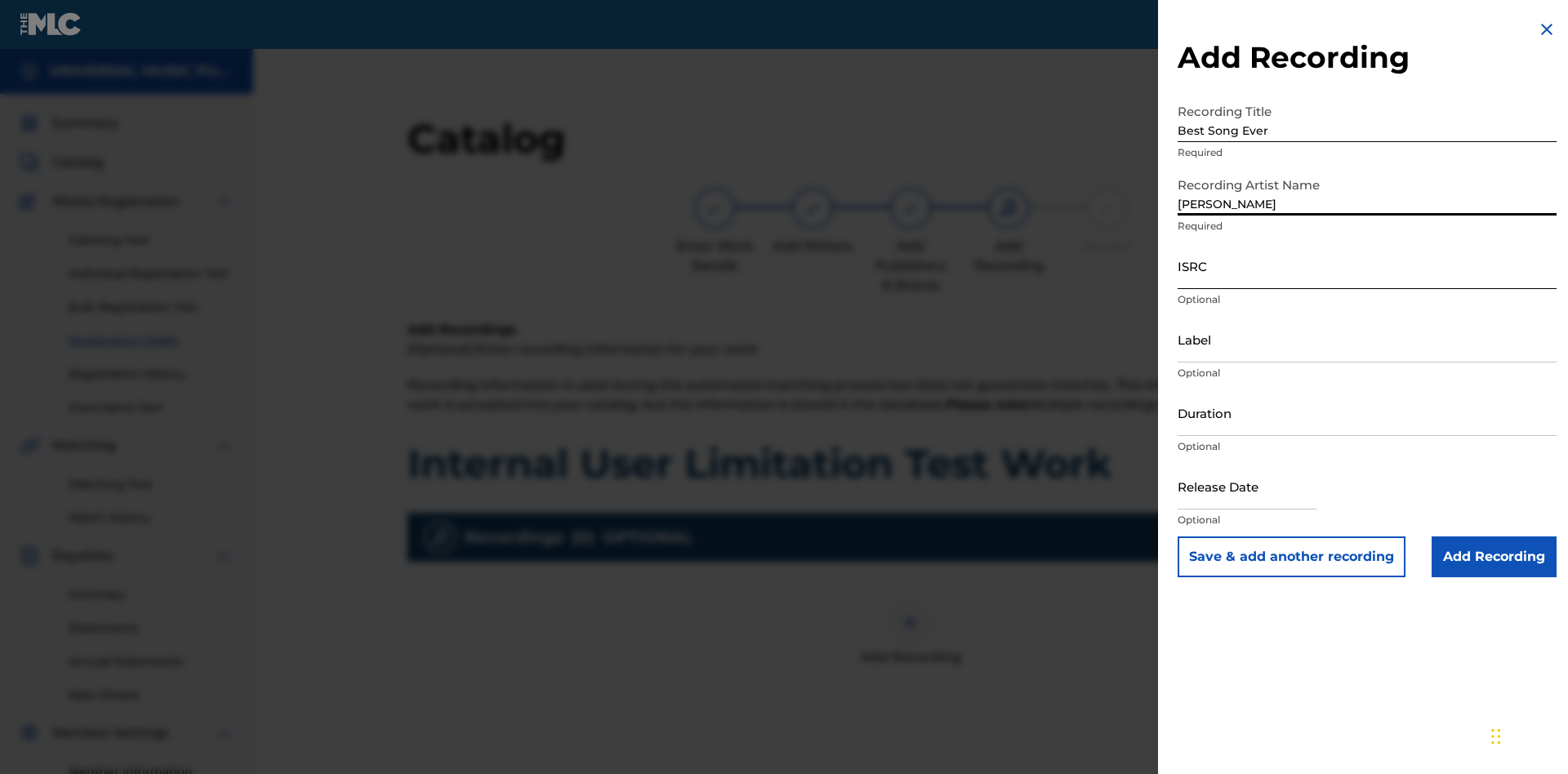
type input "[PERSON_NAME]"
click at [1367, 265] on input "ISRC" at bounding box center [1367, 265] width 379 height 46
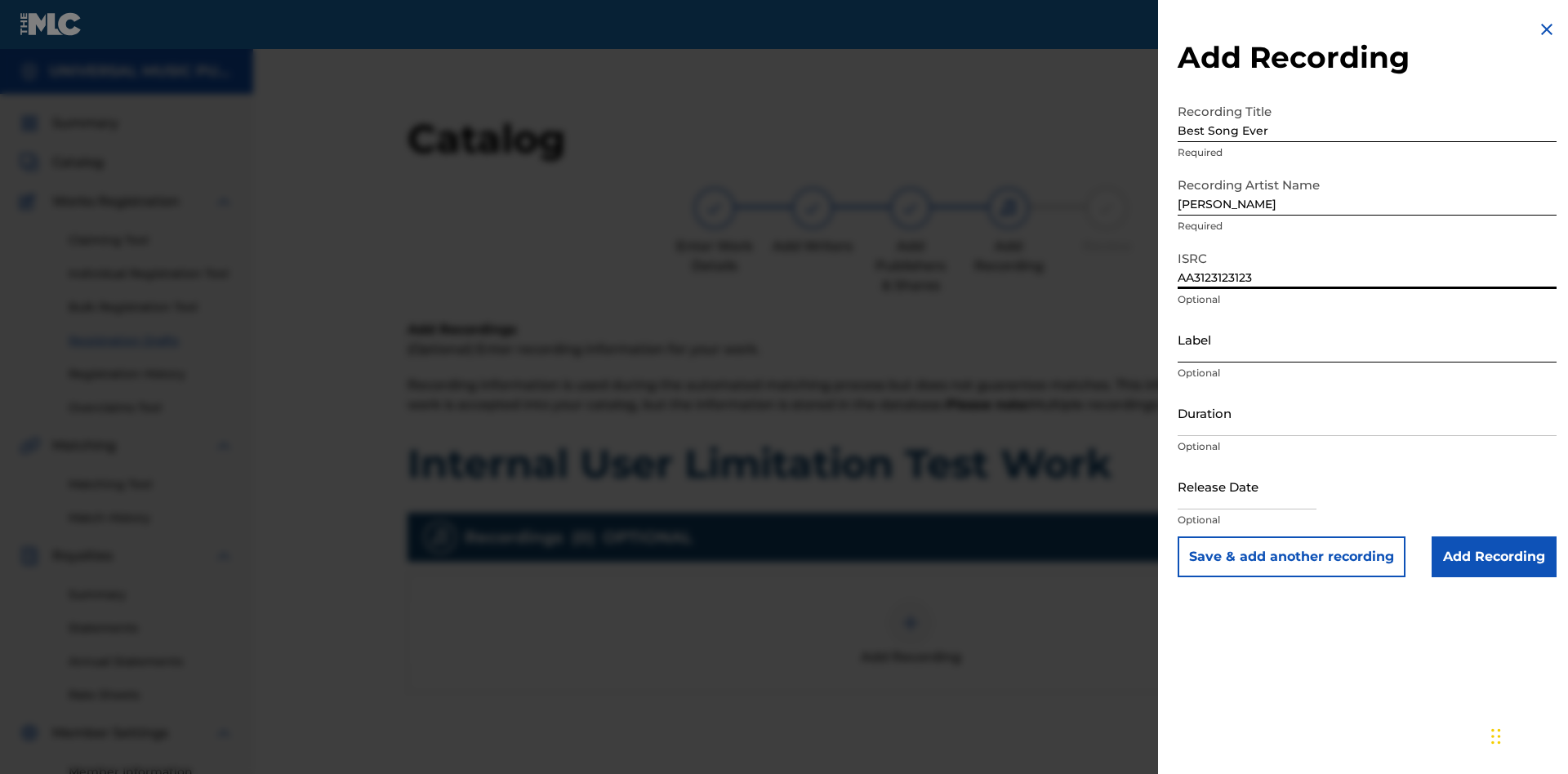
type input "AA3123123123"
click at [1367, 338] on input "Label" at bounding box center [1367, 338] width 379 height 46
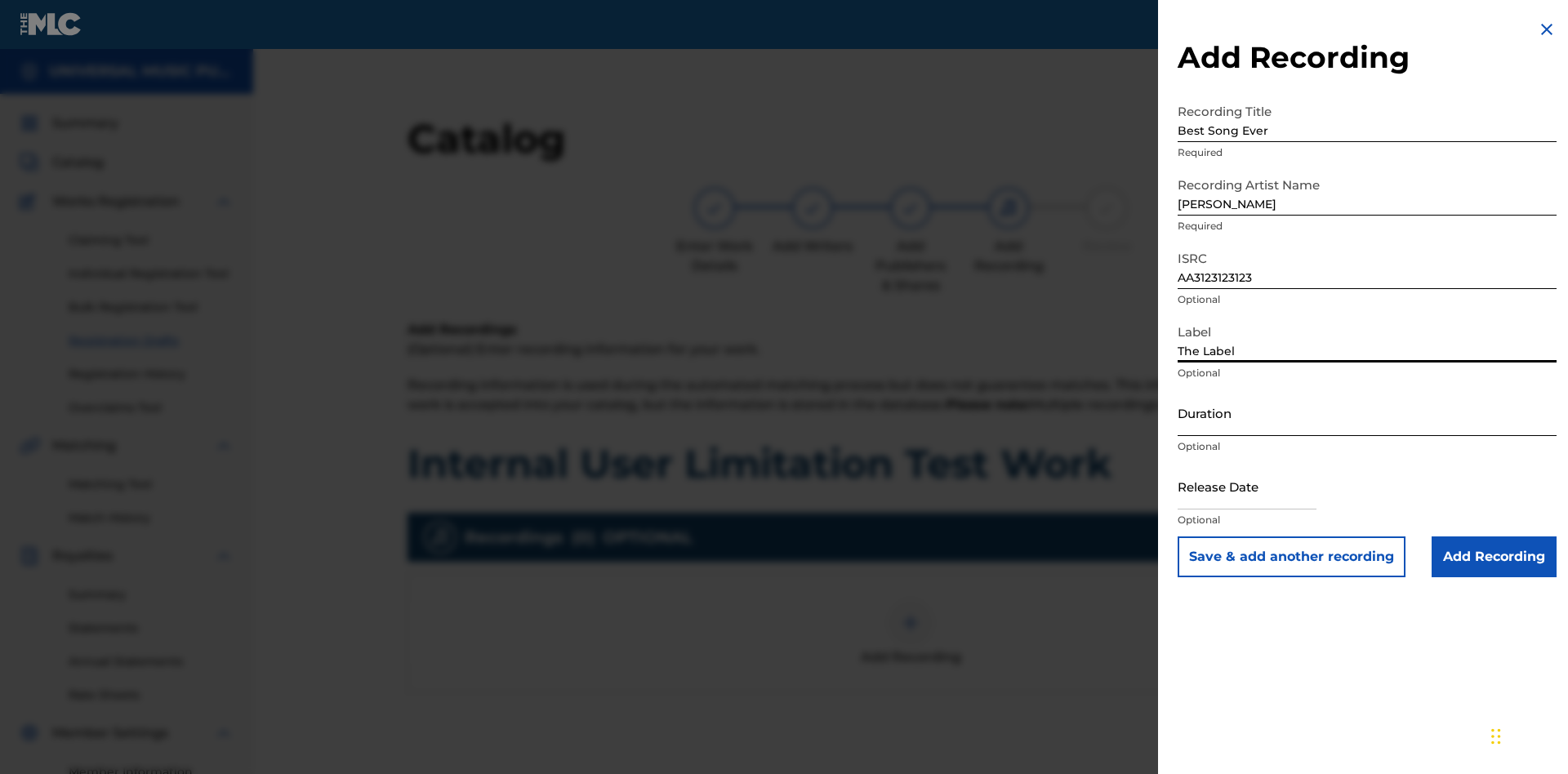
type input "The Label"
click at [1367, 412] on input "Duration" at bounding box center [1367, 412] width 379 height 46
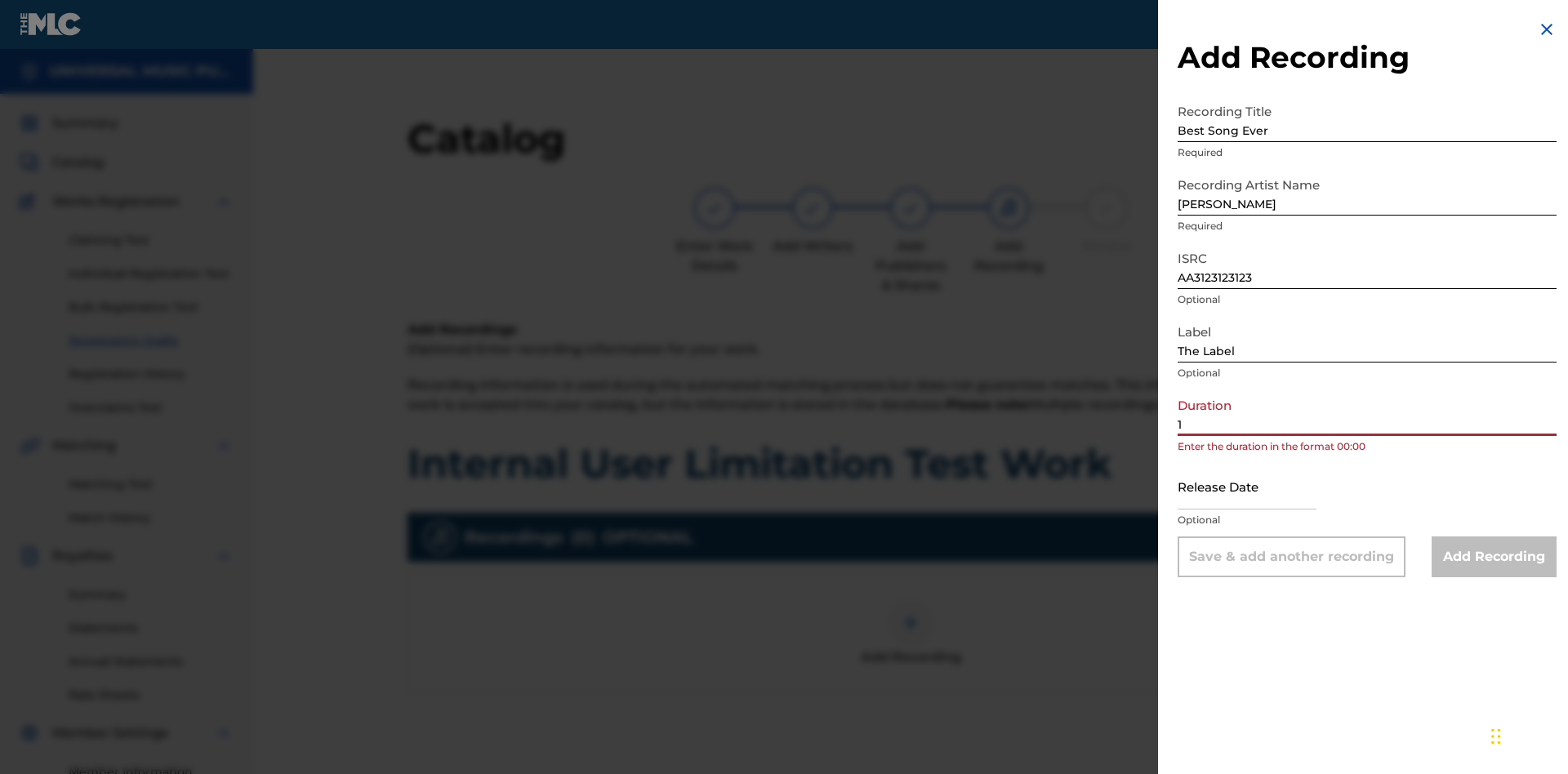
click at [1367, 412] on input "1" at bounding box center [1367, 412] width 379 height 46
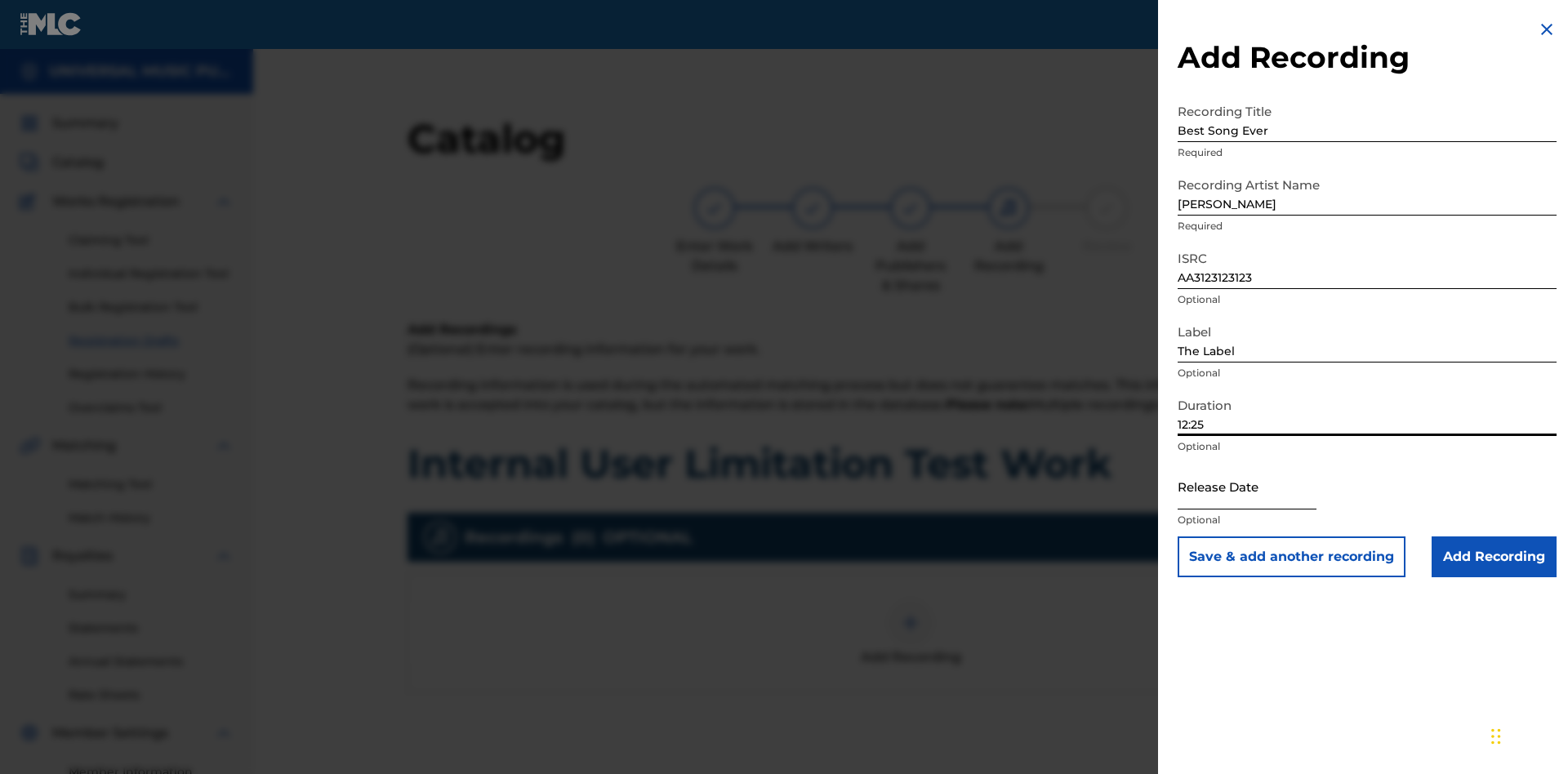
type input "12:25"
click at [1260, 487] on input "text" at bounding box center [1247, 485] width 138 height 46
select select "3"
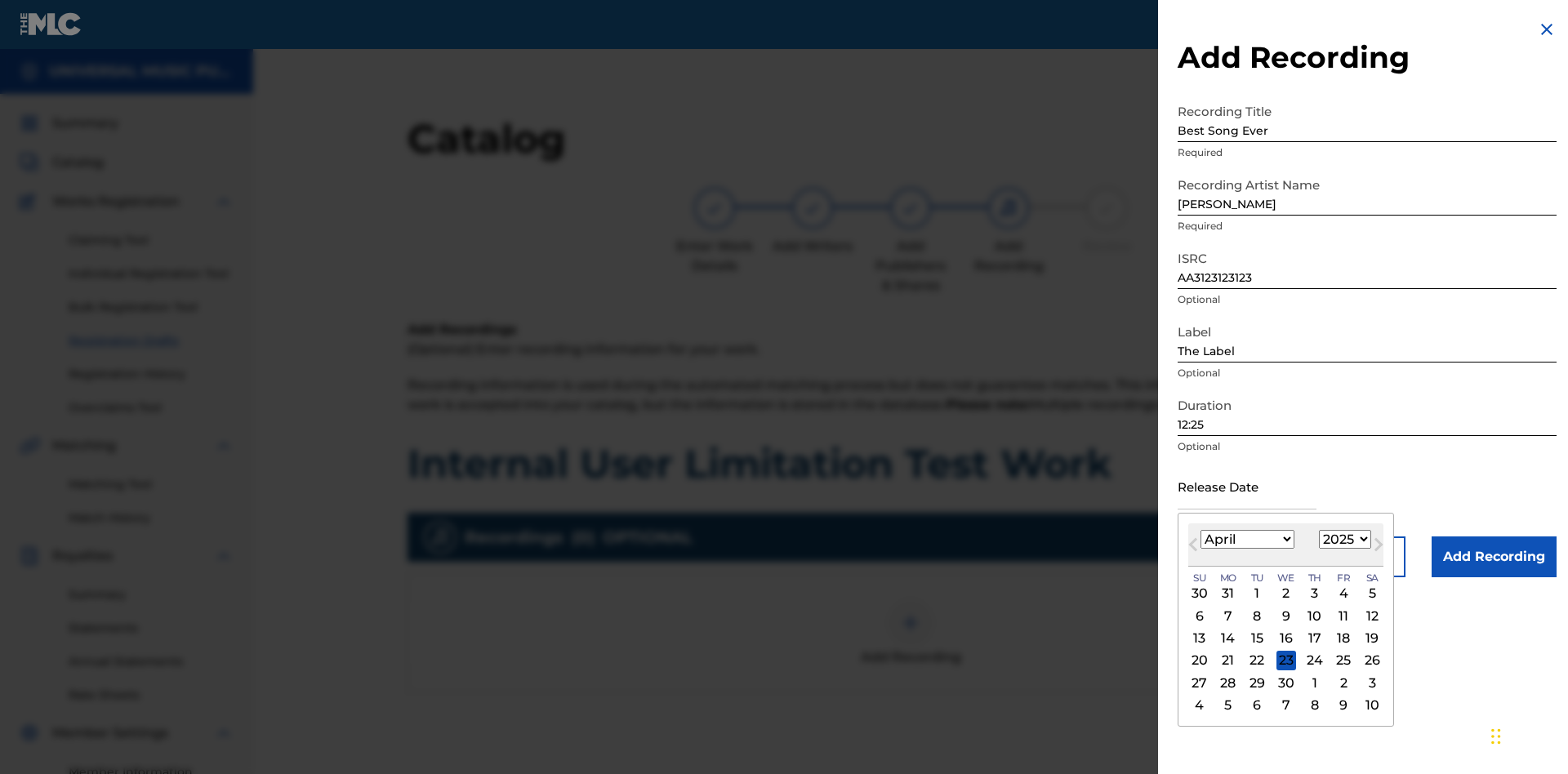
select select "2021"
click at [1343, 539] on select "1900 1901 1902 1903 1904 1905 1906 1907 1908 1909 1910 1911 1912 1913 1914 1915…" at bounding box center [1345, 539] width 52 height 19
click at [1312, 593] on div "1" at bounding box center [1314, 593] width 19 height 19
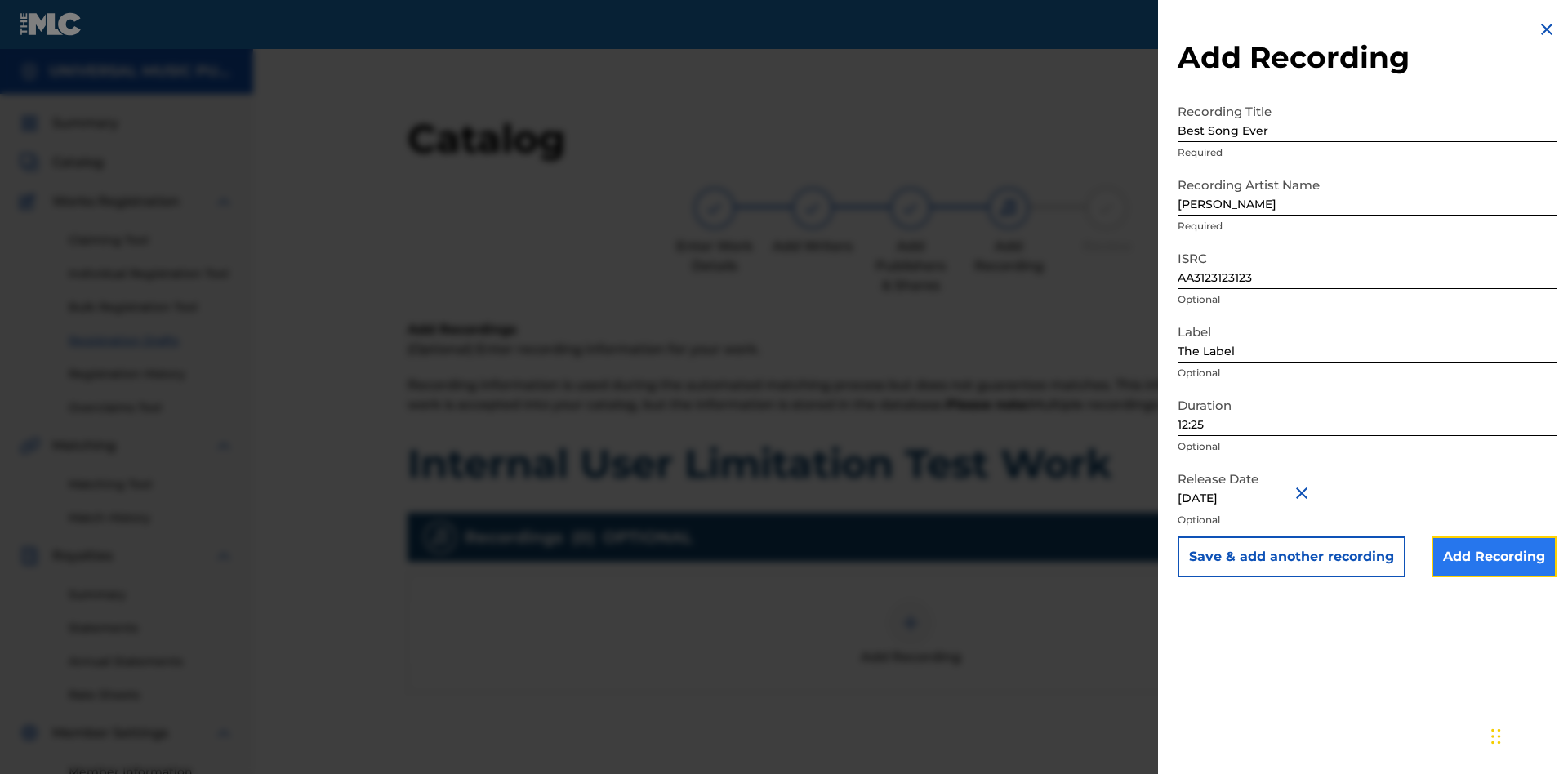
click at [1494, 557] on input "Add Recording" at bounding box center [1494, 556] width 125 height 41
